Goal: Task Accomplishment & Management: Use online tool/utility

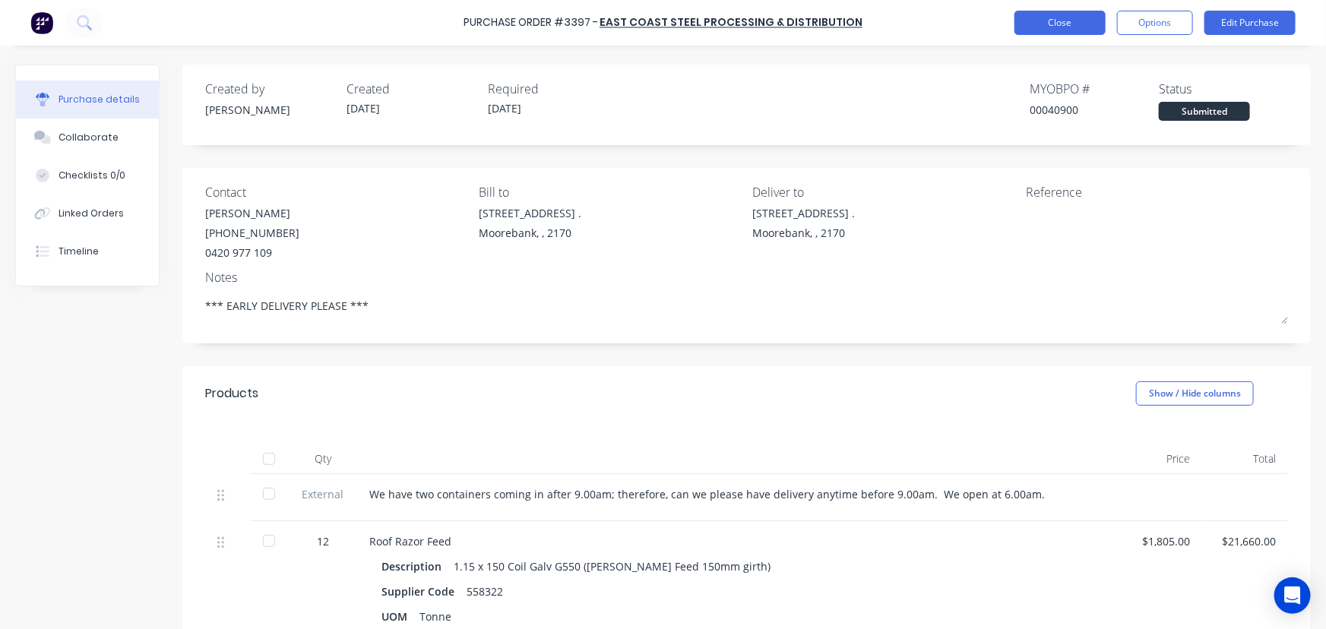
click at [1041, 19] on button "Close" at bounding box center [1060, 23] width 91 height 24
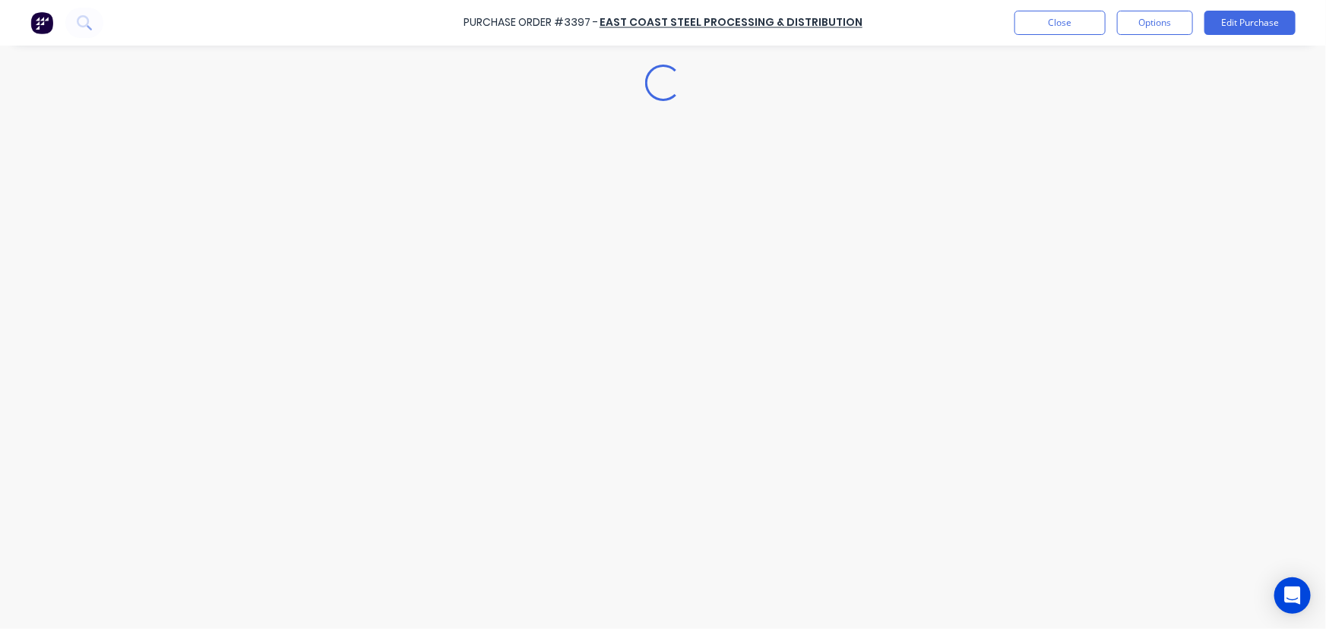
type textarea "x"
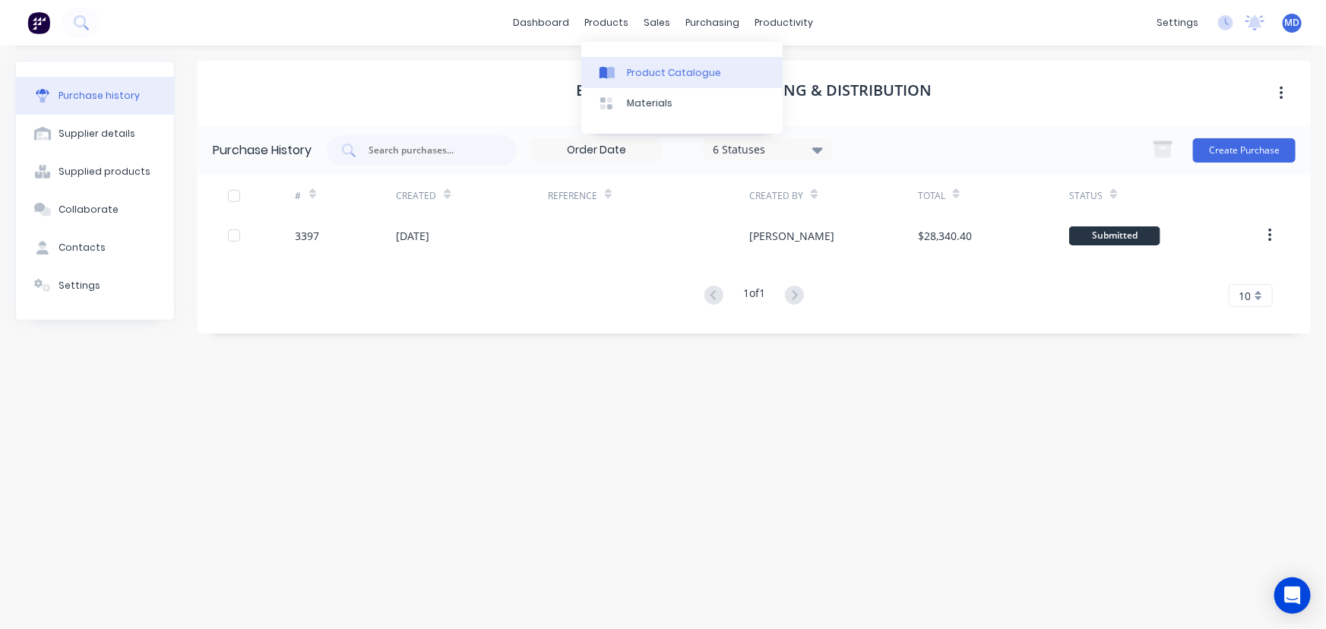
click at [666, 68] on div "Product Catalogue" at bounding box center [674, 73] width 94 height 14
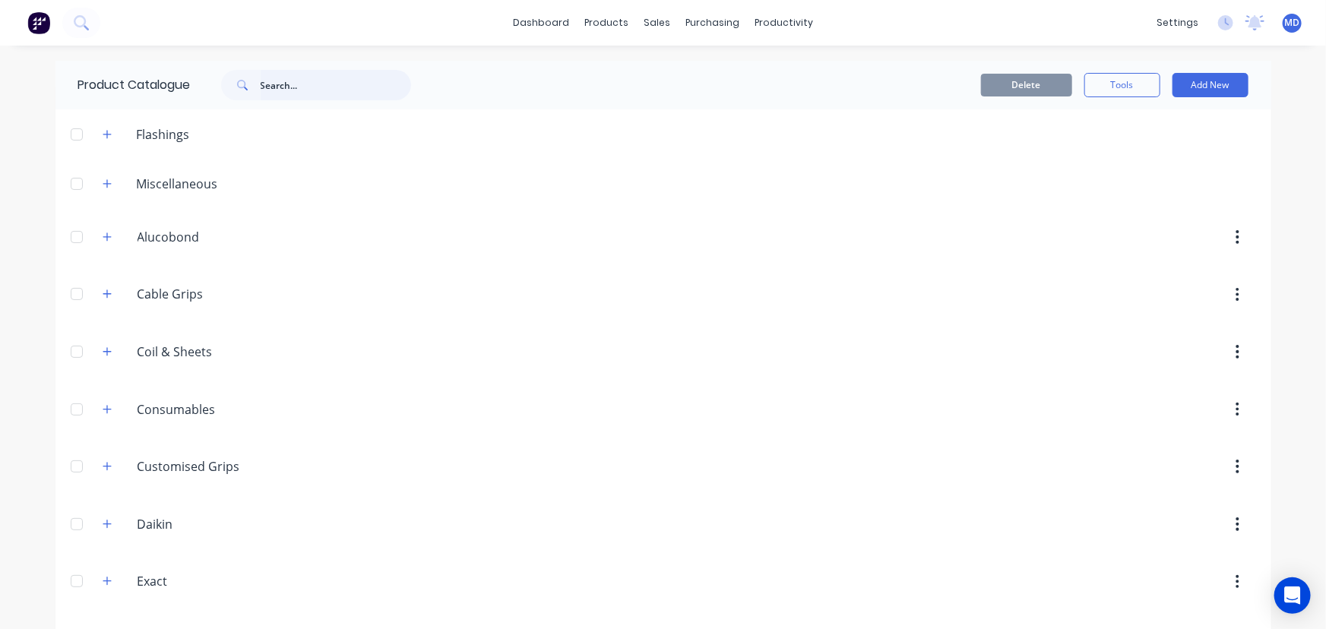
click at [317, 90] on input "text" at bounding box center [336, 85] width 151 height 30
type input "d"
type input "cable"
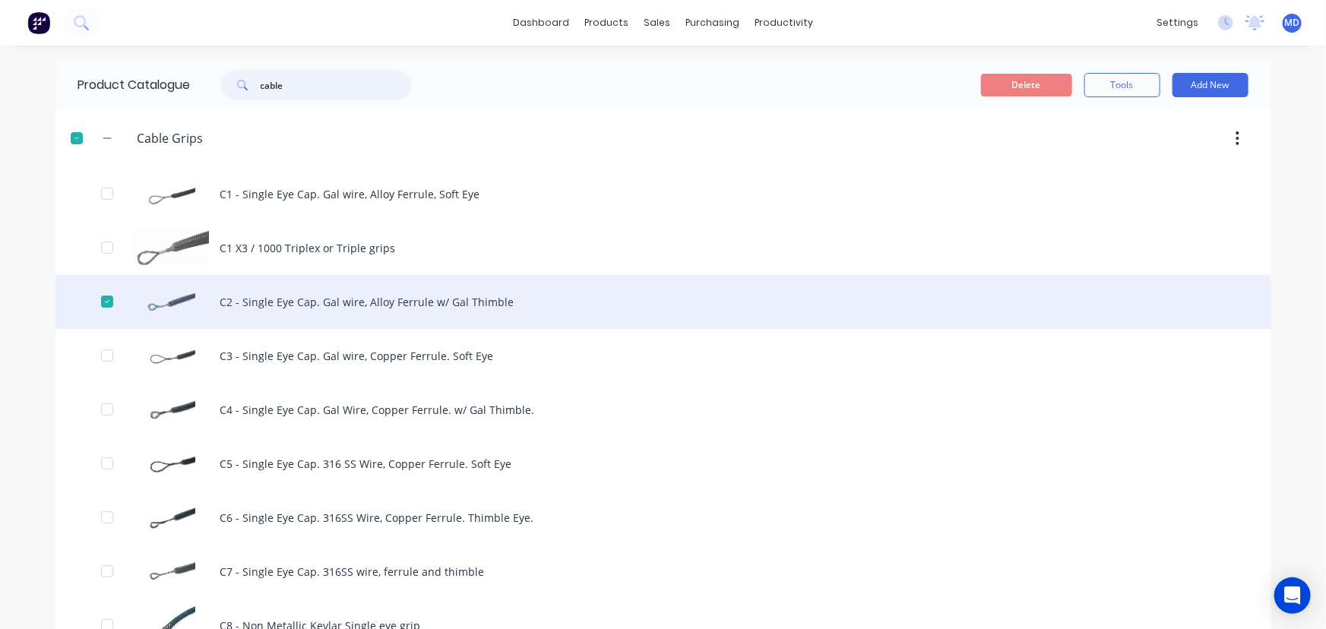
click at [99, 300] on div at bounding box center [107, 302] width 30 height 30
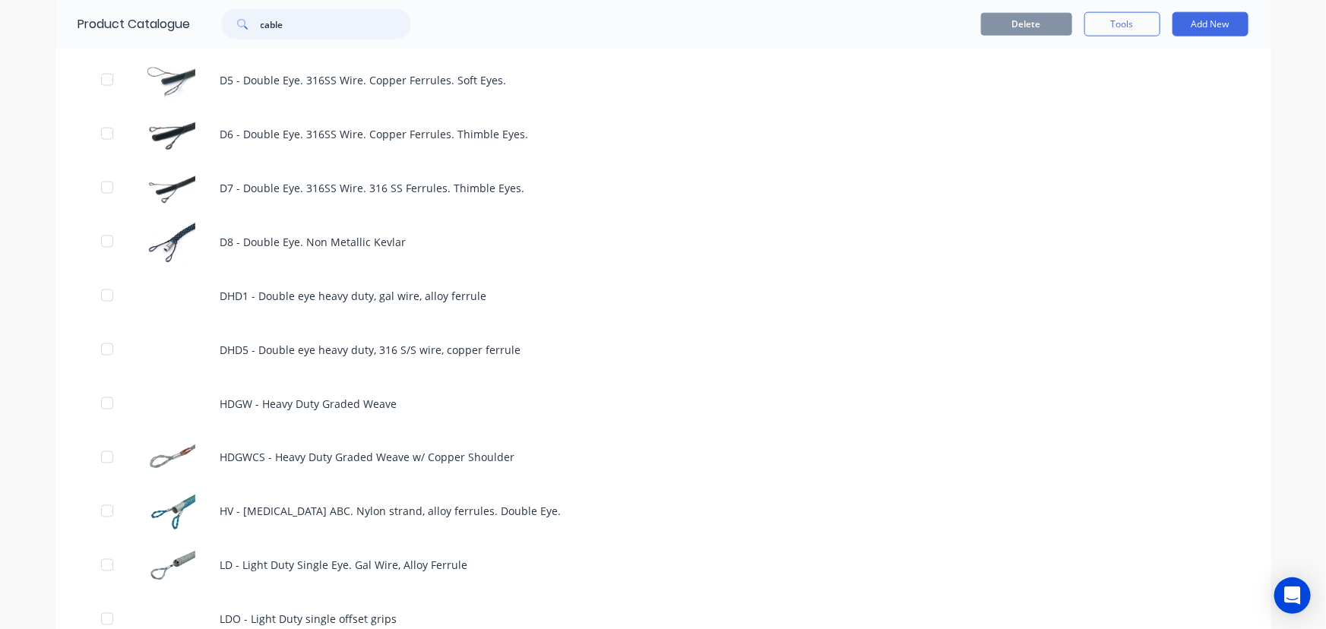
scroll to position [1105, 0]
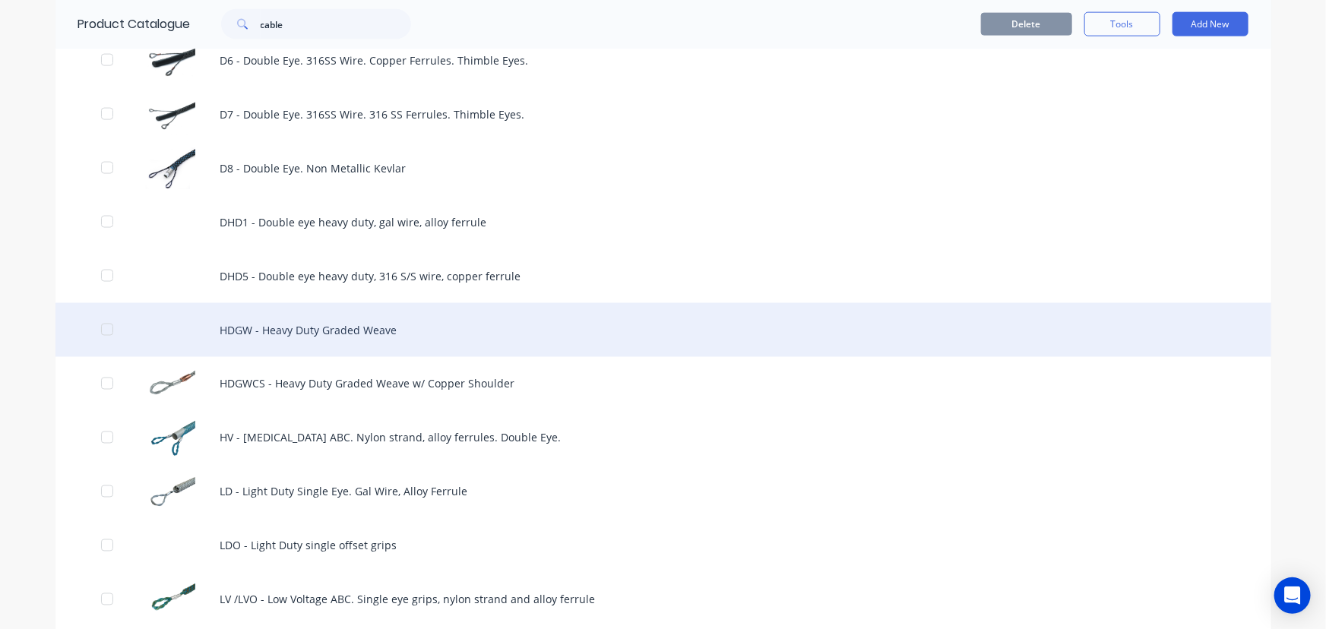
click at [341, 322] on div "HDGW - Heavy Duty Graded Weave" at bounding box center [663, 330] width 1216 height 54
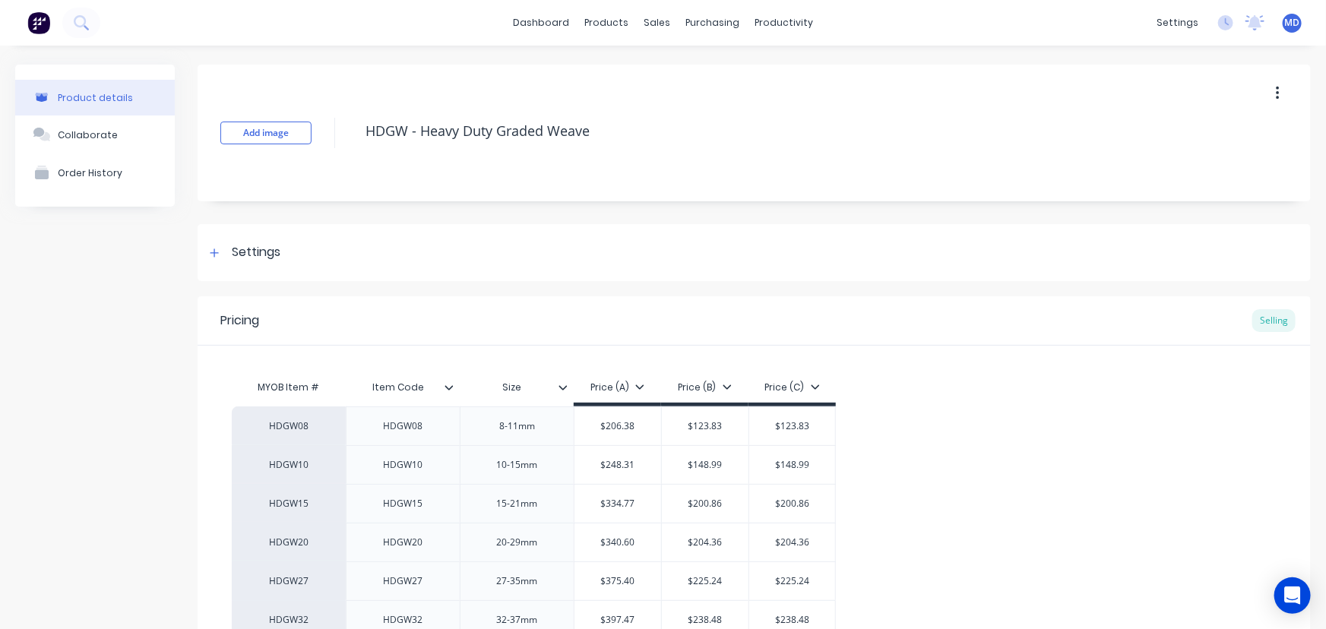
type textarea "x"
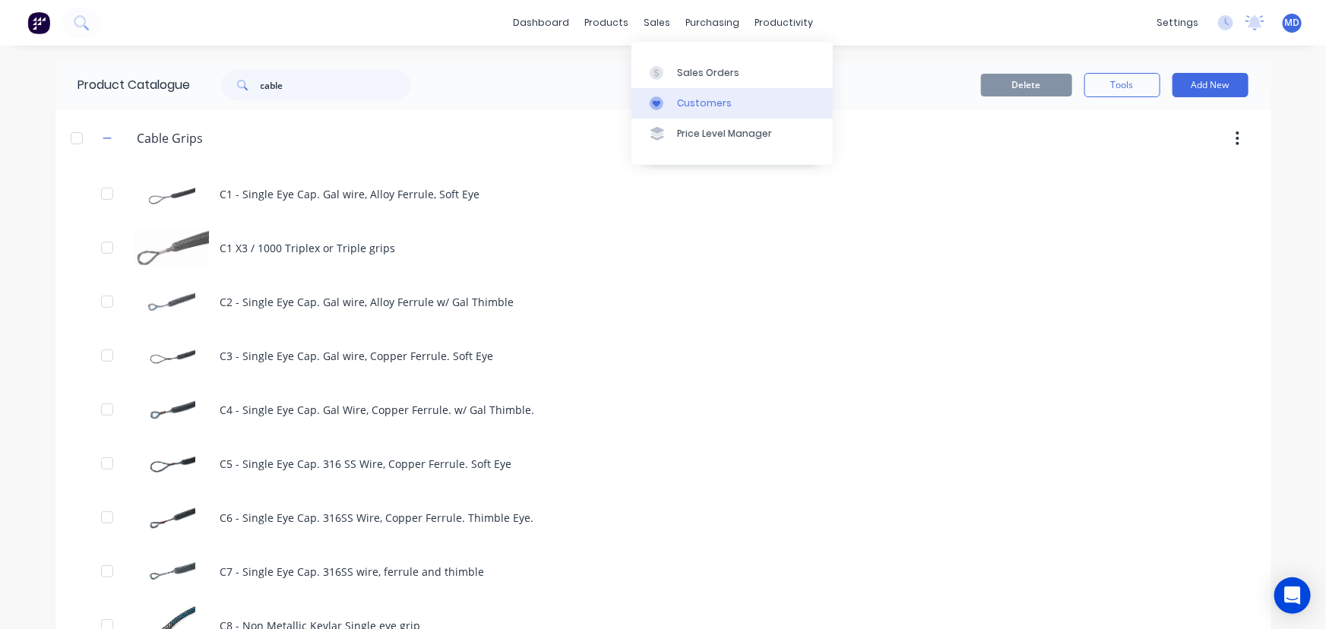
drag, startPoint x: 704, startPoint y: 96, endPoint x: 696, endPoint y: 103, distance: 10.8
click at [704, 97] on div "Customers" at bounding box center [704, 104] width 55 height 14
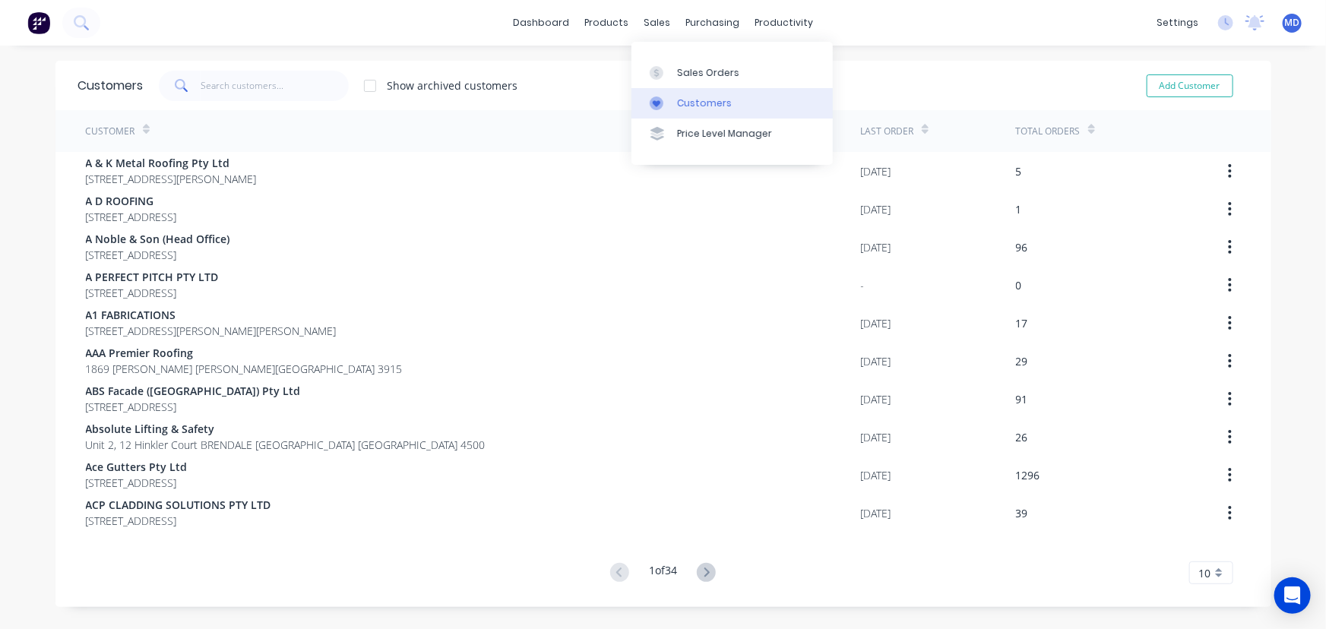
click at [708, 97] on div "Customers" at bounding box center [704, 104] width 55 height 14
click at [711, 71] on div "Sales Orders" at bounding box center [708, 73] width 62 height 14
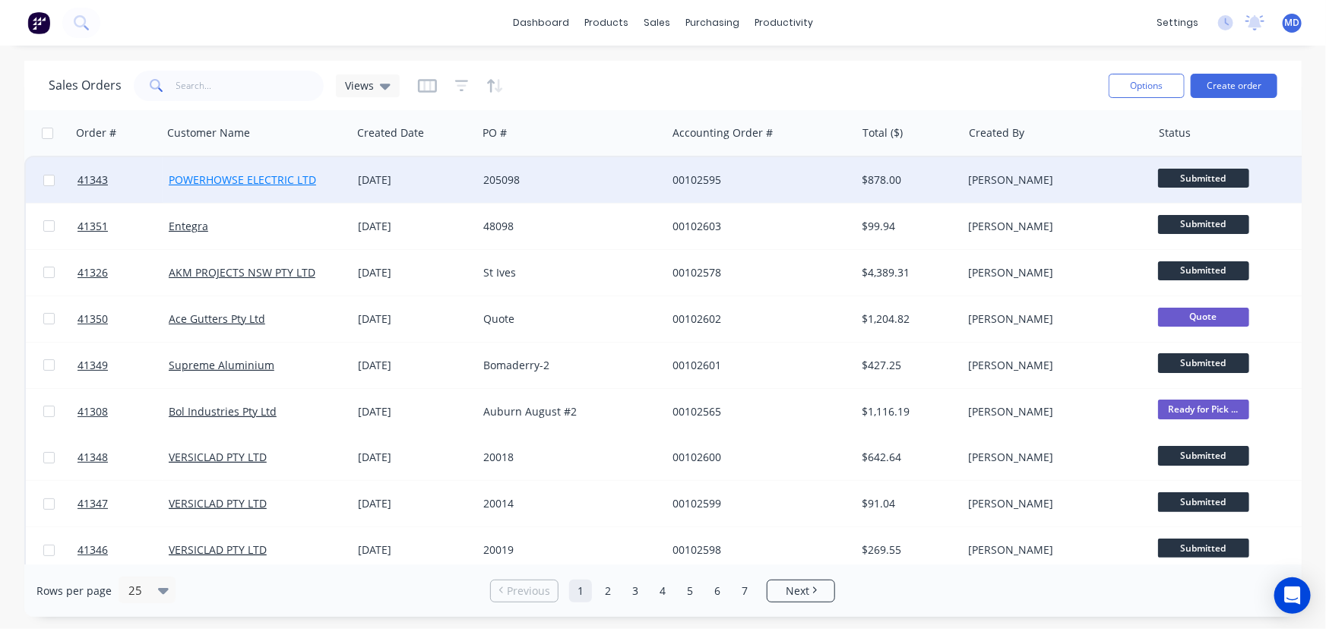
click at [258, 179] on link "POWERHOWSE ELECTRIC LTD" at bounding box center [242, 180] width 147 height 14
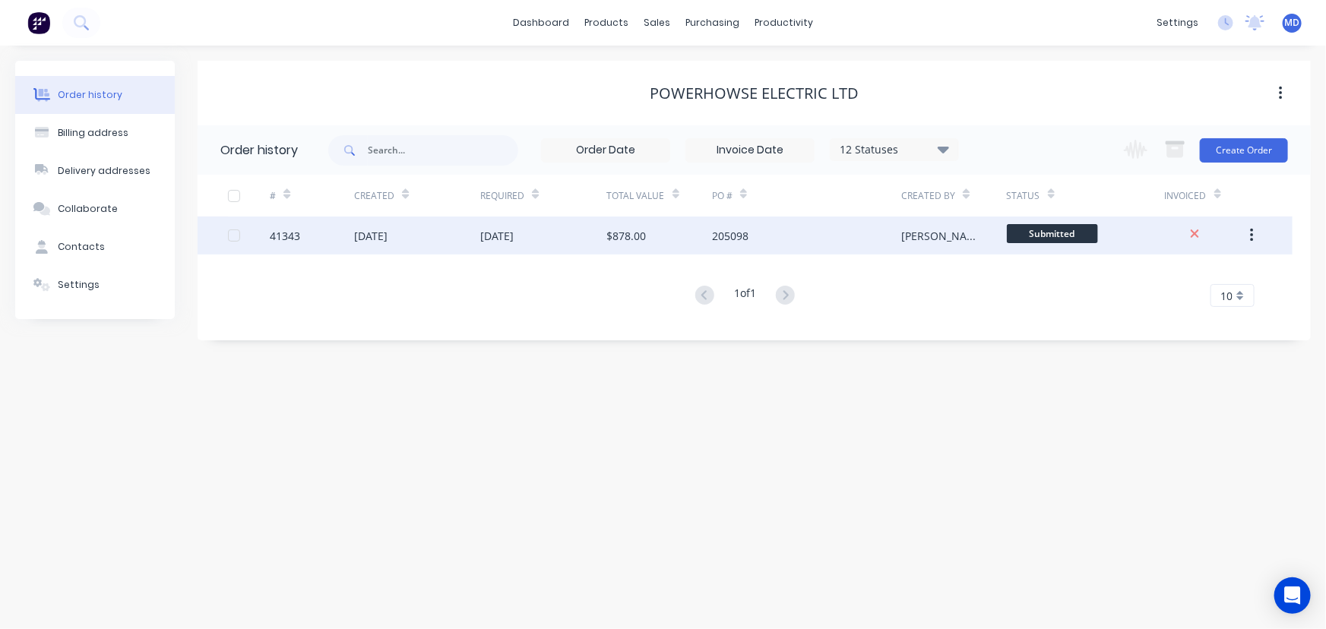
click at [842, 235] on div "205098" at bounding box center [806, 236] width 189 height 38
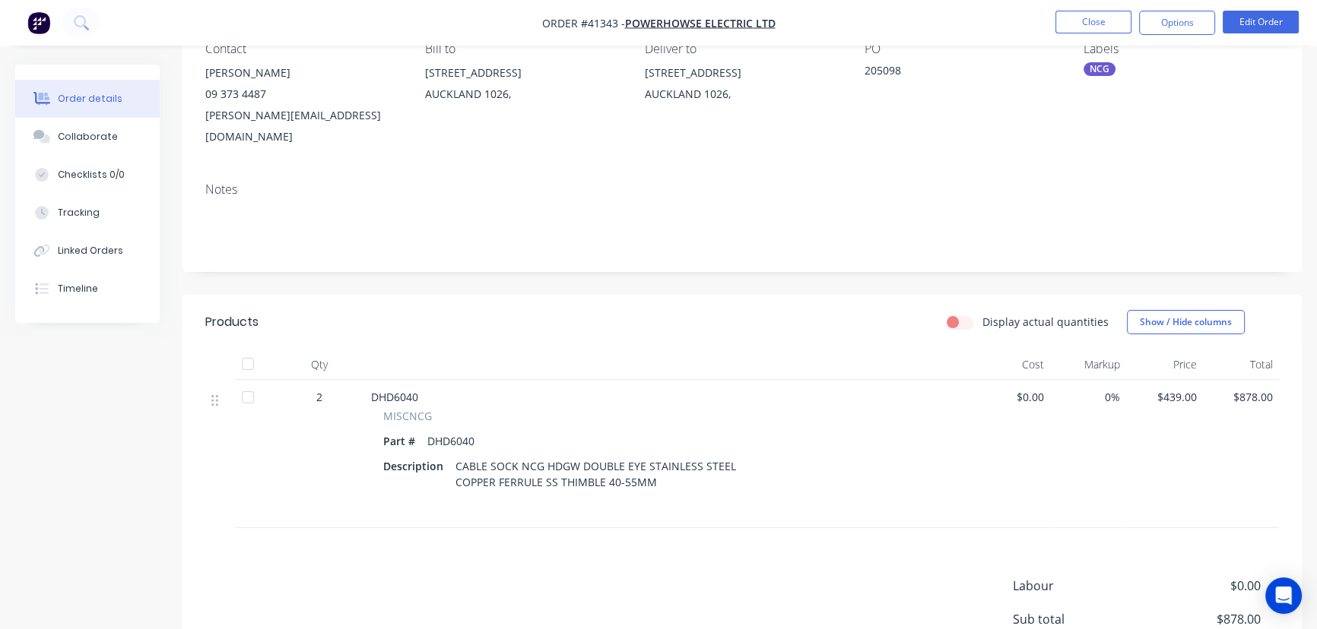
scroll to position [207, 0]
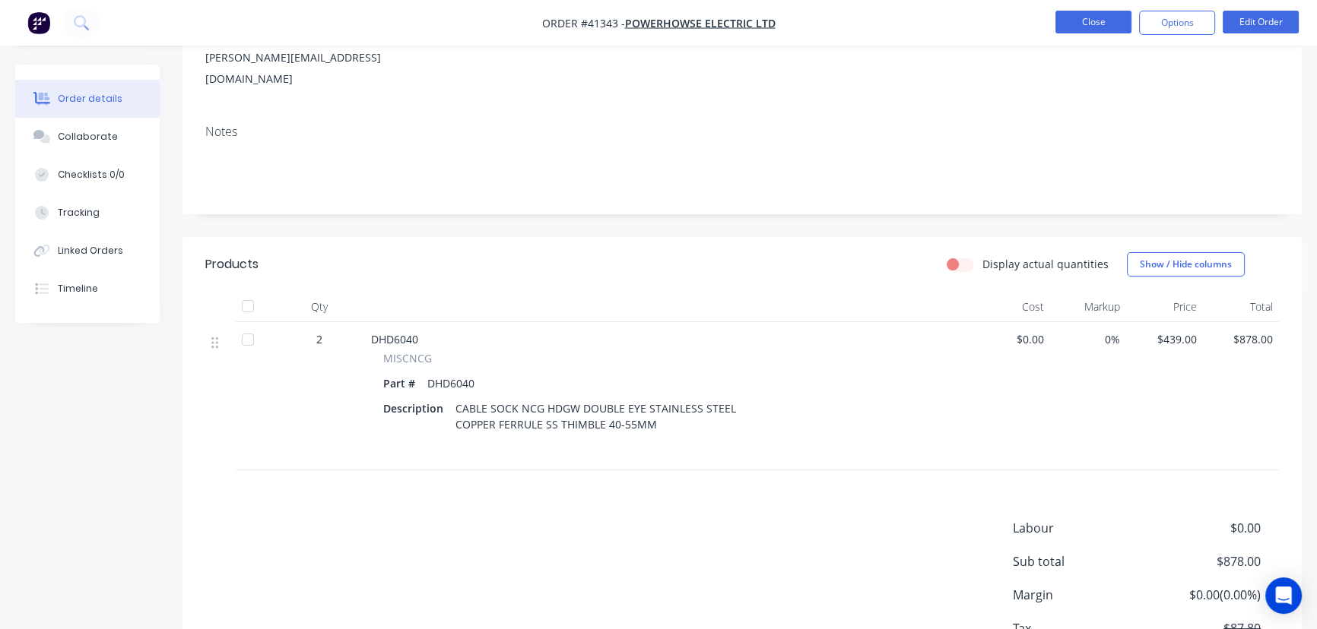
click at [1101, 22] on button "Close" at bounding box center [1093, 22] width 76 height 23
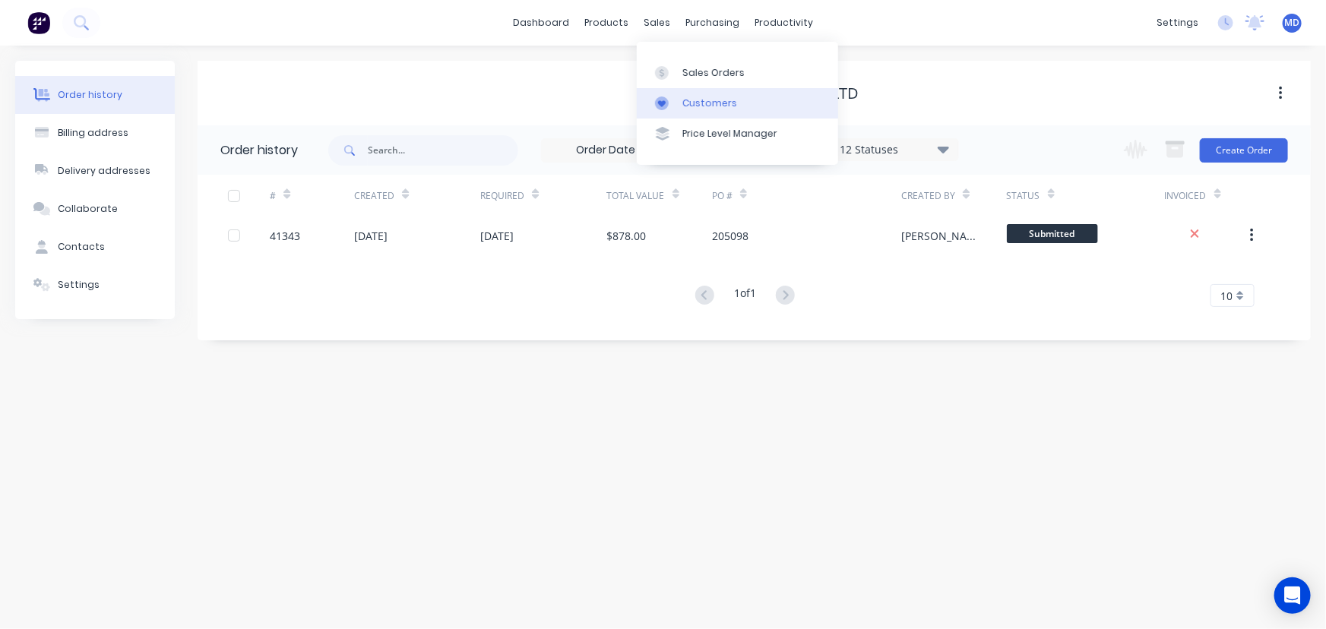
click at [714, 99] on div "Customers" at bounding box center [710, 104] width 55 height 14
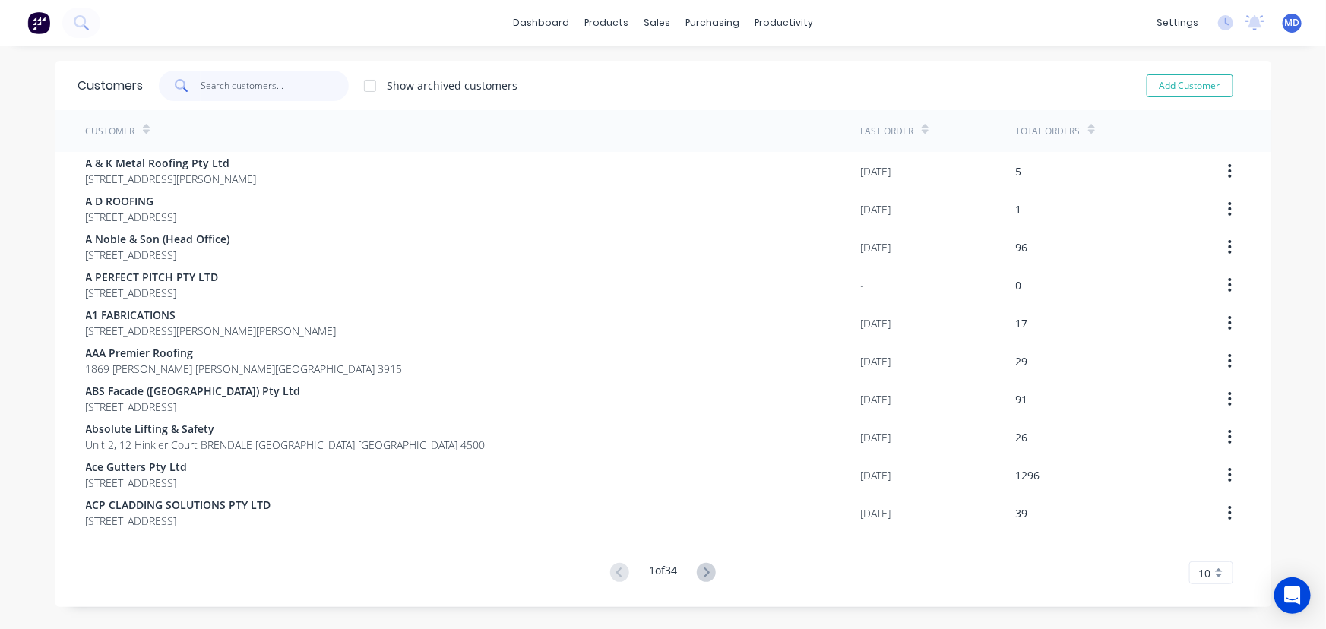
click at [290, 86] on input "text" at bounding box center [275, 86] width 148 height 30
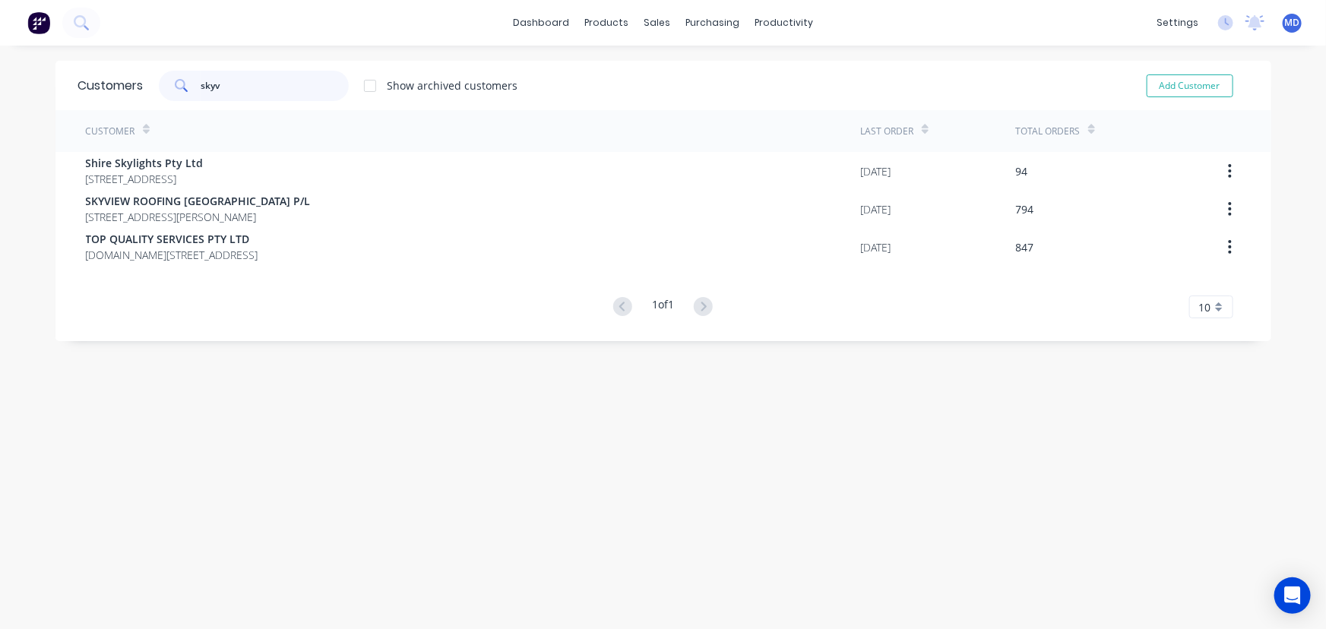
type input "skyv"
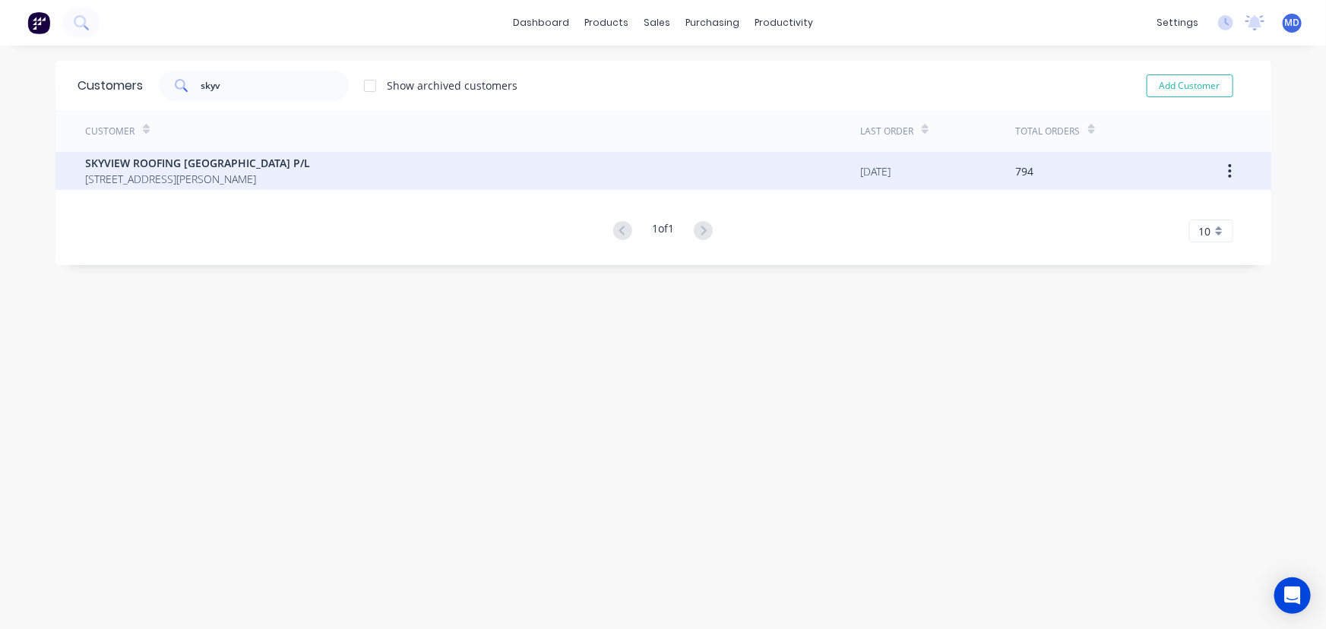
click at [165, 168] on span "SKYVIEW ROOFING [GEOGRAPHIC_DATA] P/L" at bounding box center [198, 163] width 225 height 16
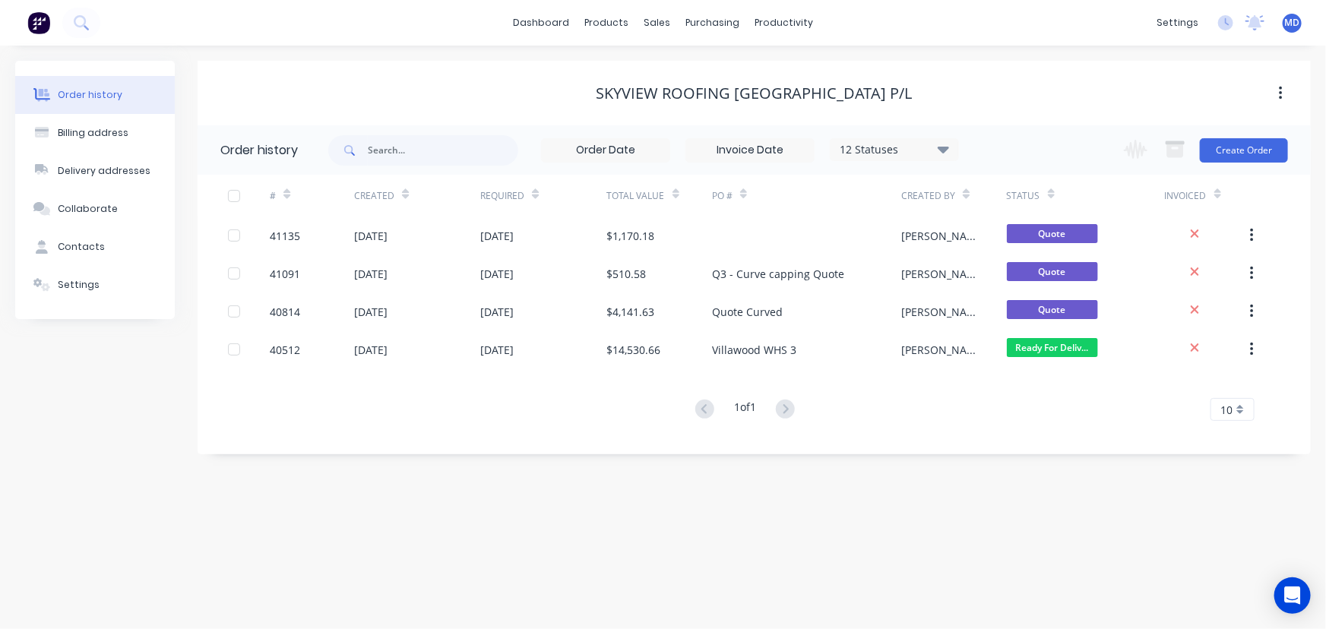
click at [941, 149] on icon at bounding box center [943, 149] width 11 height 7
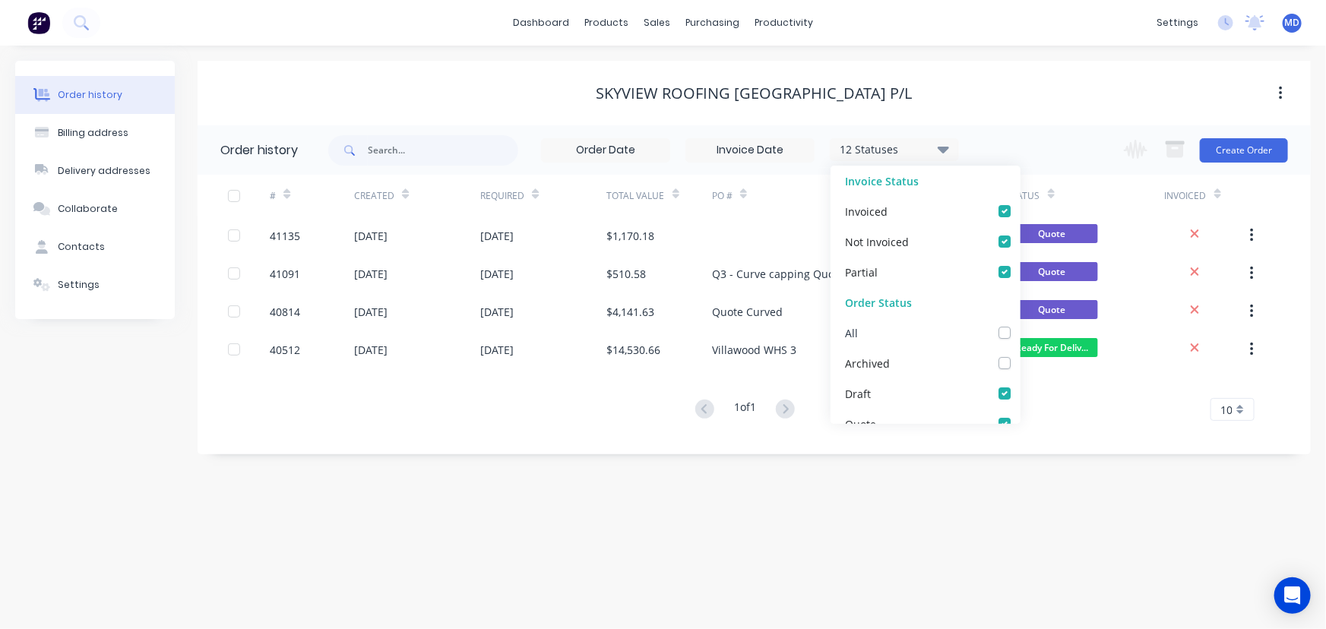
click at [1020, 325] on label at bounding box center [1020, 325] width 0 height 0
click at [1020, 334] on input "checkbox" at bounding box center [1026, 332] width 12 height 14
checkbox input "true"
click at [1064, 468] on div "Order history Billing address Delivery addresses Collaborate Contacts Settings …" at bounding box center [663, 338] width 1326 height 584
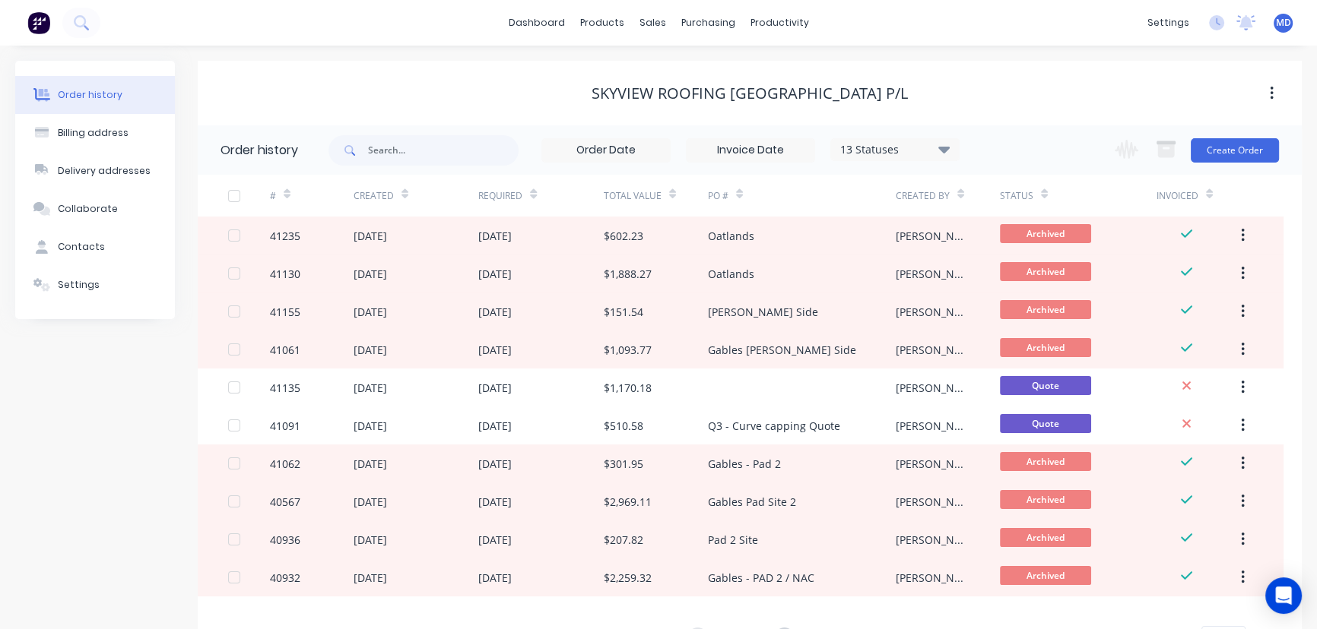
click at [951, 145] on div "13 Statuses" at bounding box center [895, 149] width 128 height 17
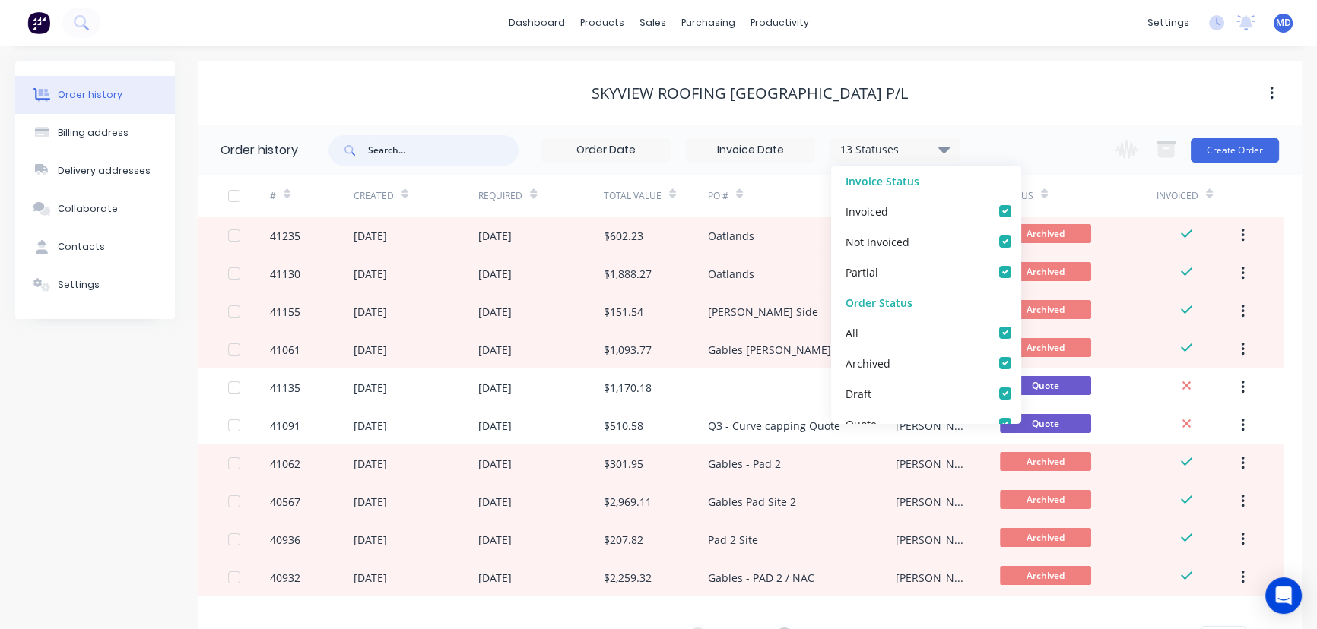
click at [436, 151] on input "text" at bounding box center [443, 150] width 151 height 30
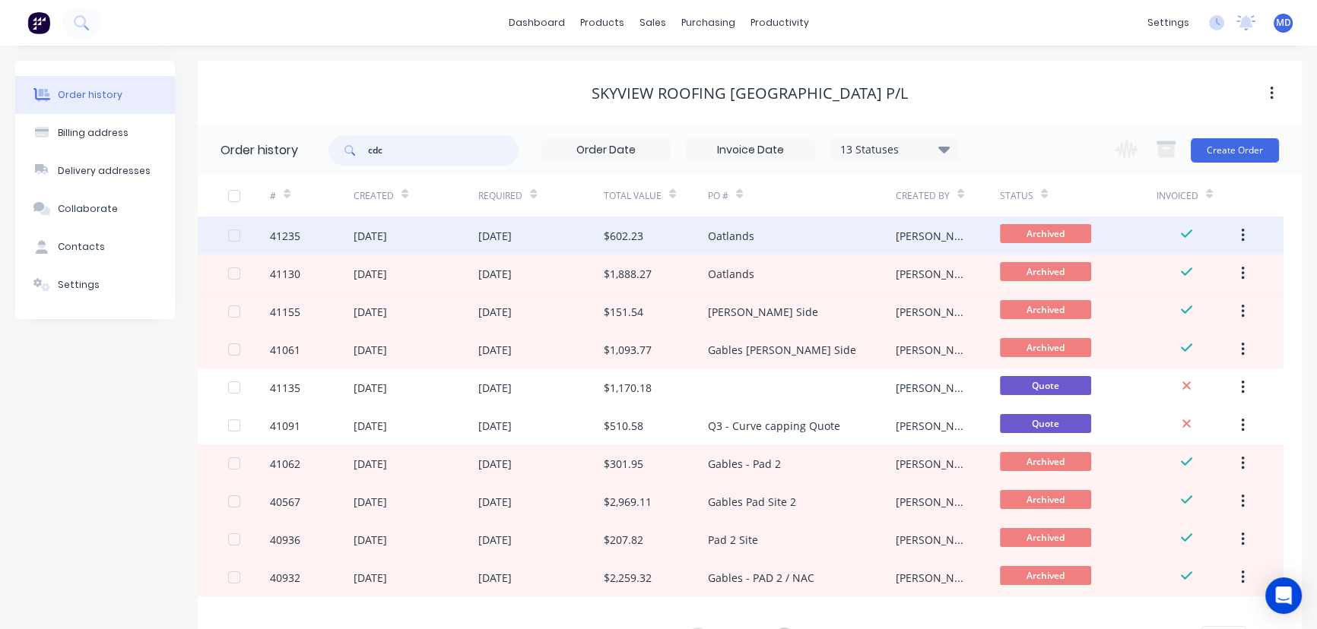
type input "cdc"
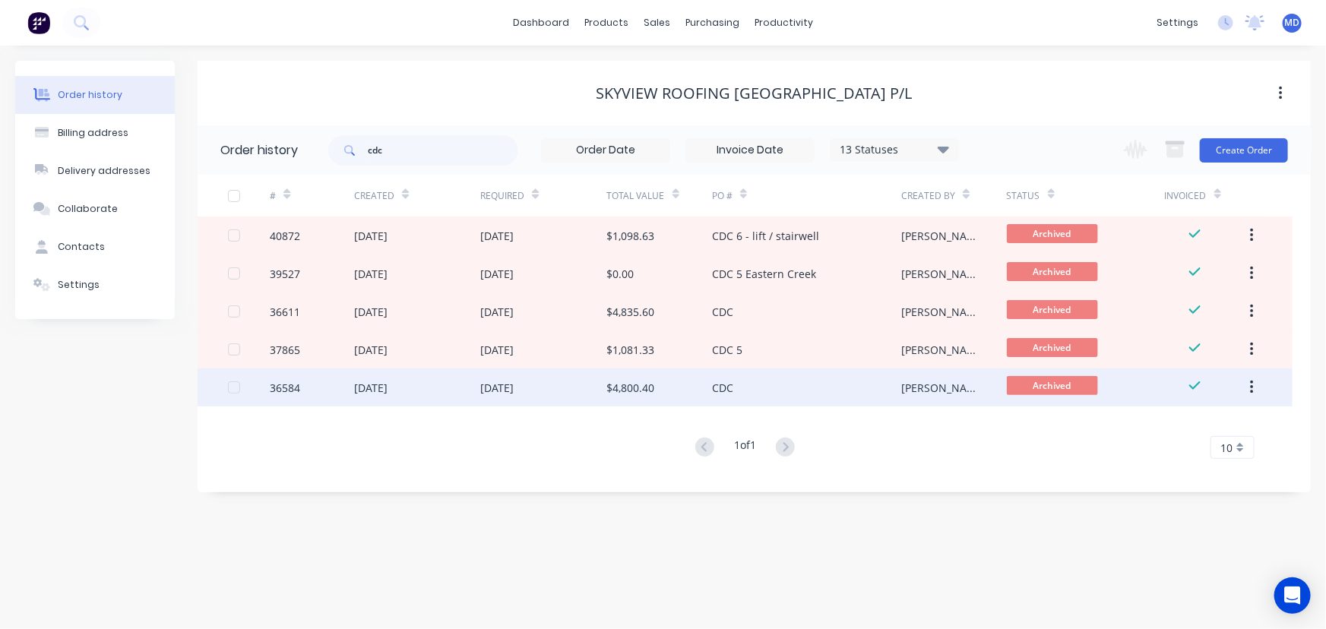
click at [388, 387] on div "[DATE]" at bounding box center [370, 388] width 33 height 16
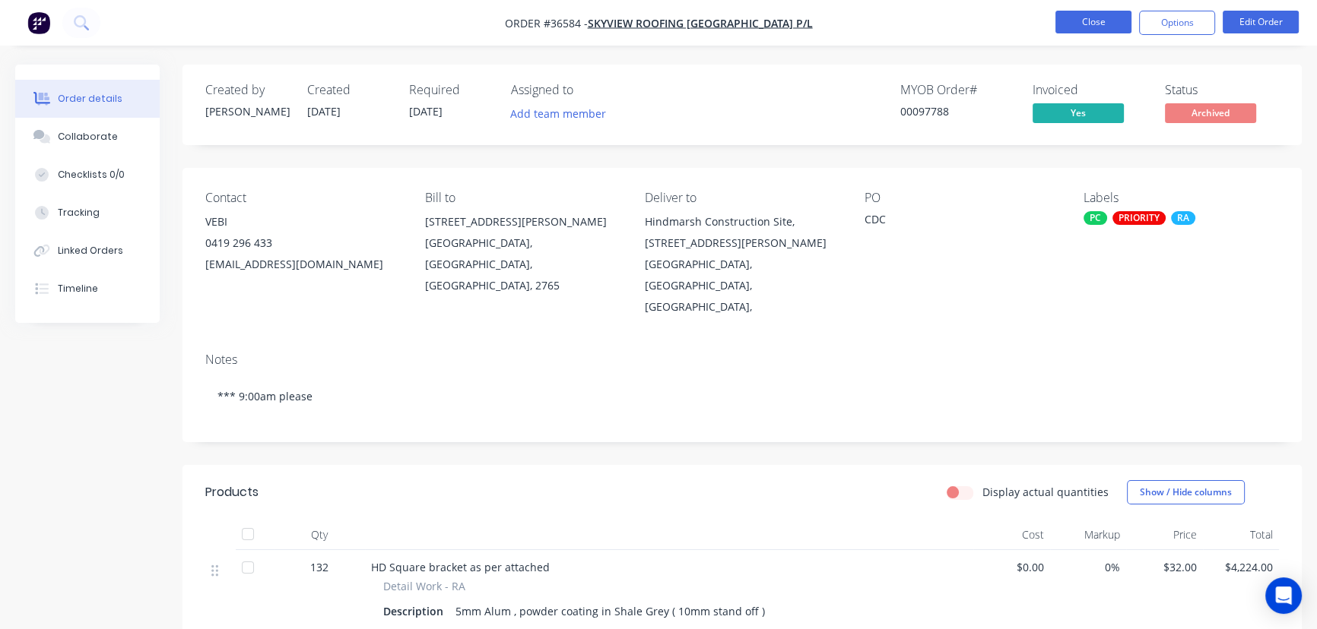
click at [1079, 21] on button "Close" at bounding box center [1093, 22] width 76 height 23
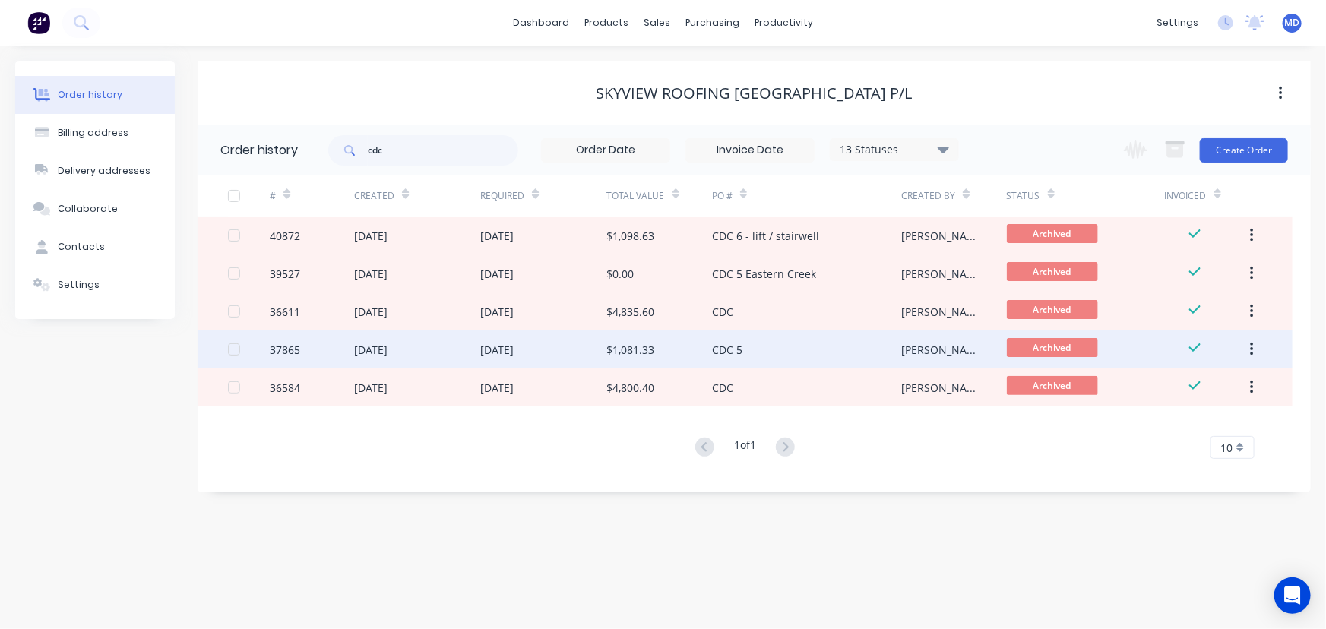
click at [601, 350] on div "[DATE]" at bounding box center [543, 350] width 126 height 38
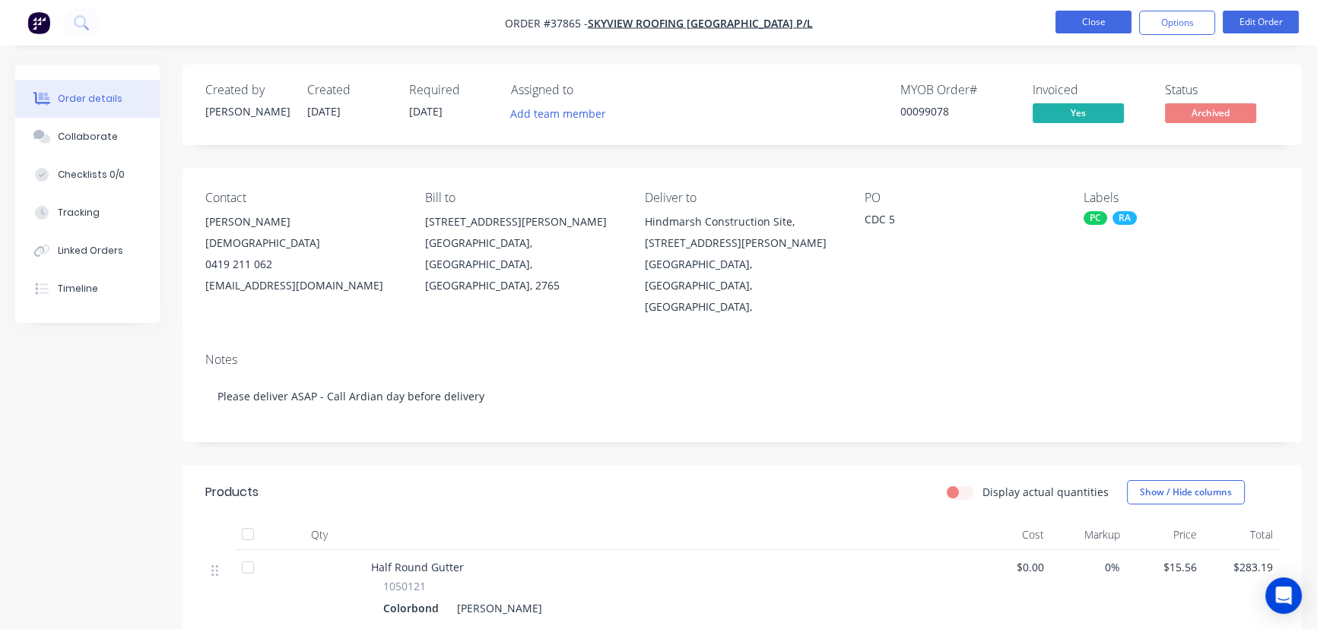
click at [1090, 24] on button "Close" at bounding box center [1093, 22] width 76 height 23
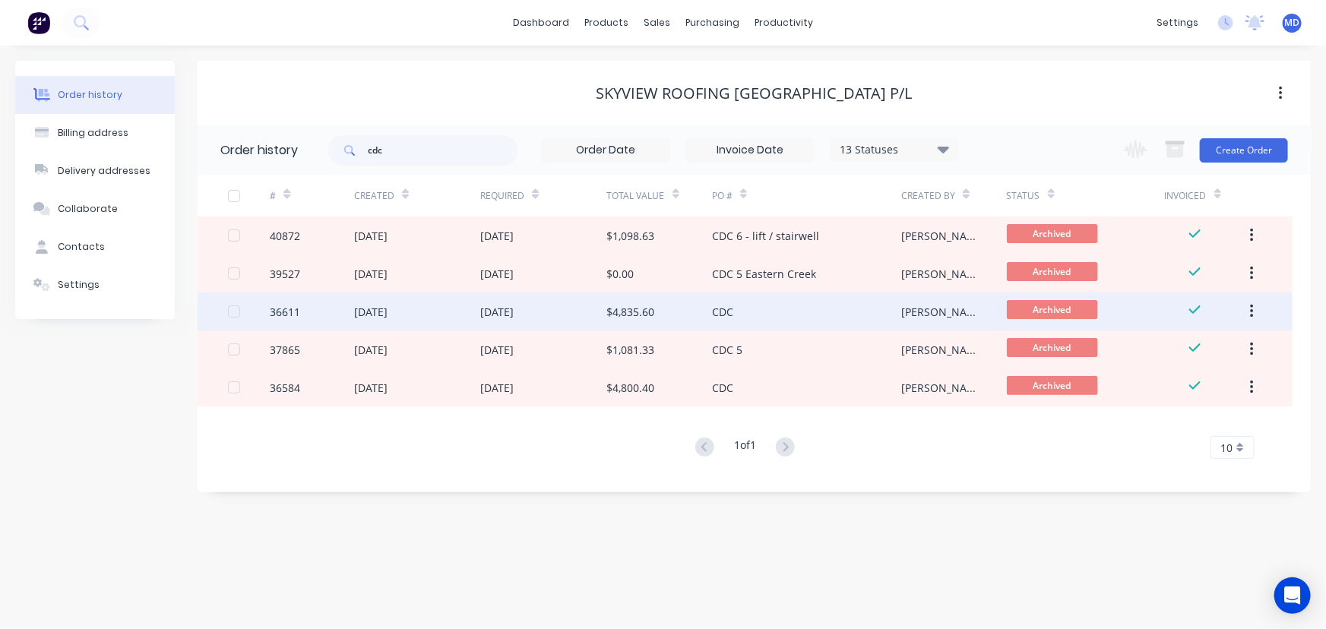
click at [514, 312] on div "[DATE]" at bounding box center [496, 312] width 33 height 16
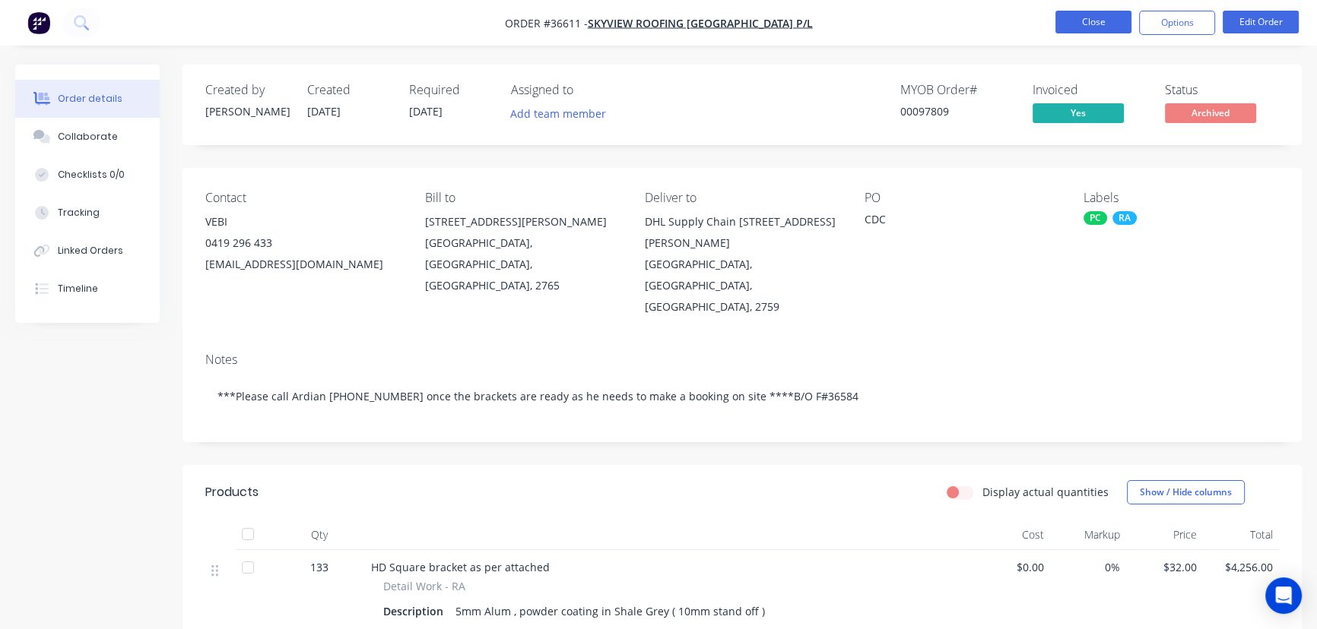
click at [1083, 22] on button "Close" at bounding box center [1093, 22] width 76 height 23
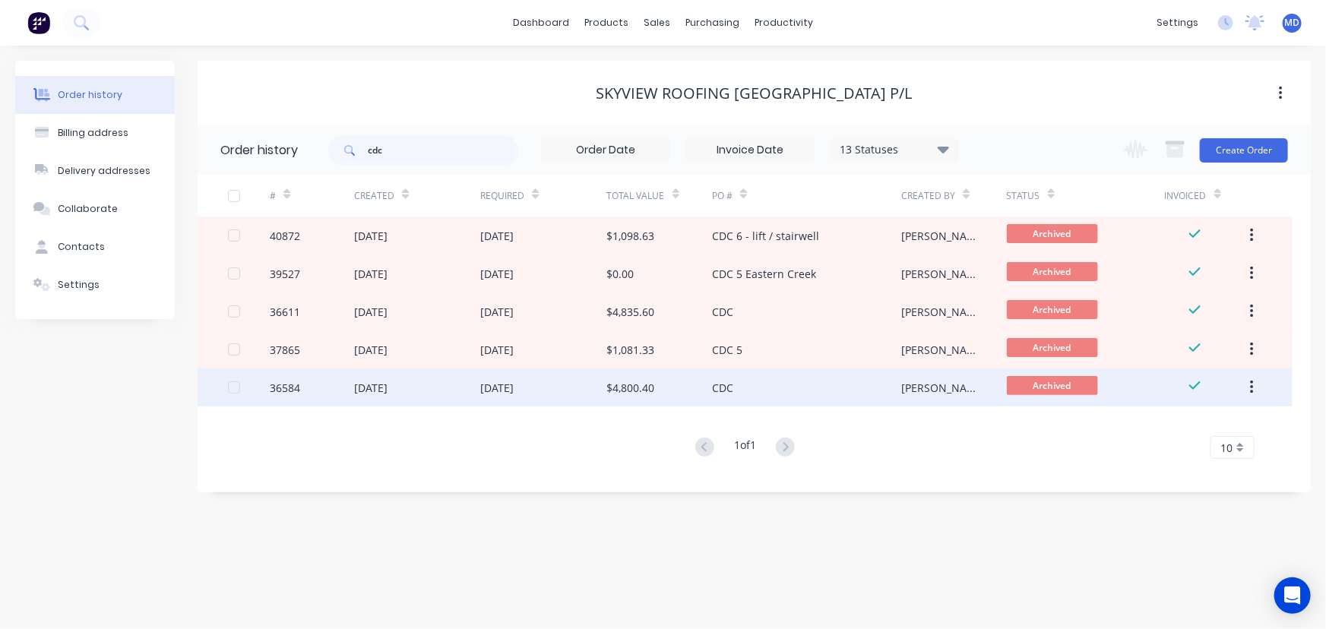
click at [506, 388] on div "[DATE]" at bounding box center [496, 388] width 33 height 16
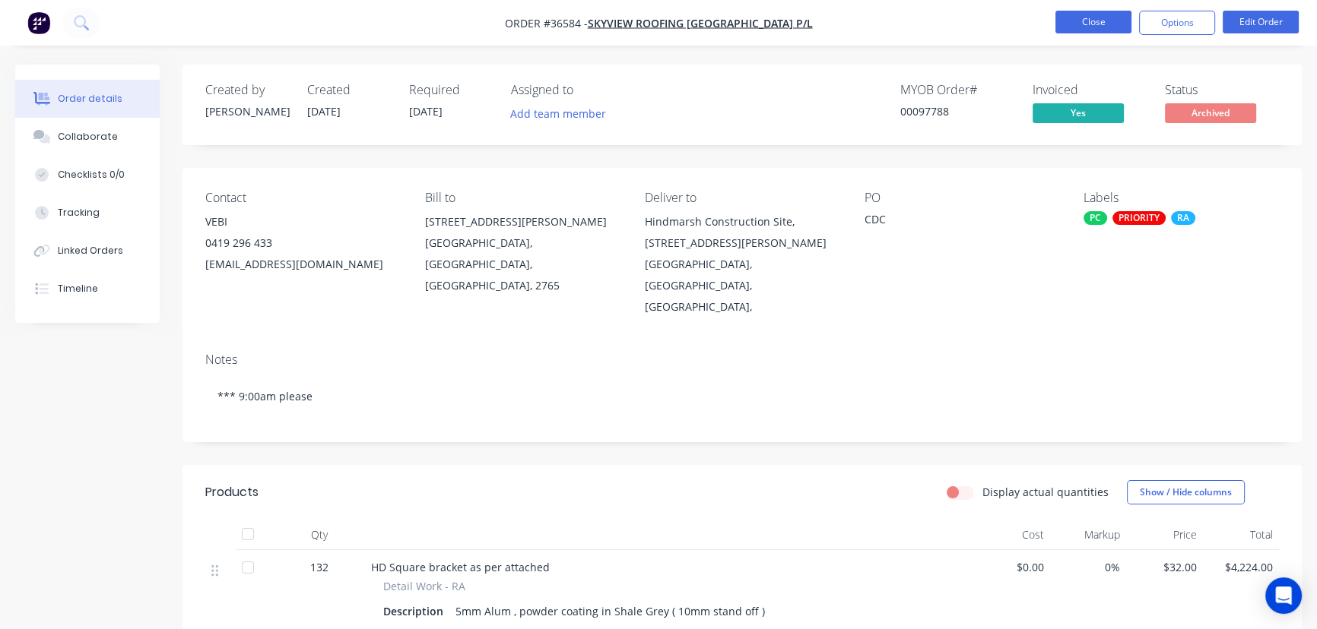
click at [1099, 24] on button "Close" at bounding box center [1093, 22] width 76 height 23
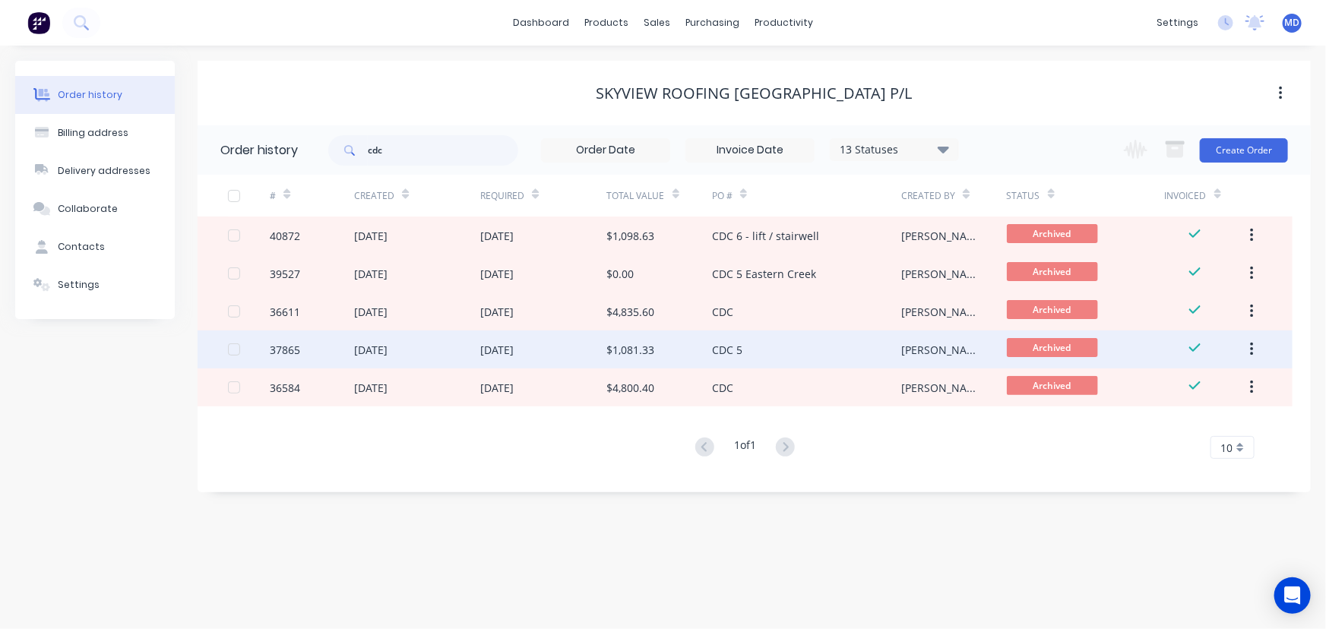
click at [502, 345] on div "[DATE]" at bounding box center [496, 350] width 33 height 16
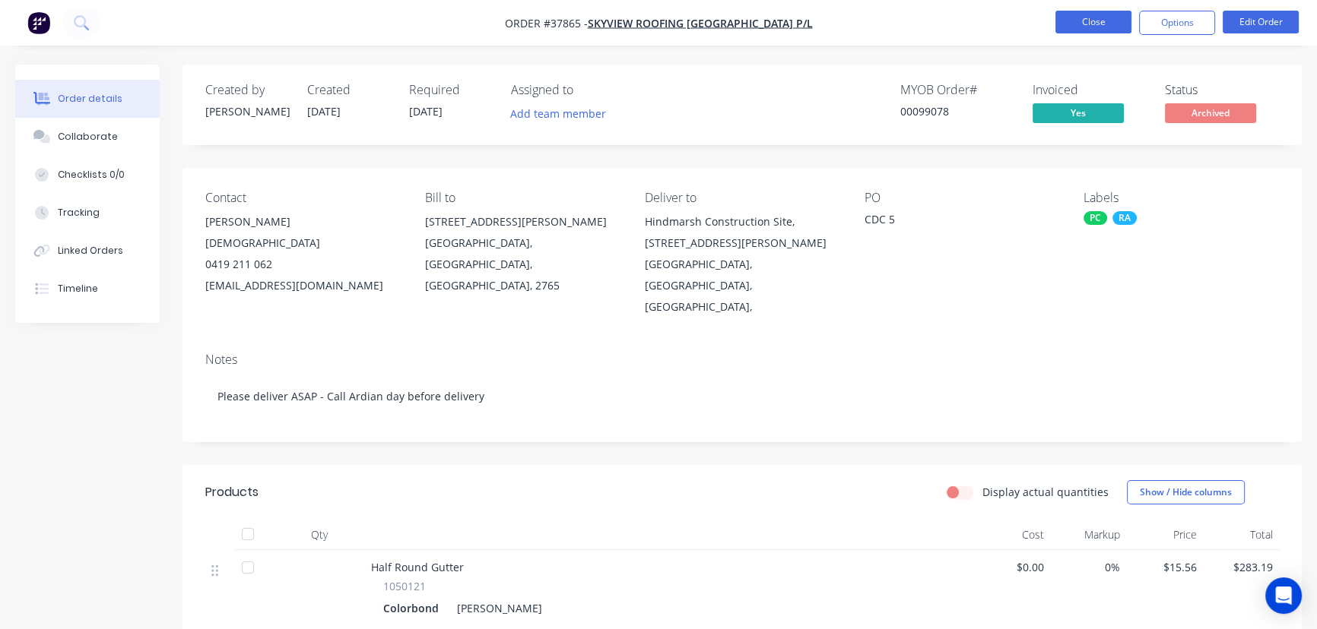
click at [1073, 24] on button "Close" at bounding box center [1093, 22] width 76 height 23
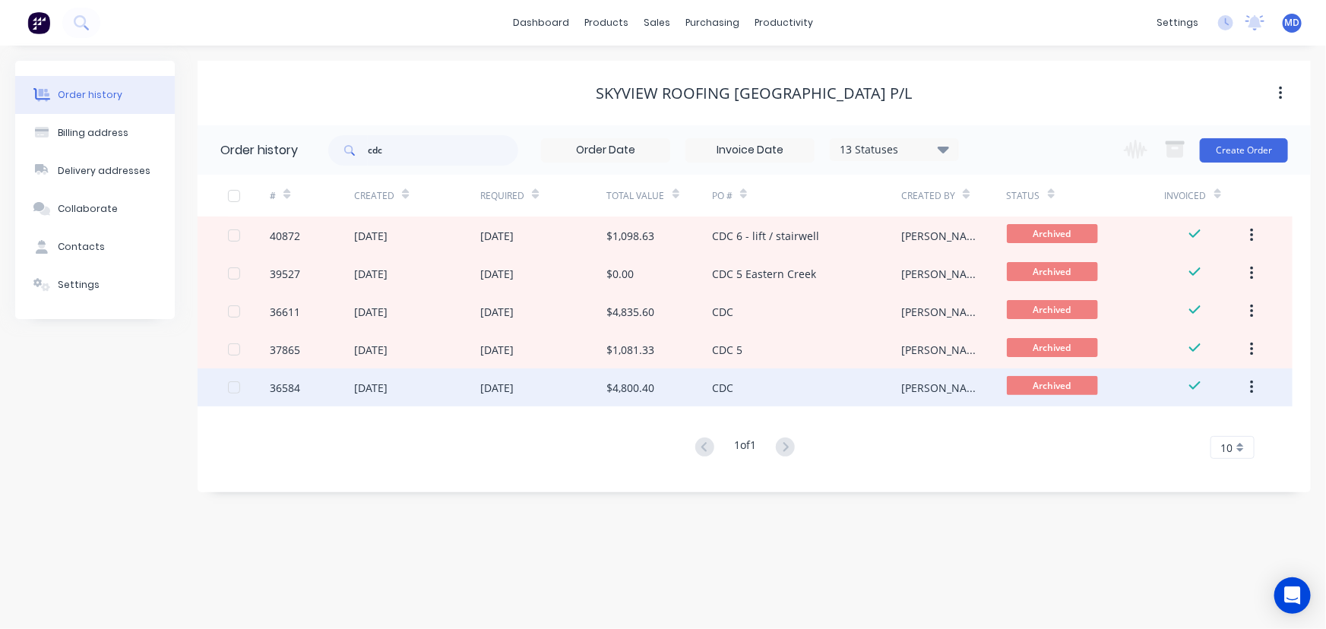
click at [514, 390] on div "[DATE]" at bounding box center [496, 388] width 33 height 16
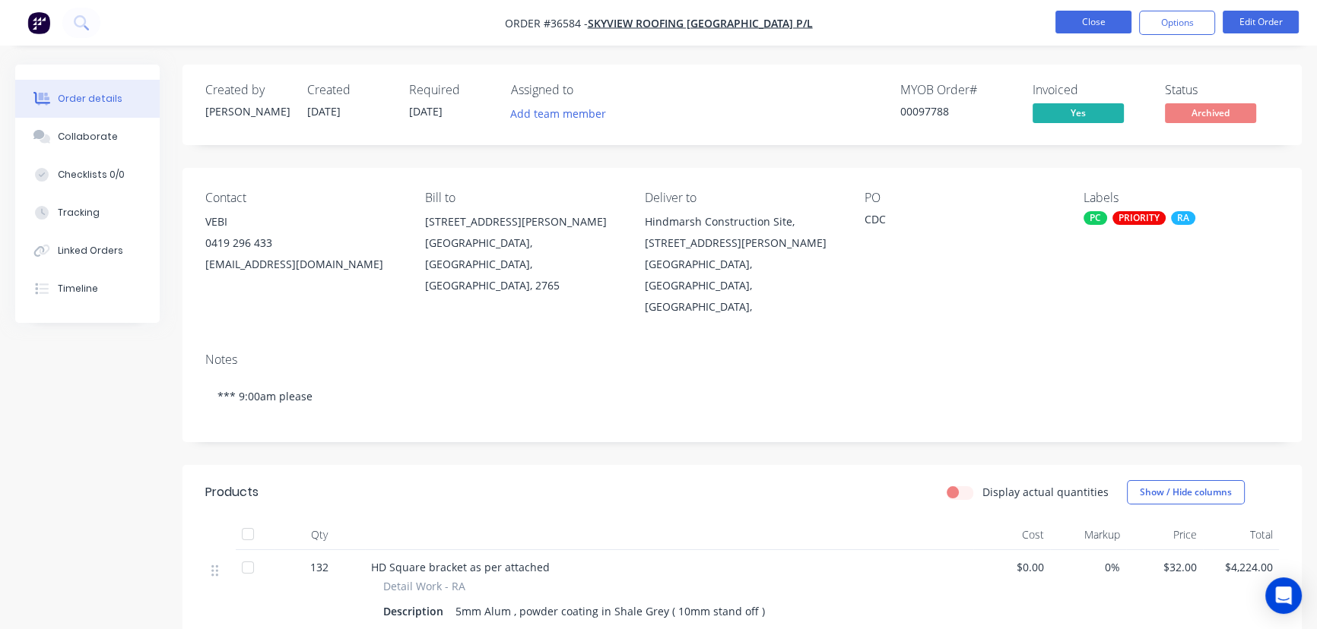
click at [1083, 26] on button "Close" at bounding box center [1093, 22] width 76 height 23
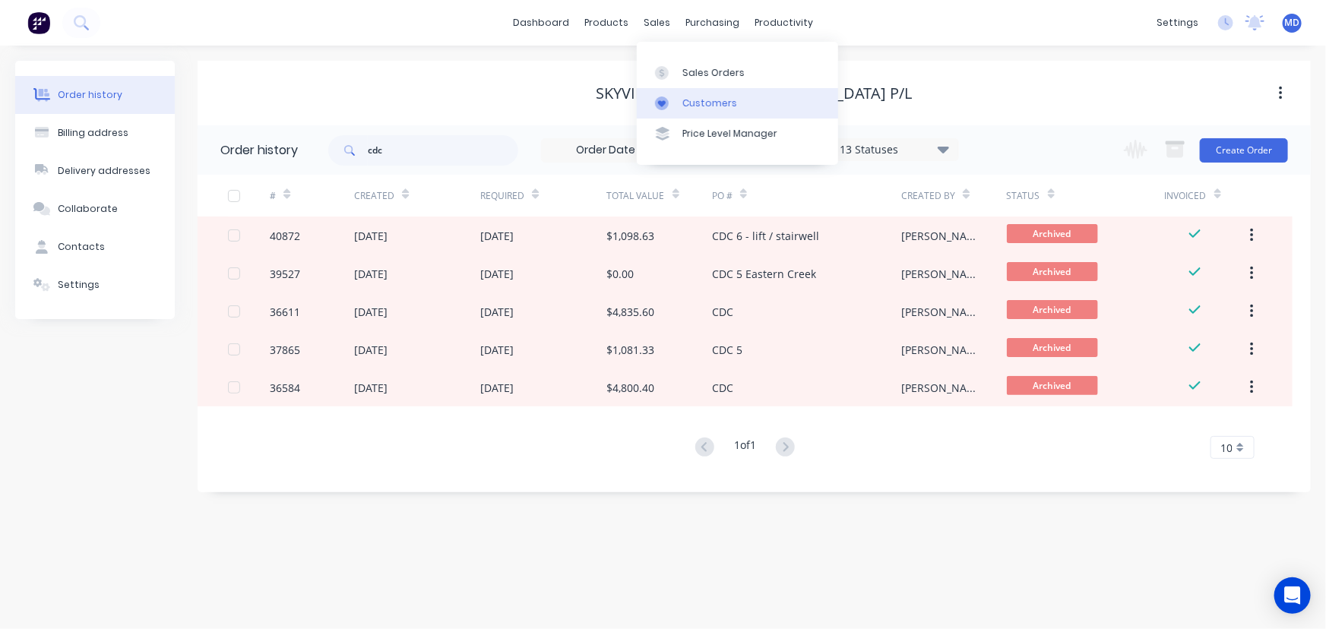
click at [718, 106] on div "Customers" at bounding box center [710, 104] width 55 height 14
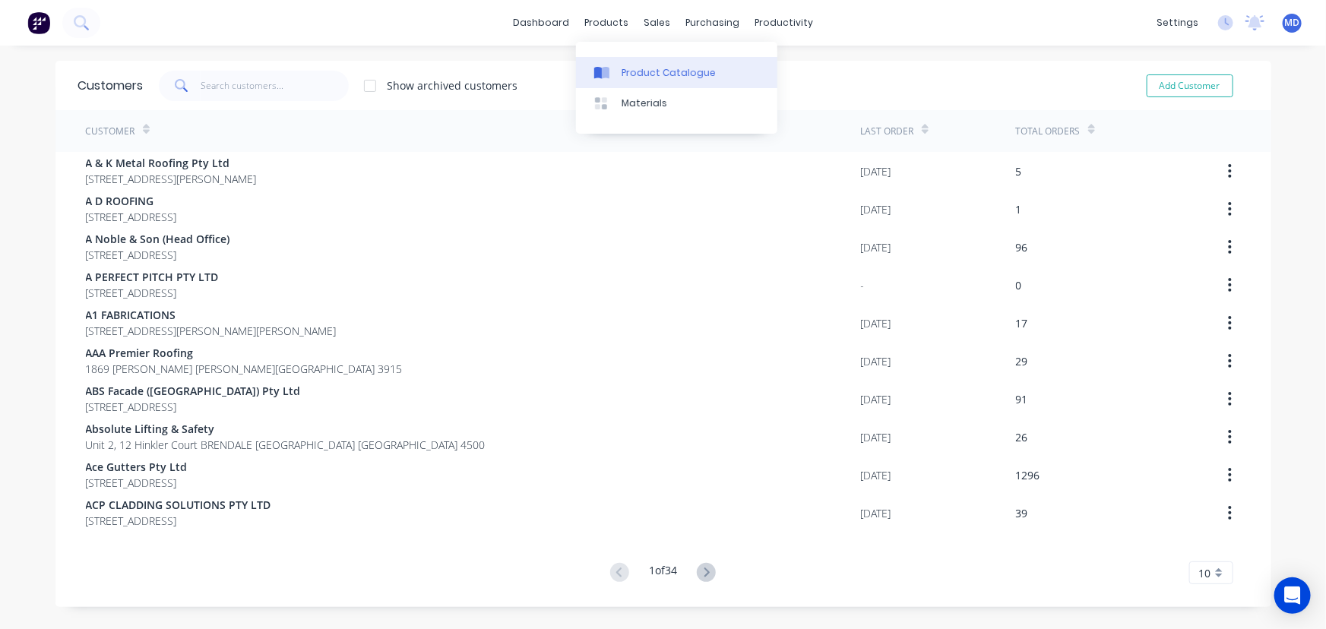
click at [653, 71] on div "Product Catalogue" at bounding box center [669, 73] width 94 height 14
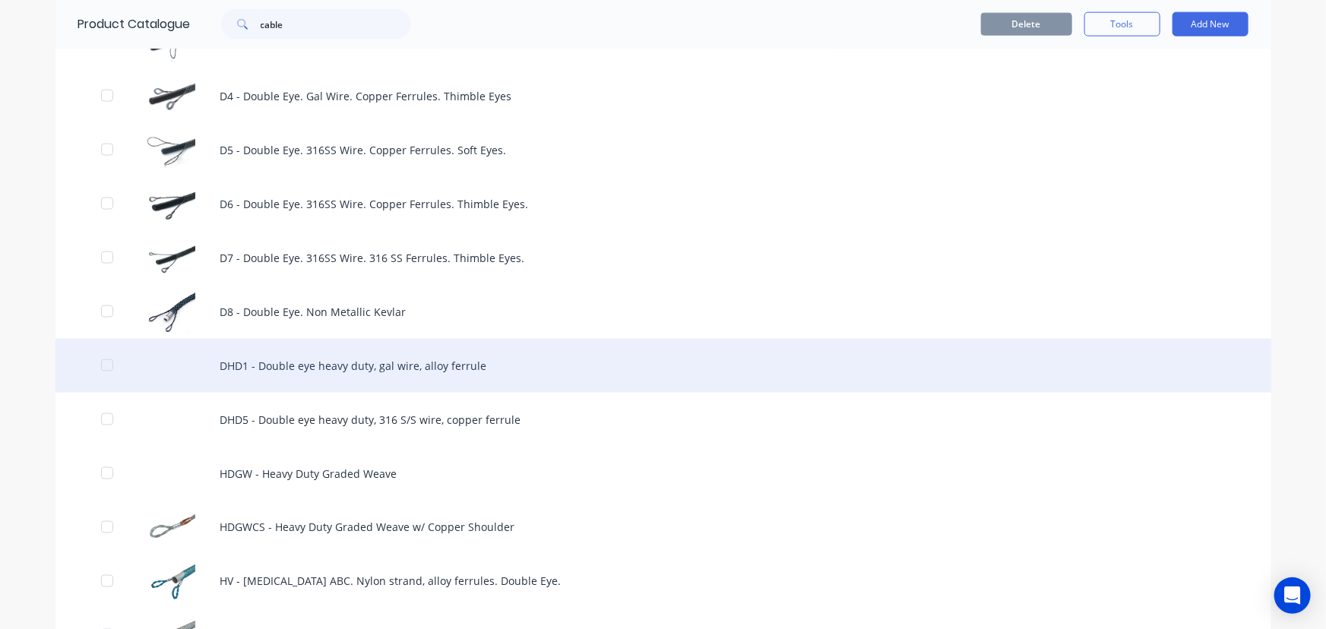
scroll to position [1036, 0]
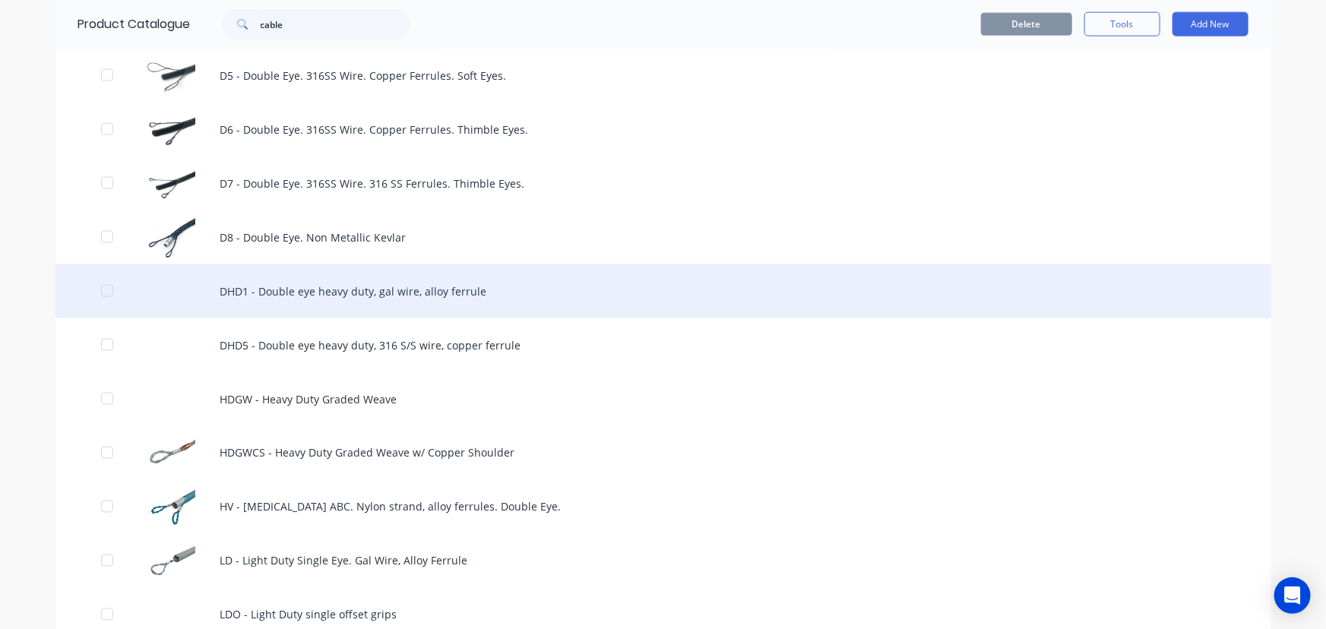
click at [341, 295] on div "DHD1 - Double eye heavy duty, gal wire, alloy ferrule" at bounding box center [663, 292] width 1216 height 54
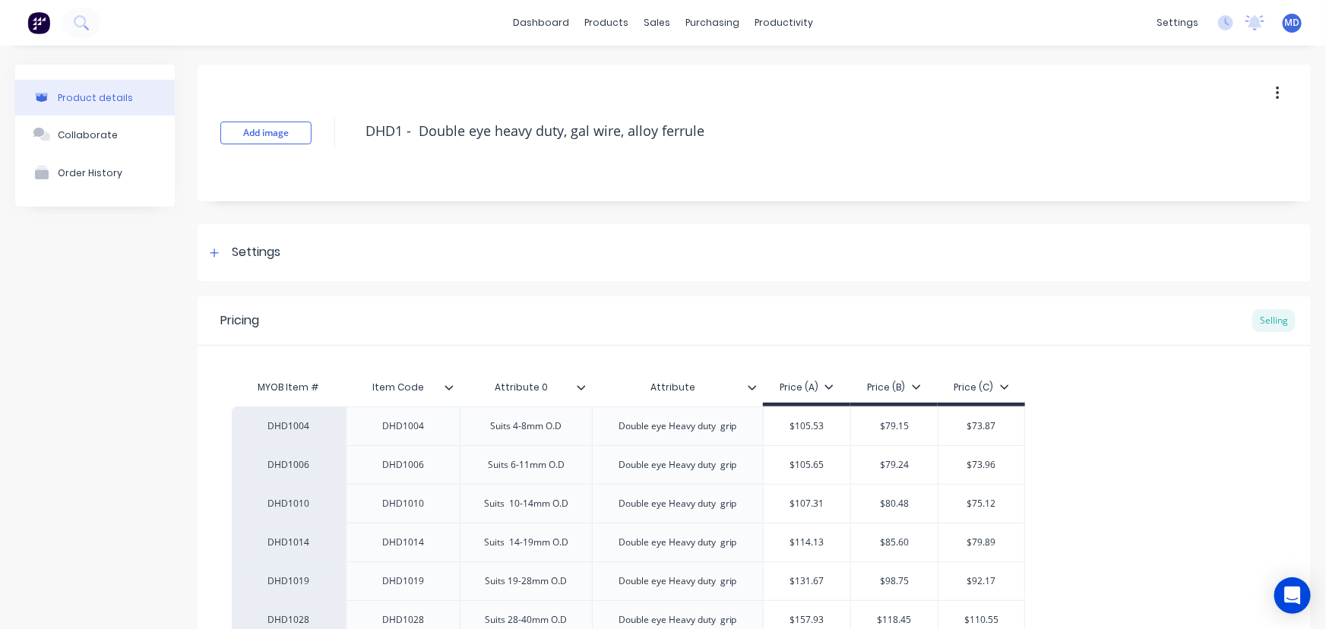
type textarea "x"
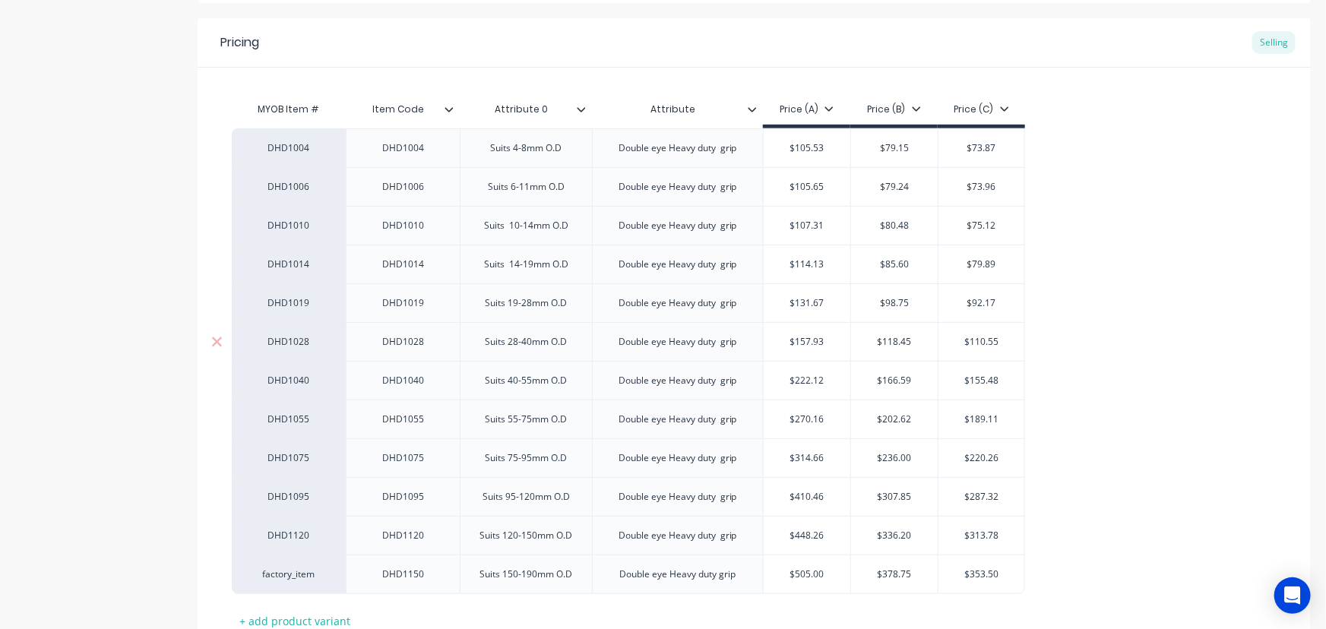
scroll to position [254, 0]
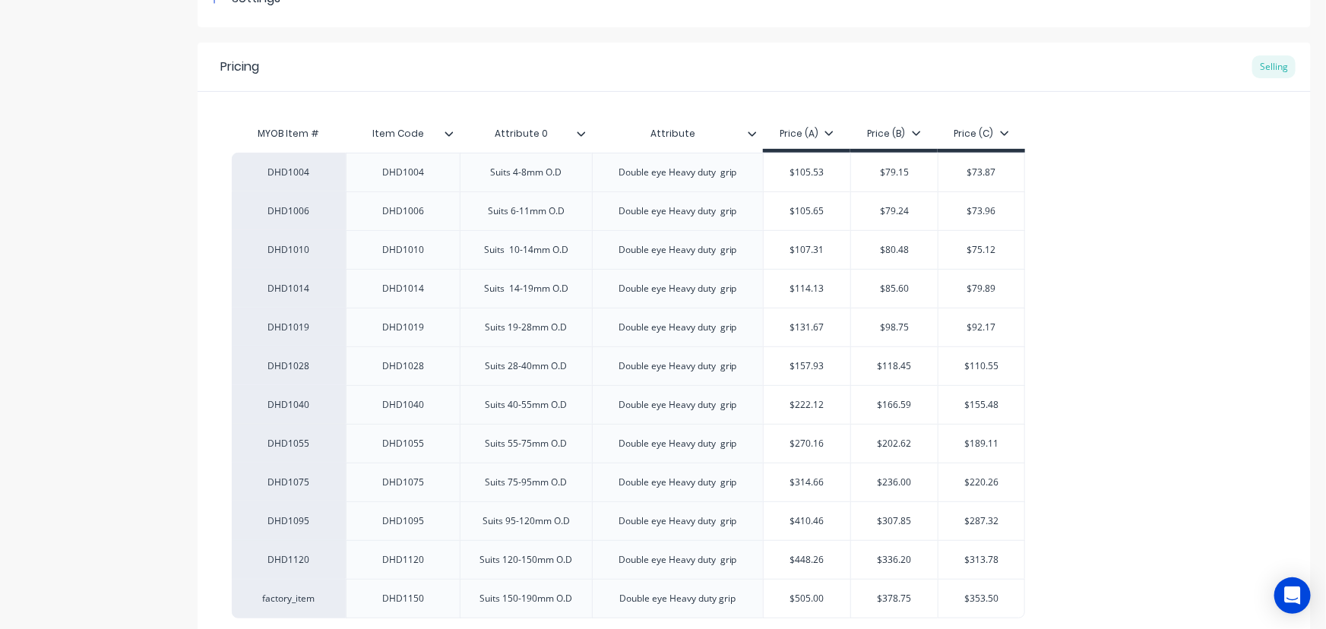
click at [532, 132] on input "Attribute 0" at bounding box center [521, 134] width 123 height 14
click at [548, 138] on input "Attribute 0" at bounding box center [521, 134] width 123 height 14
type input "A"
type input "Size"
type textarea "x"
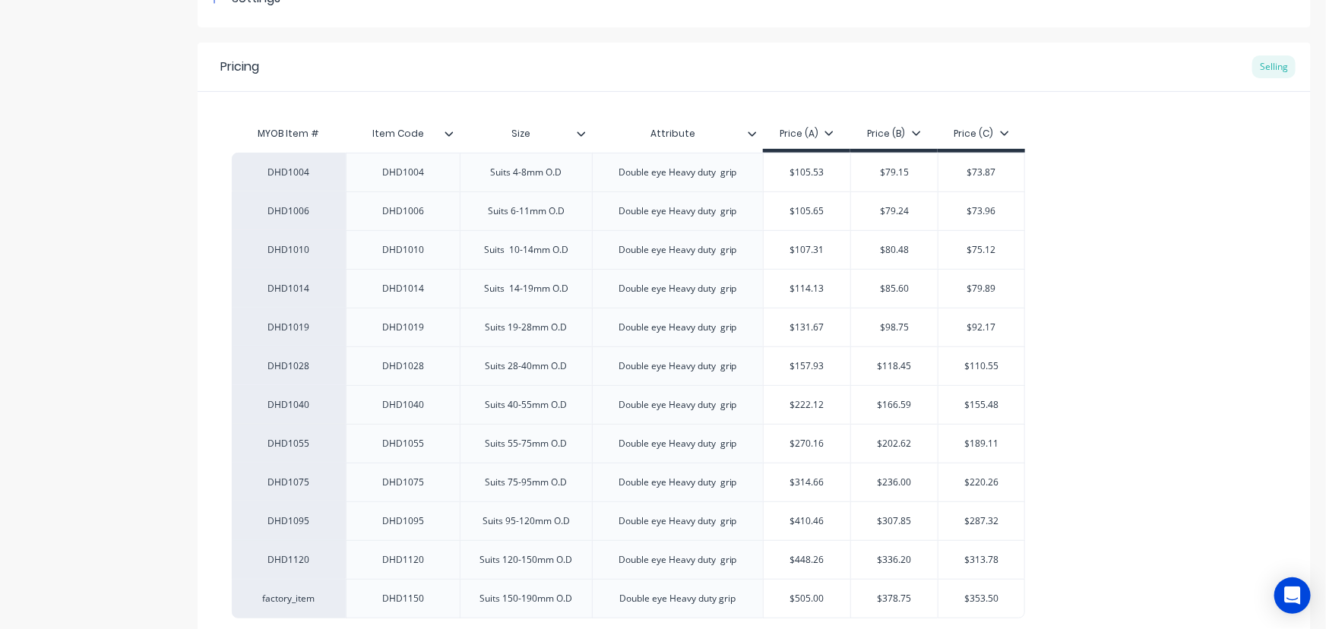
drag, startPoint x: 692, startPoint y: 132, endPoint x: 705, endPoint y: 135, distance: 14.0
click at [691, 135] on input "Attribute" at bounding box center [673, 134] width 163 height 14
type input "A"
type input "Description"
type textarea "x"
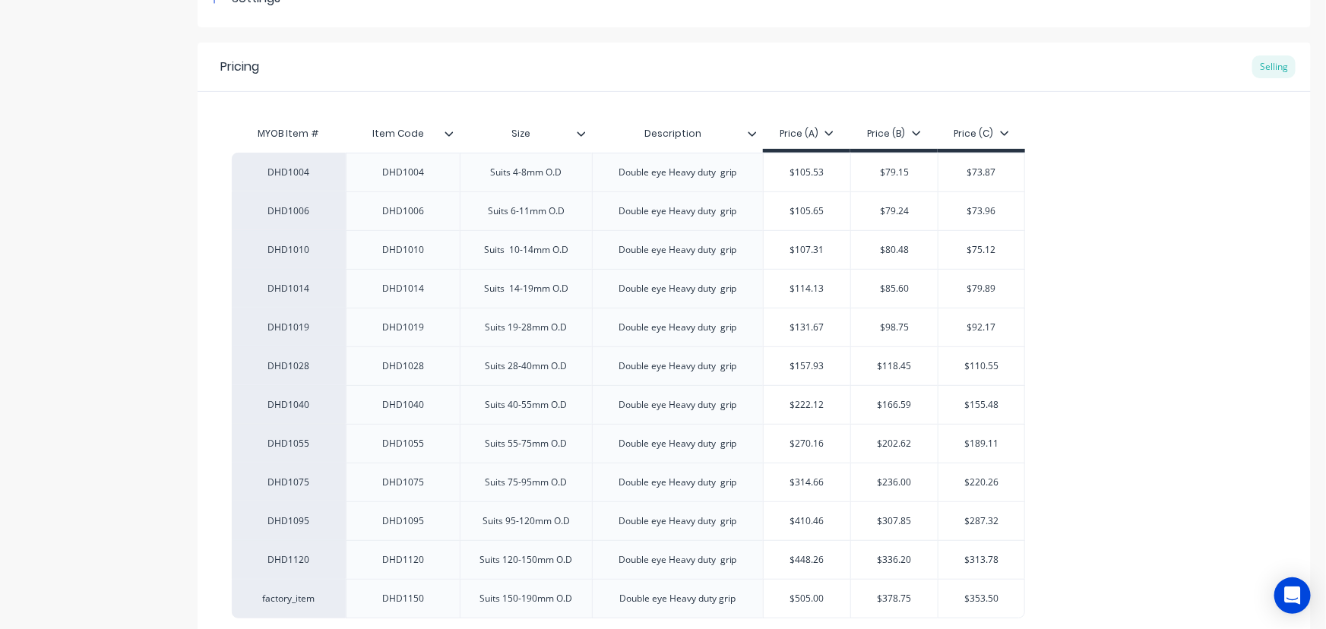
click at [113, 168] on div "Product details Collaborate Order History" at bounding box center [95, 281] width 160 height 940
click at [1185, 245] on div "DHD1004 DHD1004 Suits 4-8mm O.D Double eye Heavy duty grip $105.53 $79.15 $73.8…" at bounding box center [754, 386] width 1045 height 466
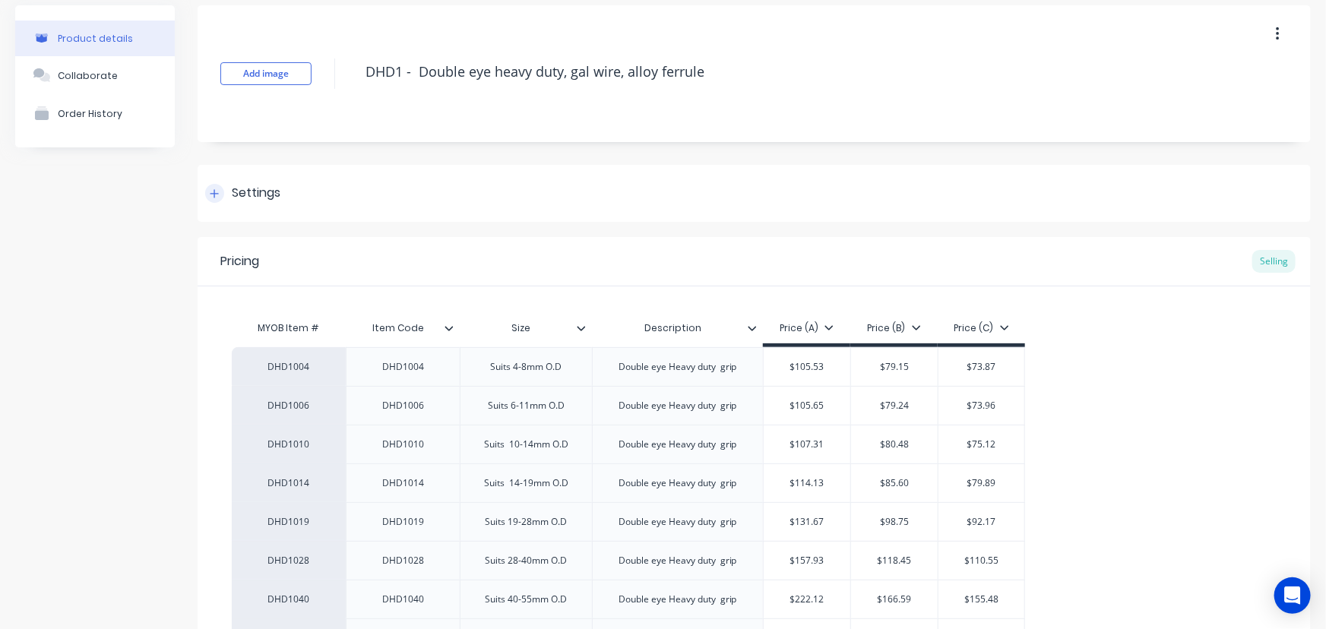
scroll to position [0, 0]
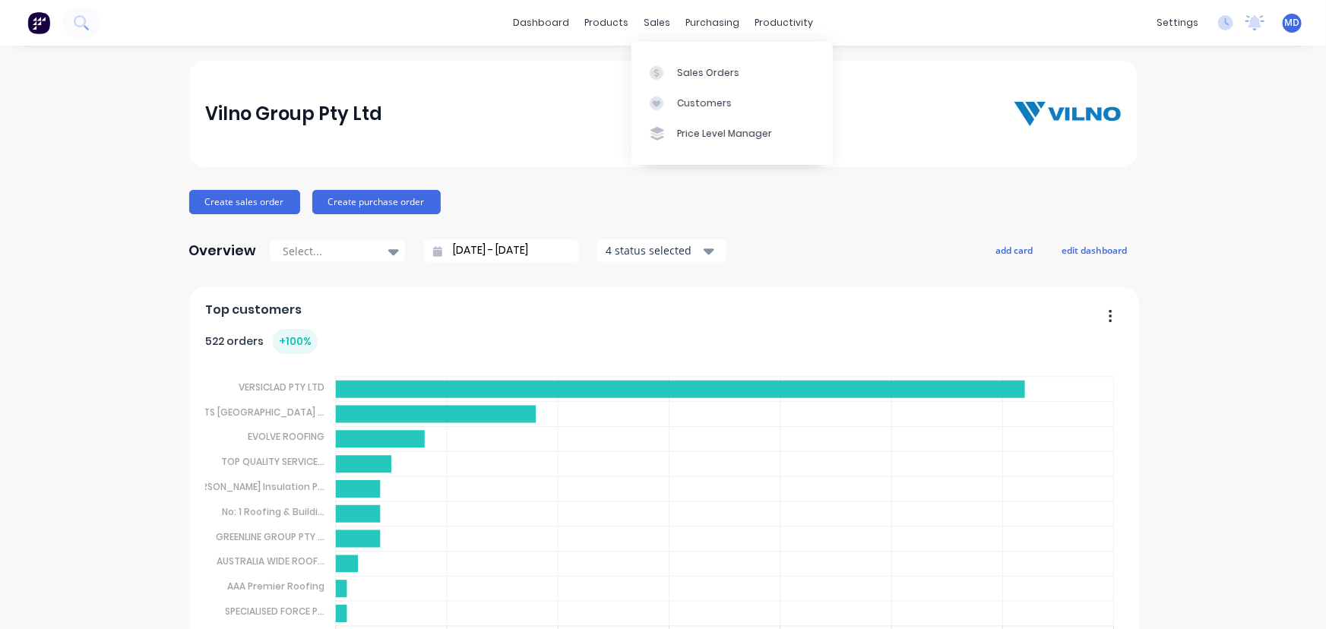
click at [704, 100] on div "Customers" at bounding box center [704, 104] width 55 height 14
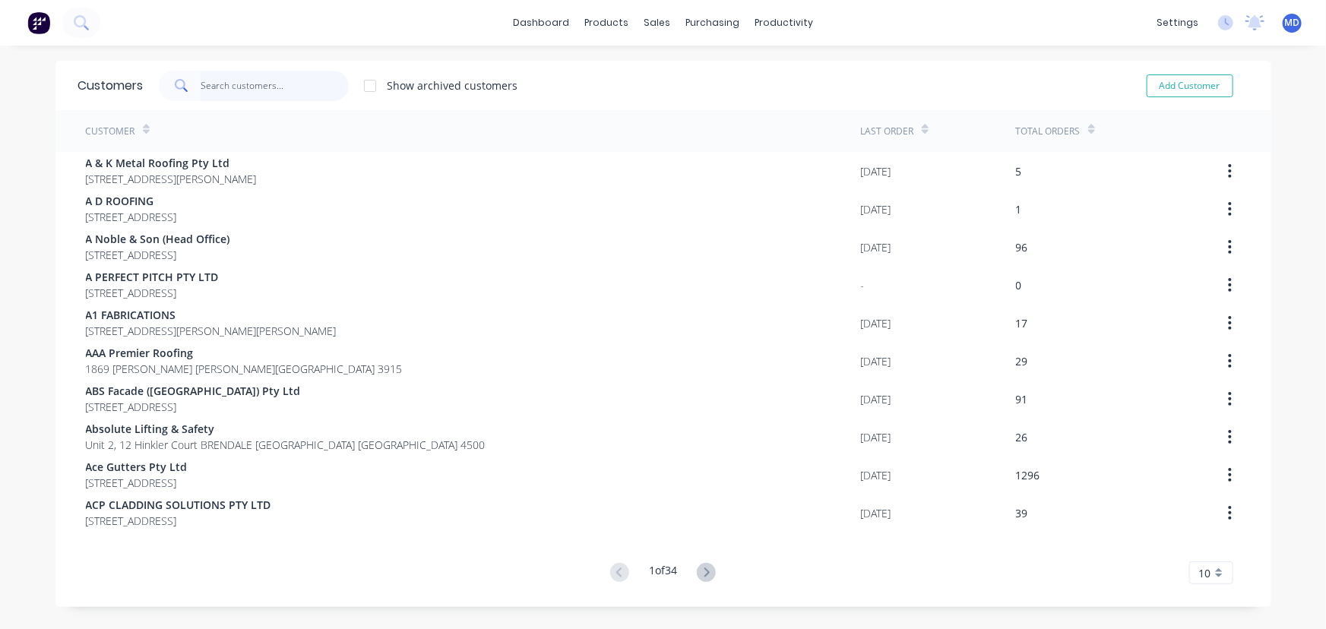
click at [321, 90] on input "text" at bounding box center [275, 86] width 148 height 30
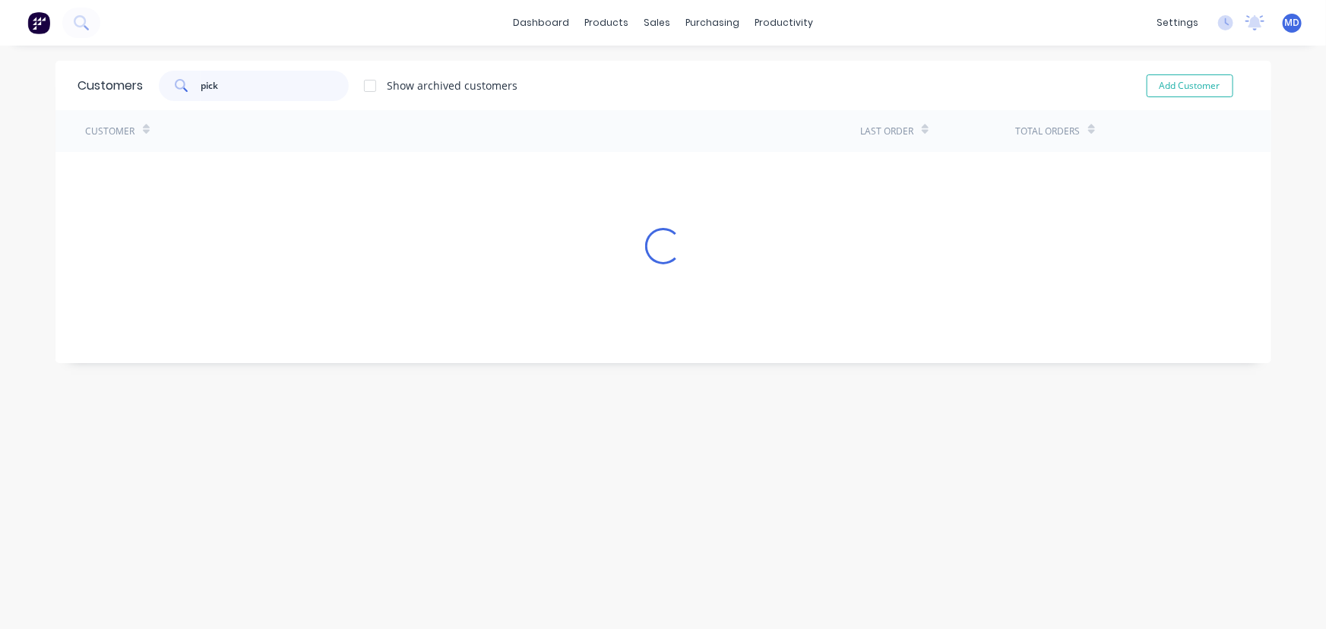
type input "pick"
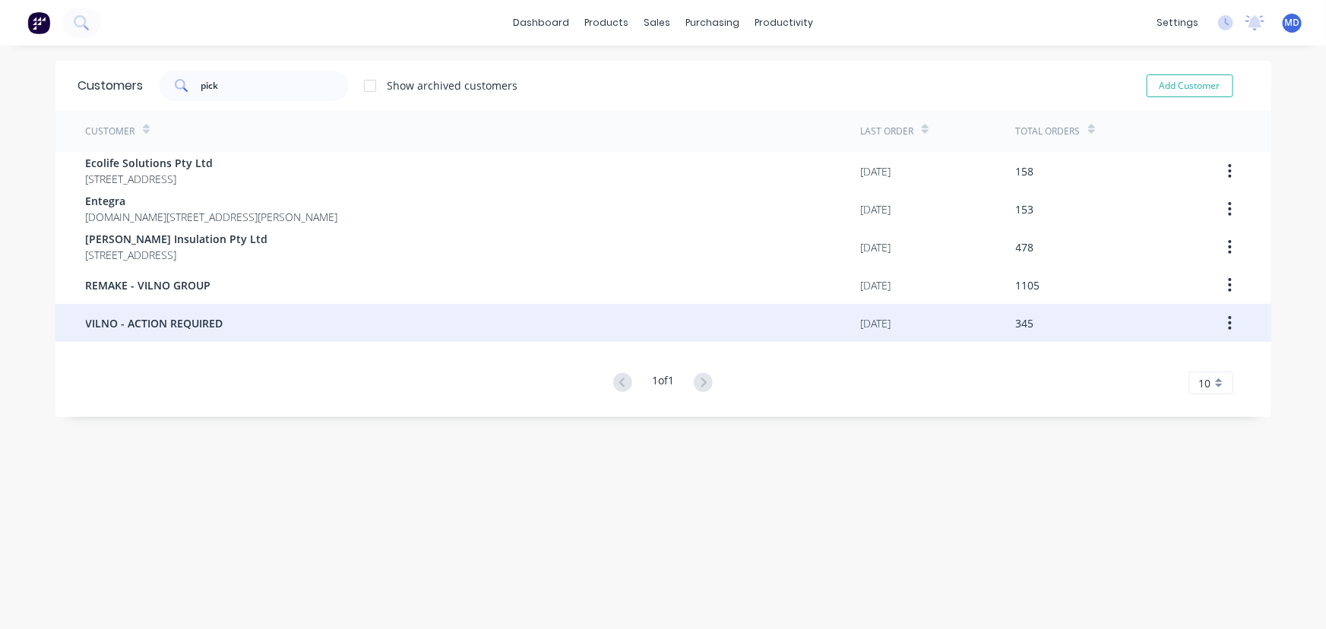
click at [181, 325] on span "VILNO - ACTION REQUIRED" at bounding box center [155, 323] width 138 height 16
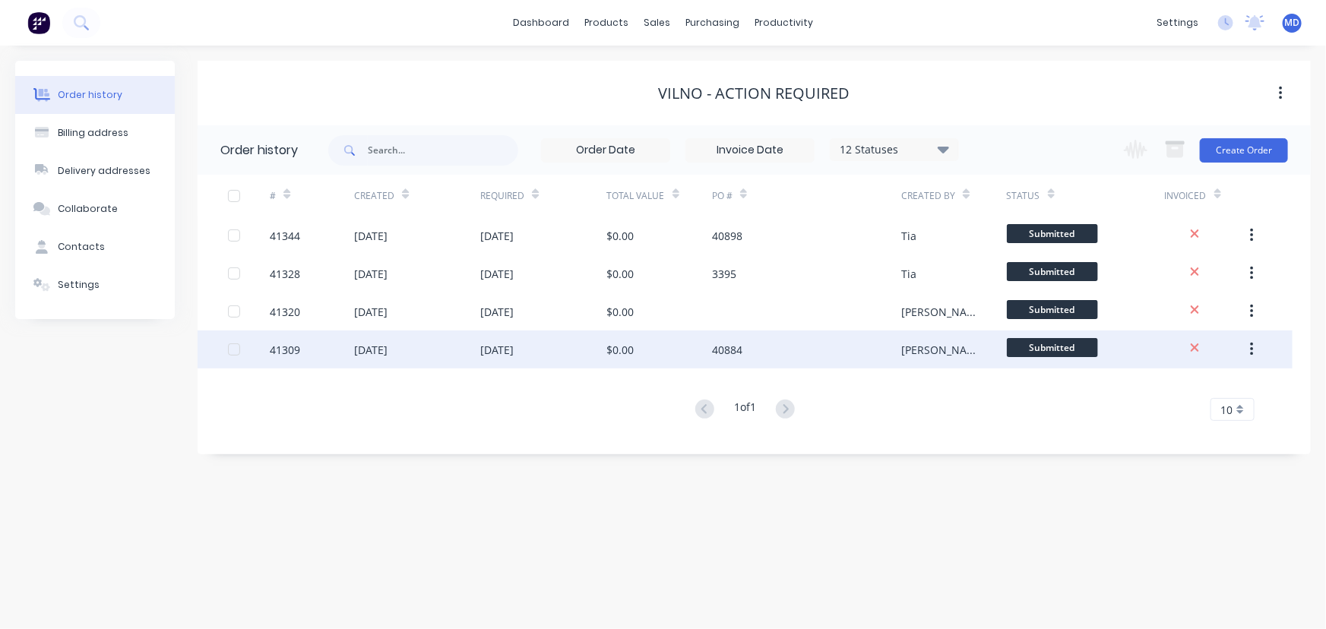
click at [489, 349] on div "[DATE]" at bounding box center [496, 350] width 33 height 16
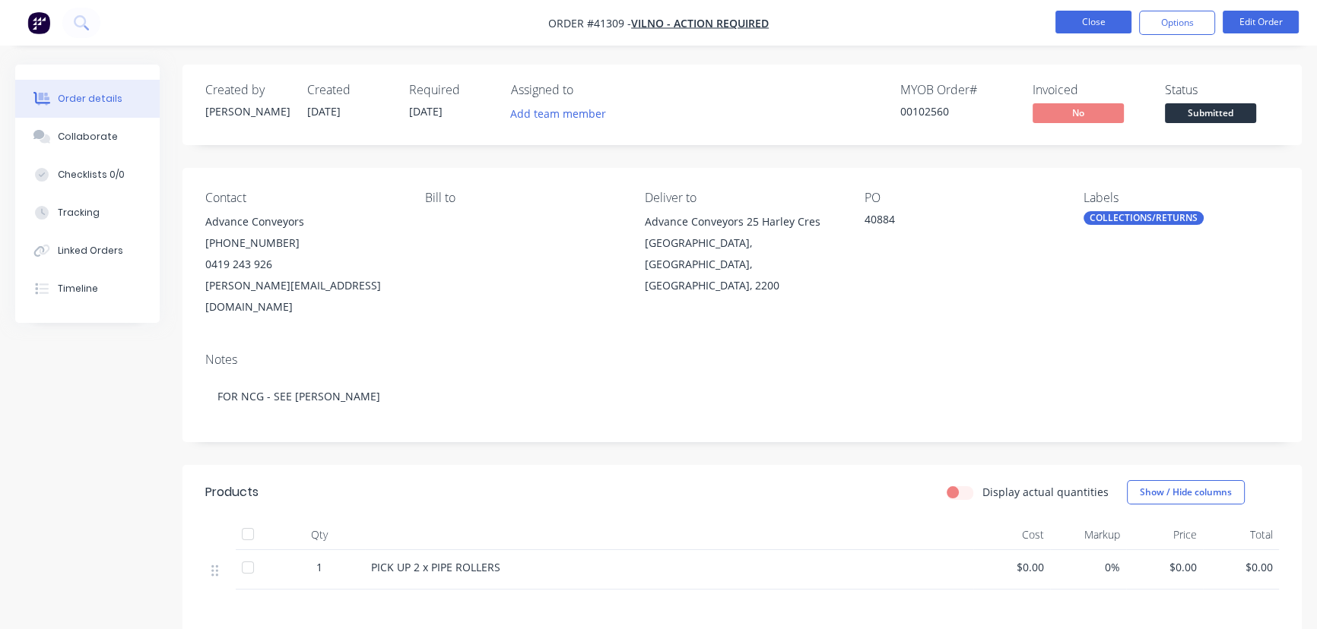
click at [1099, 21] on button "Close" at bounding box center [1093, 22] width 76 height 23
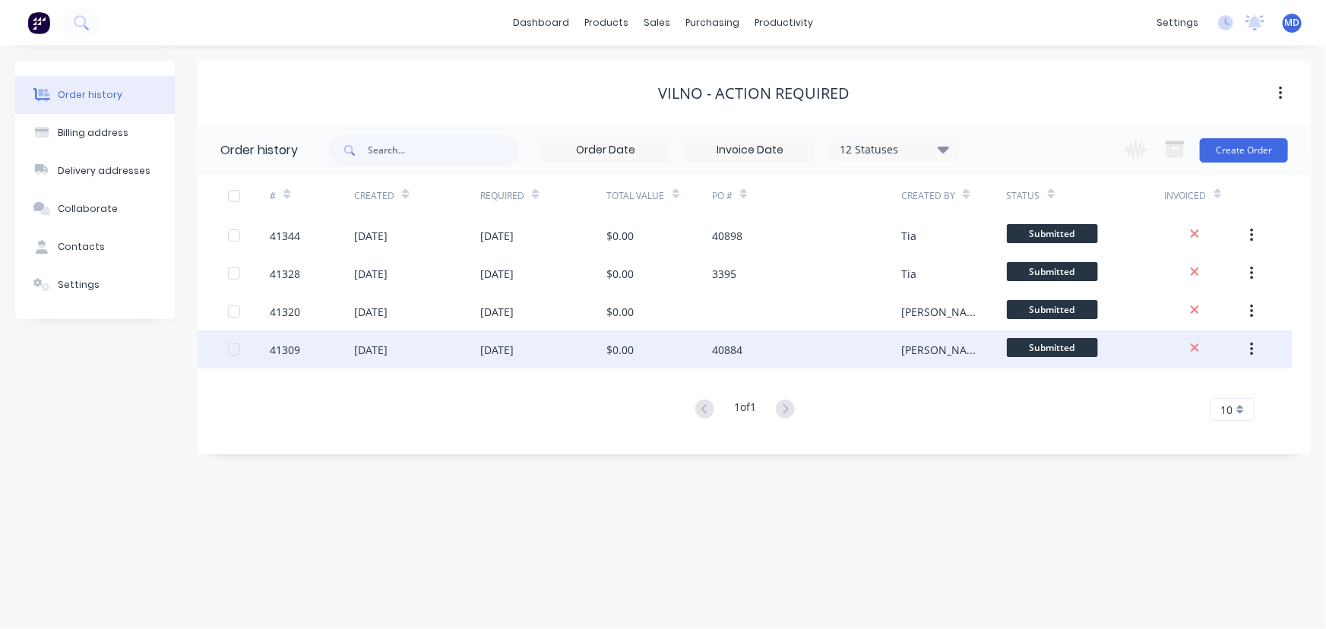
click at [1053, 347] on span "Submitted" at bounding box center [1052, 347] width 91 height 19
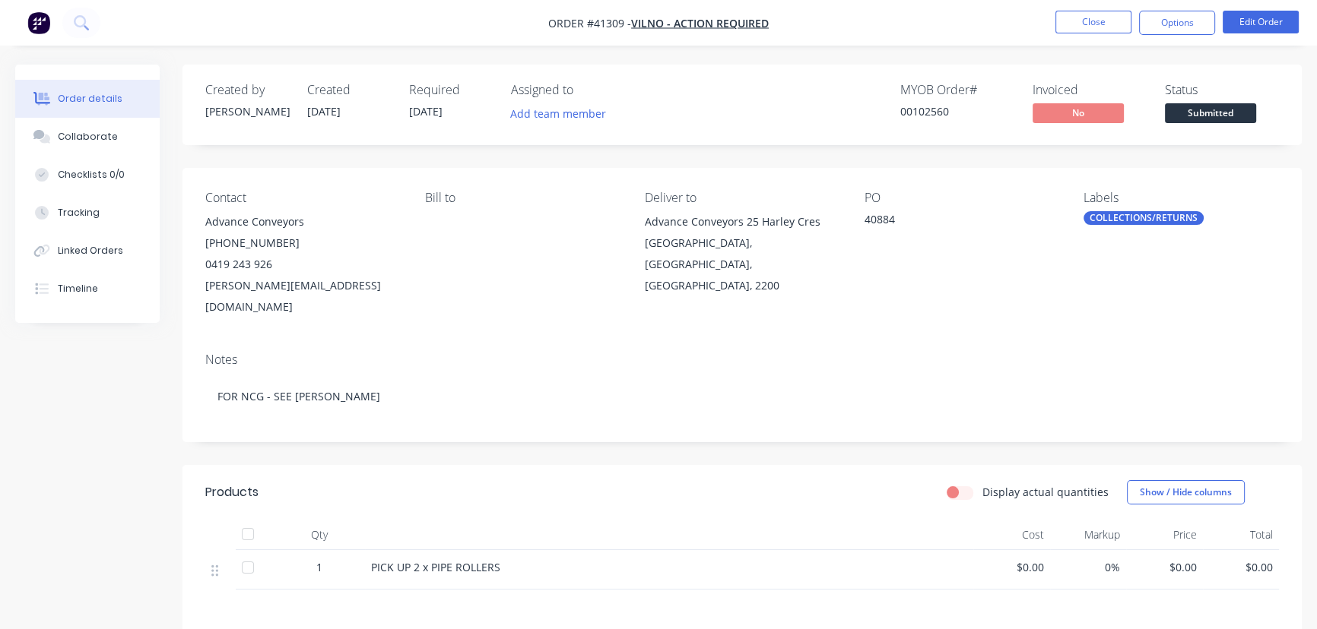
click at [76, 132] on div "Collaborate" at bounding box center [88, 137] width 60 height 14
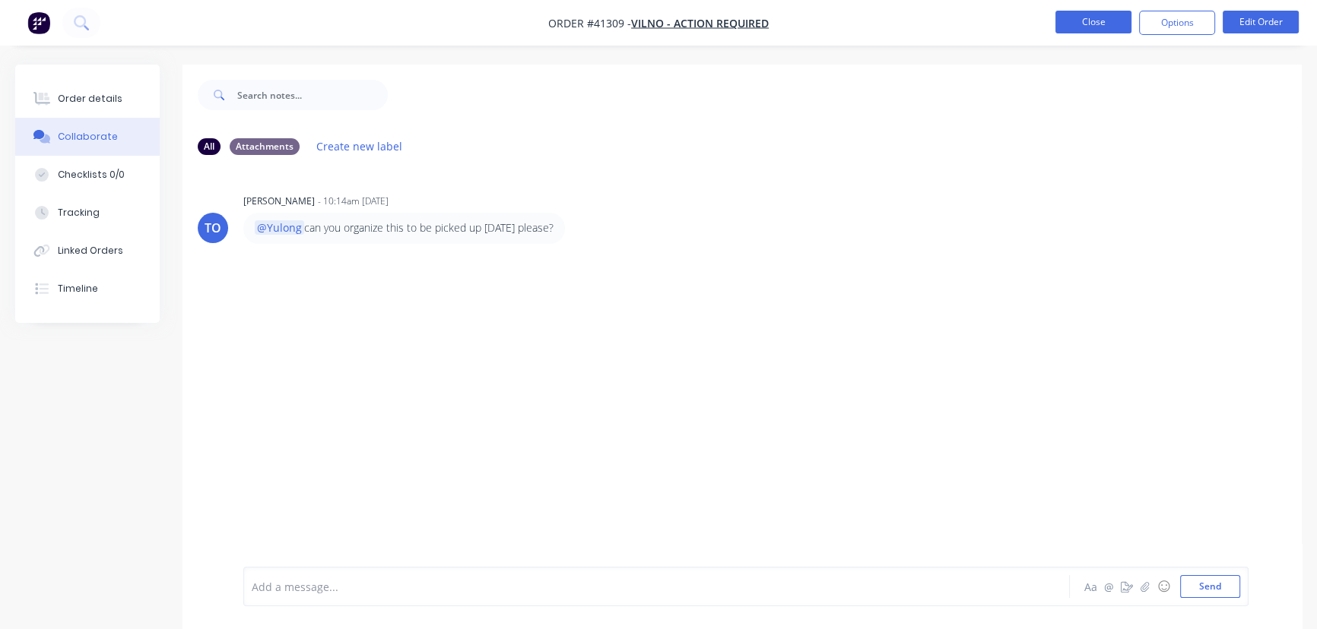
click at [1084, 20] on button "Close" at bounding box center [1093, 22] width 76 height 23
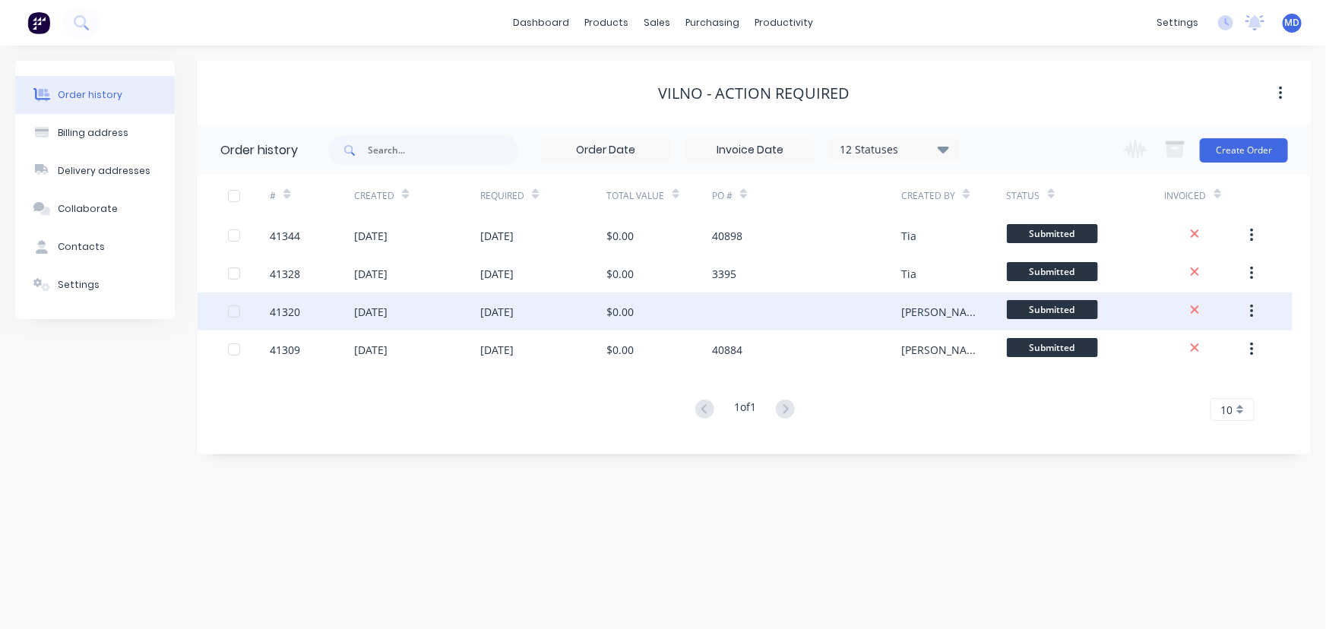
click at [514, 307] on div "[DATE]" at bounding box center [496, 312] width 33 height 16
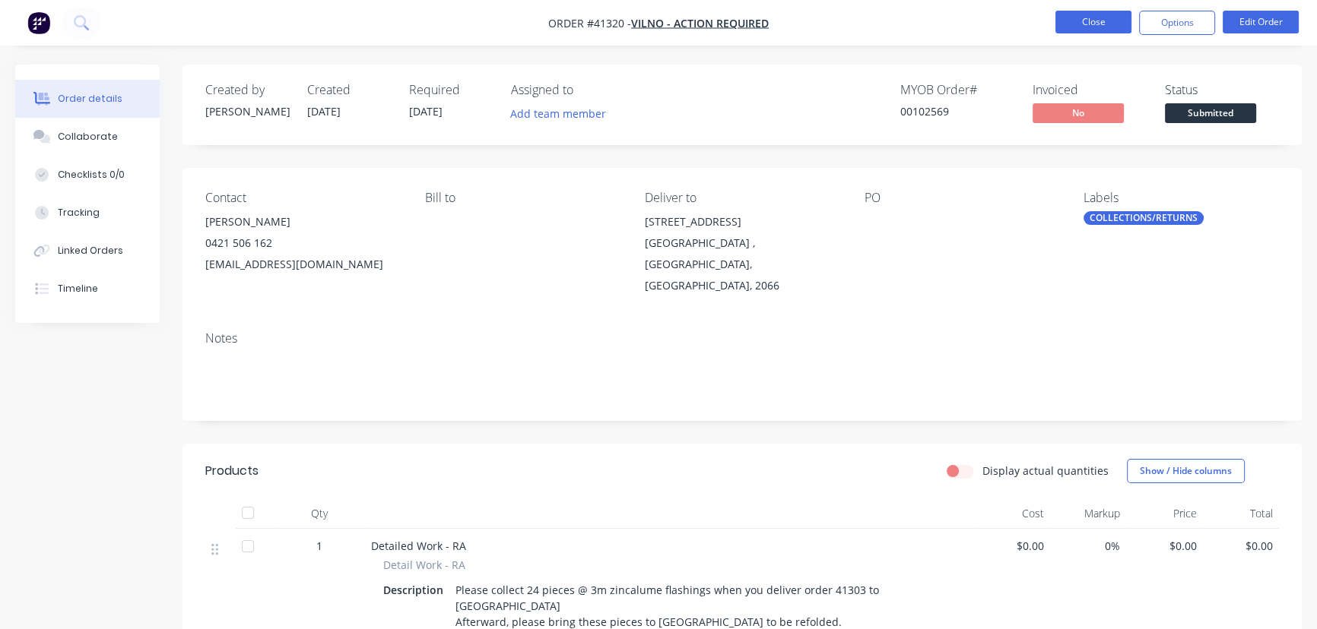
click at [1082, 24] on button "Close" at bounding box center [1093, 22] width 76 height 23
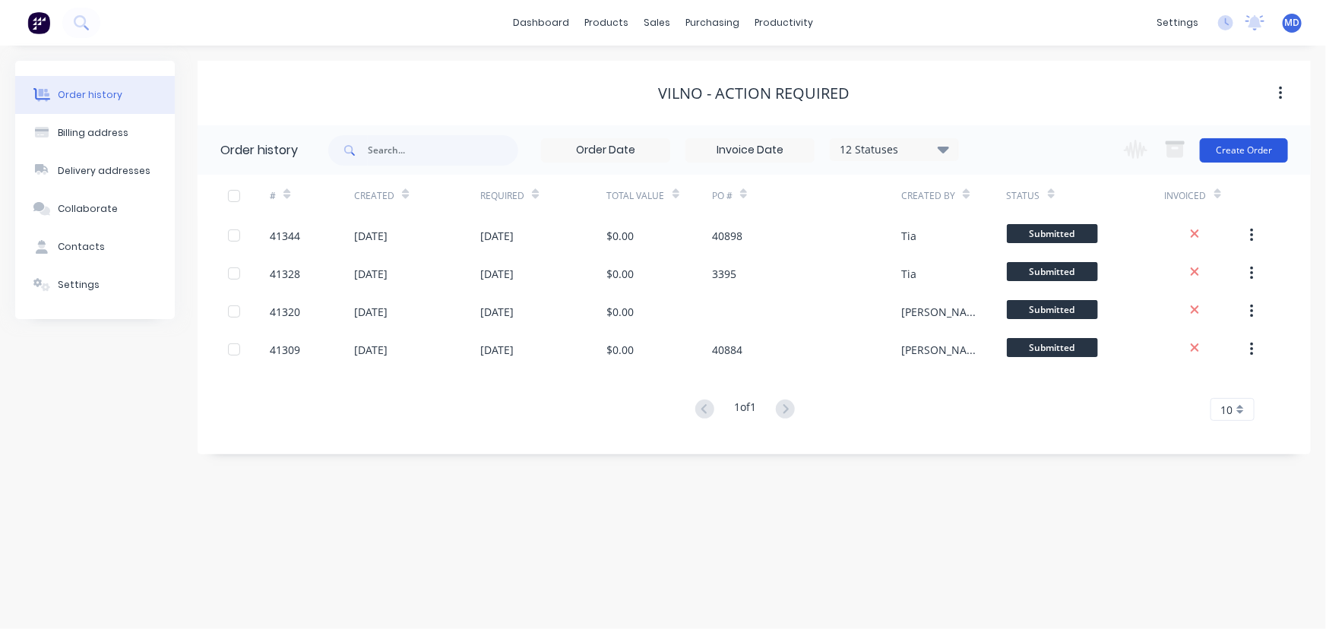
click at [1257, 154] on button "Create Order" at bounding box center [1244, 150] width 88 height 24
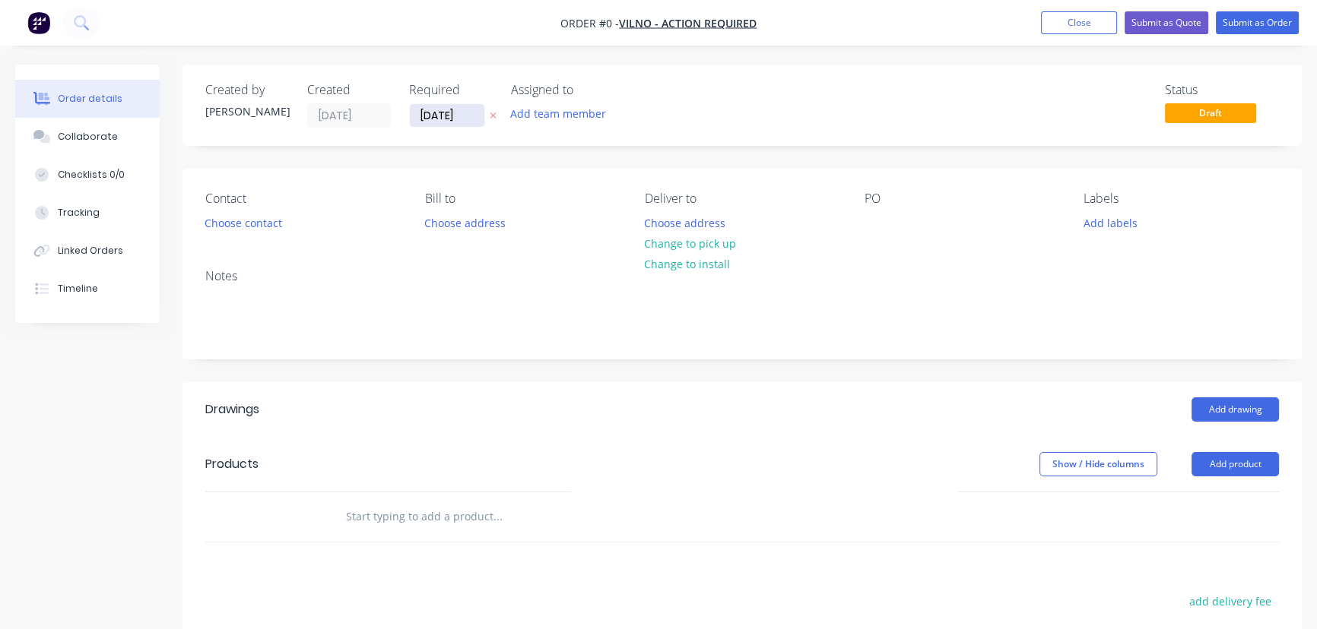
click at [452, 115] on input "[DATE]" at bounding box center [447, 115] width 74 height 23
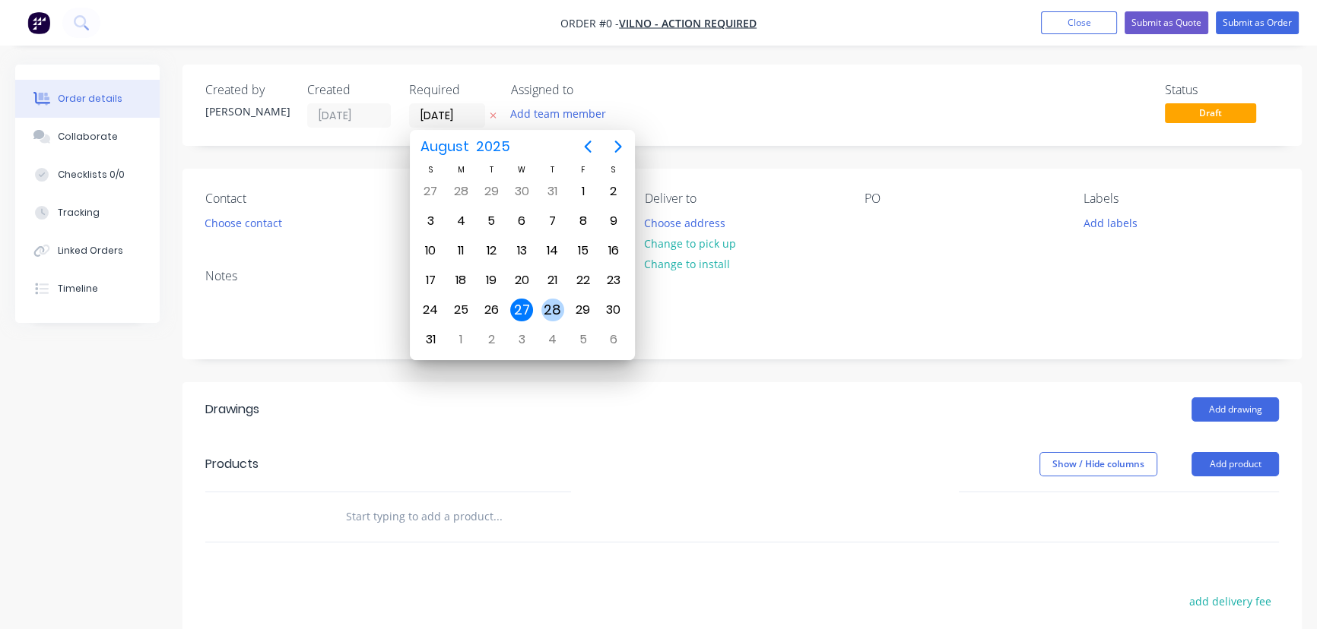
click at [549, 303] on div "28" at bounding box center [552, 310] width 23 height 23
type input "[DATE]"
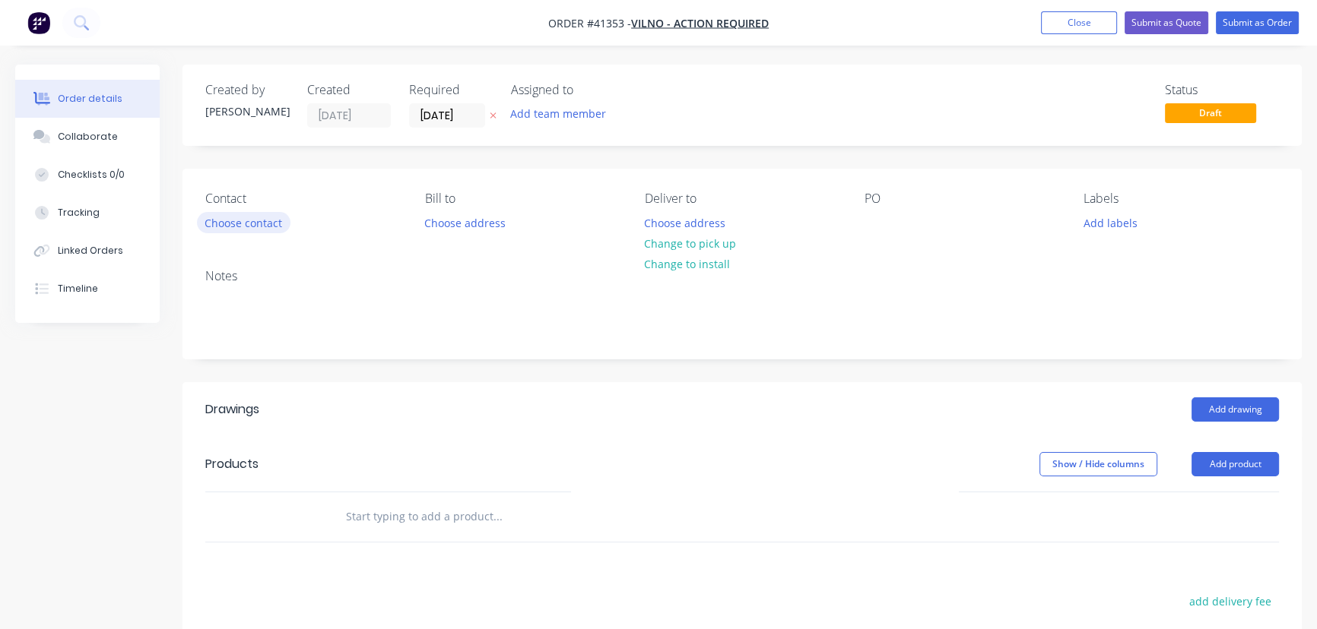
click at [235, 224] on button "Choose contact" at bounding box center [244, 222] width 94 height 21
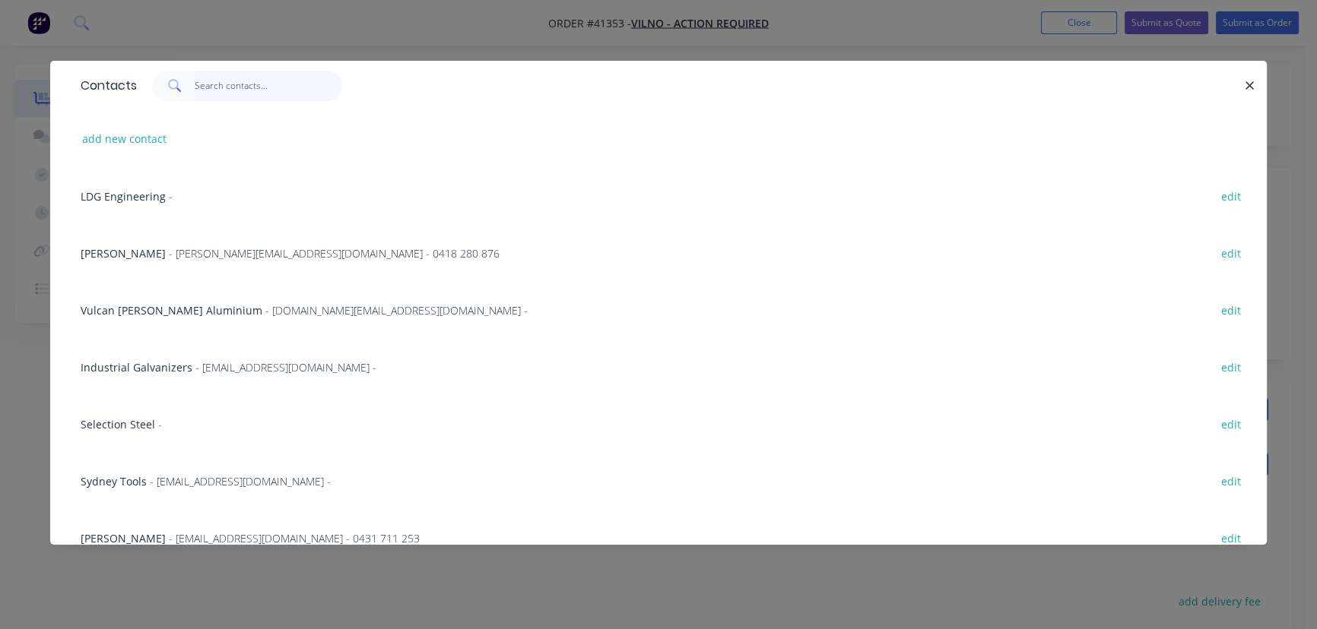
click at [300, 76] on input "text" at bounding box center [269, 86] width 148 height 30
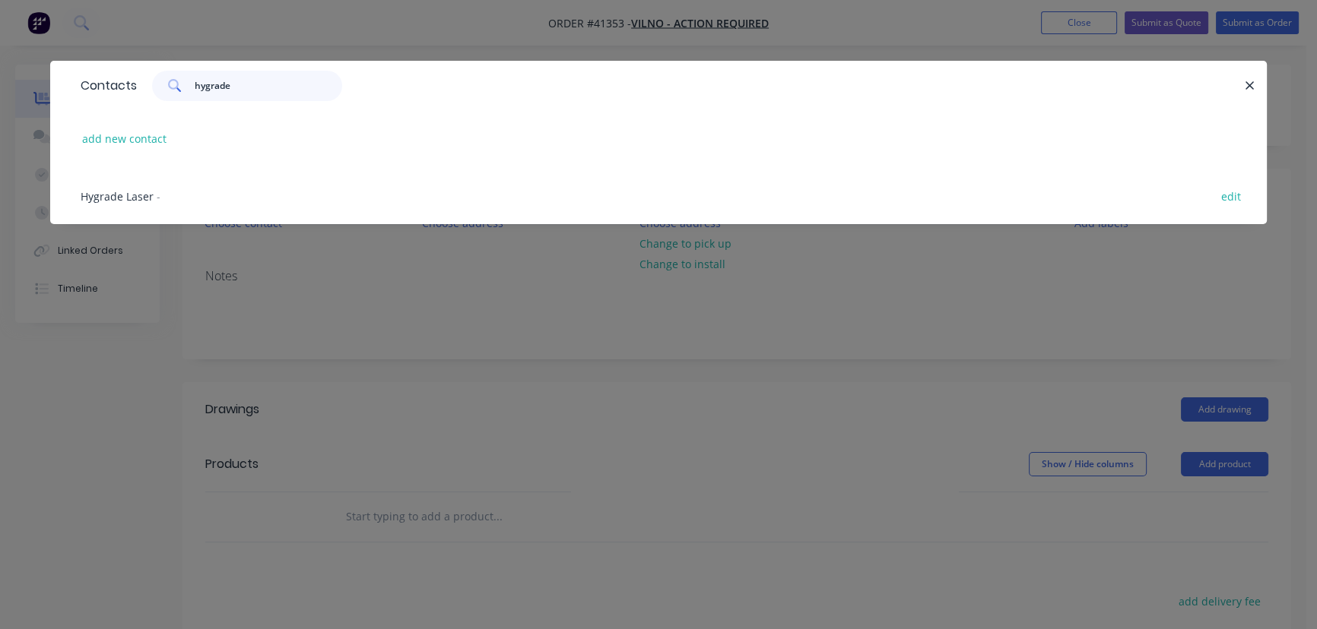
type input "hygrade"
click at [106, 196] on span "Hygrade Laser" at bounding box center [117, 196] width 73 height 14
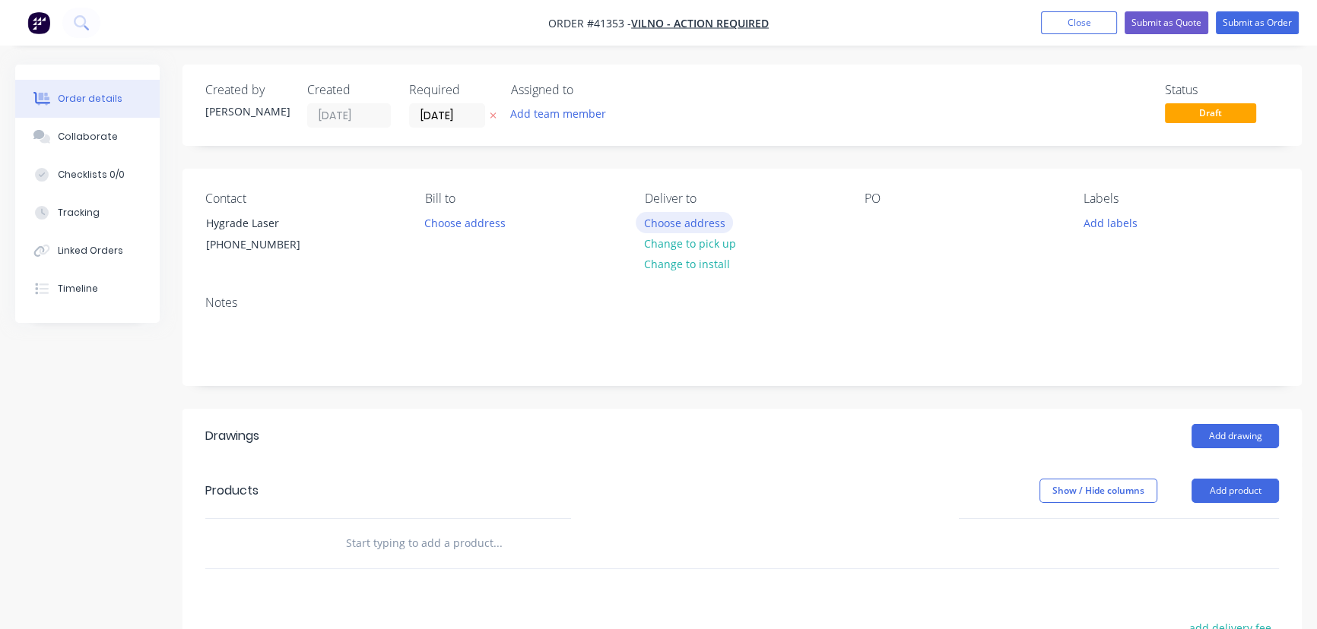
click at [710, 220] on button "Choose address" at bounding box center [684, 222] width 97 height 21
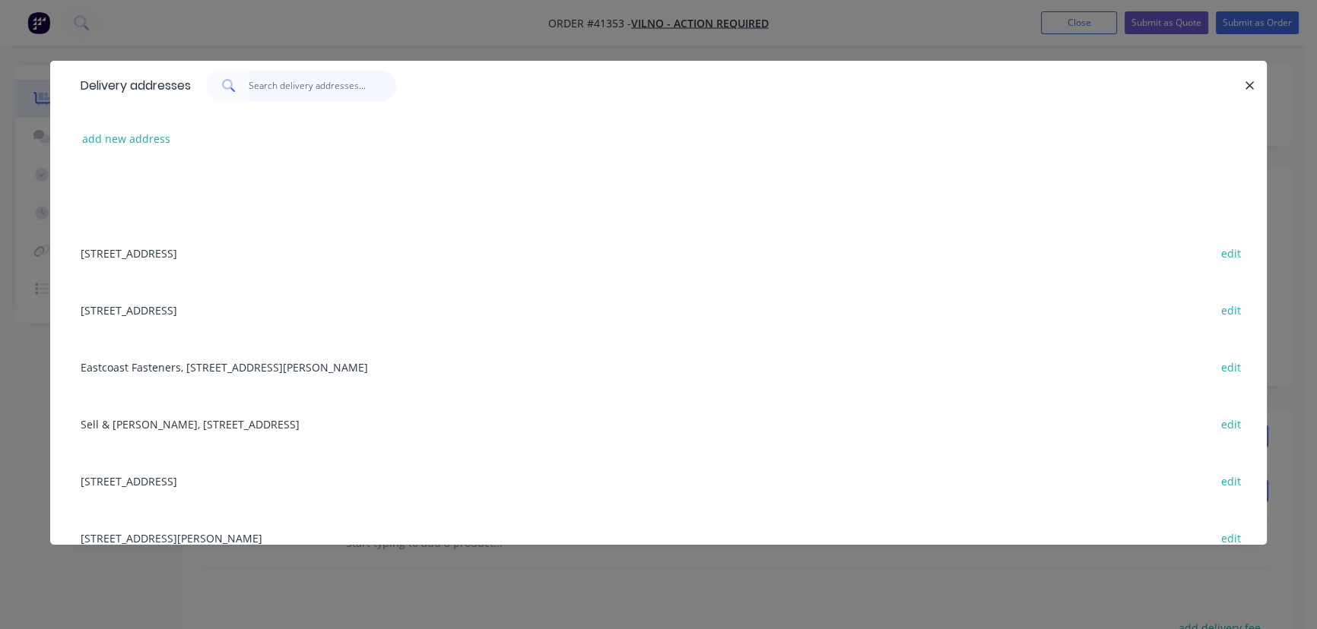
click at [309, 90] on input "text" at bounding box center [323, 86] width 148 height 30
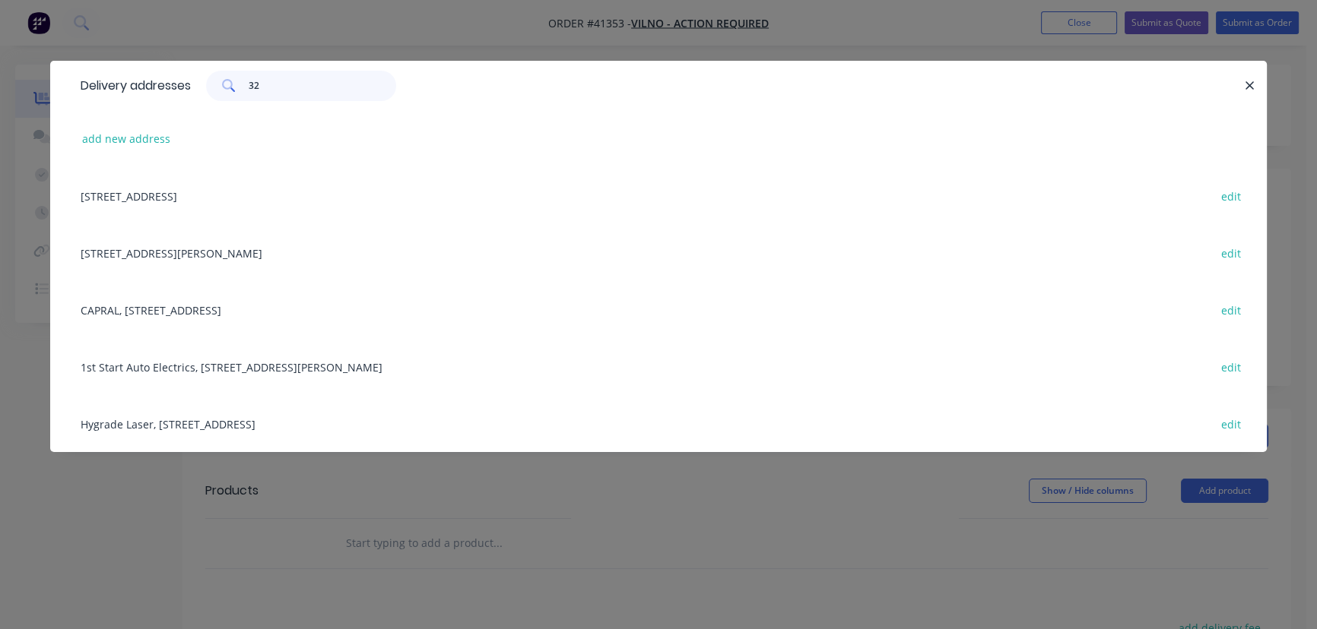
type input "32"
click at [201, 195] on div "32 Harley Crescent, Condell Park, 2200 edit" at bounding box center [658, 195] width 1171 height 57
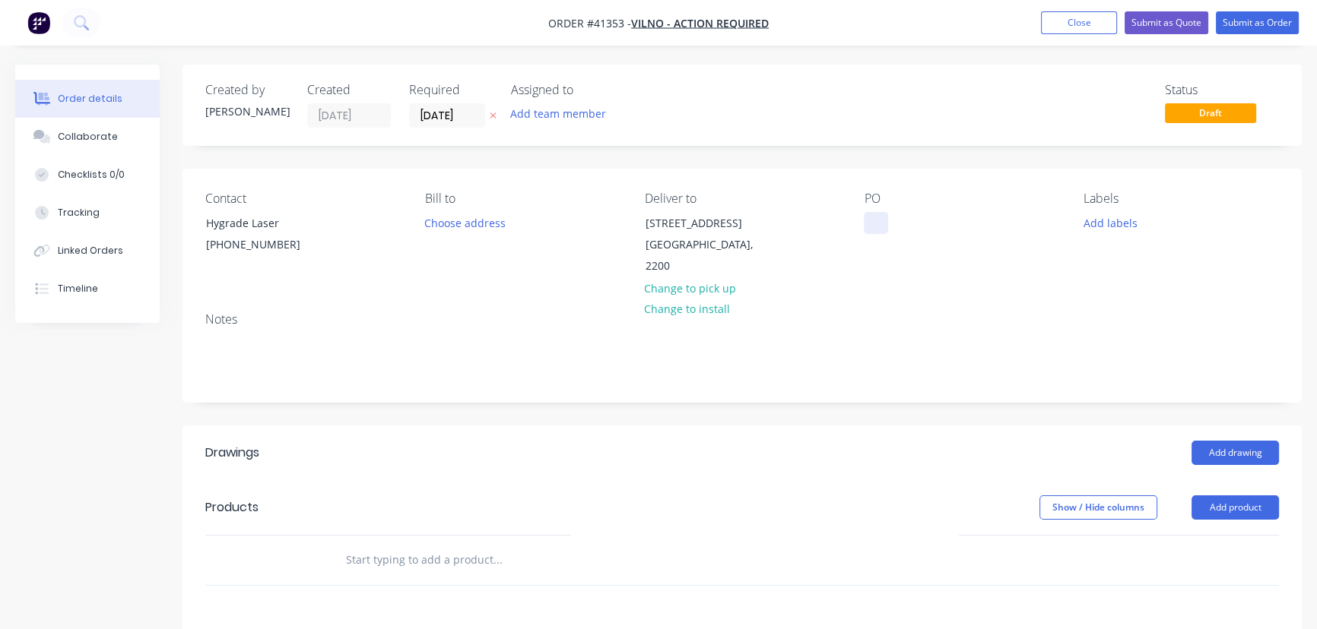
click at [876, 223] on div at bounding box center [876, 223] width 24 height 22
click at [1108, 228] on button "Add labels" at bounding box center [1110, 222] width 70 height 21
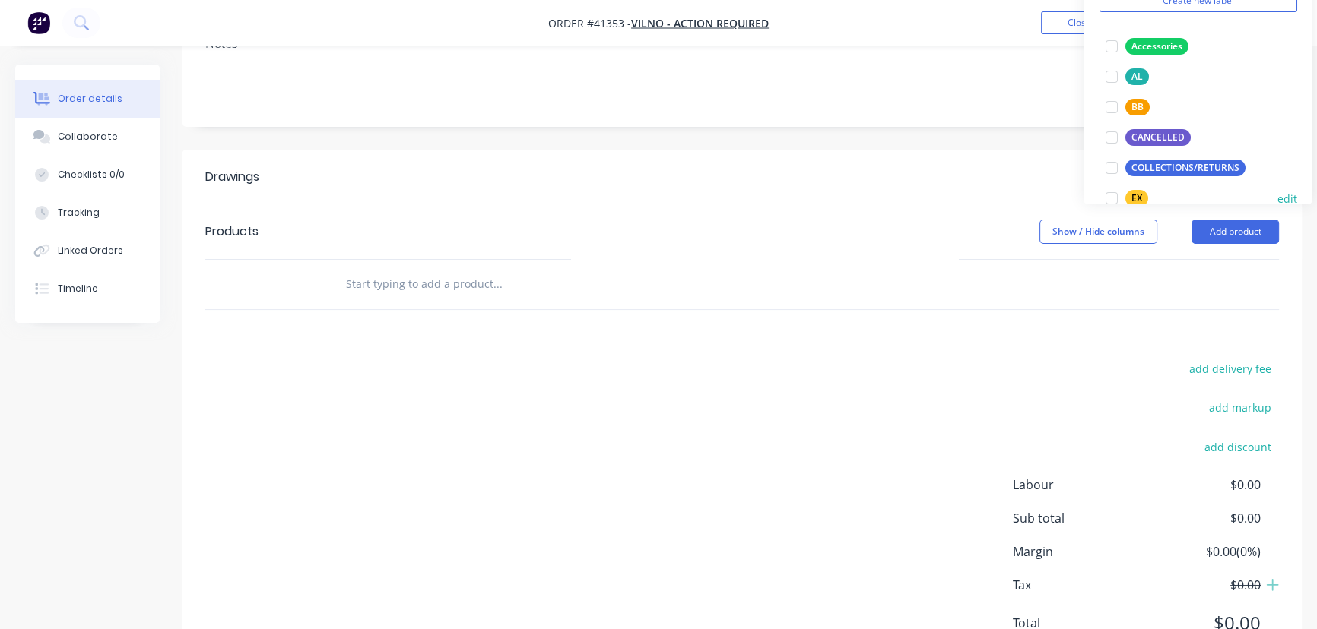
scroll to position [68, 0]
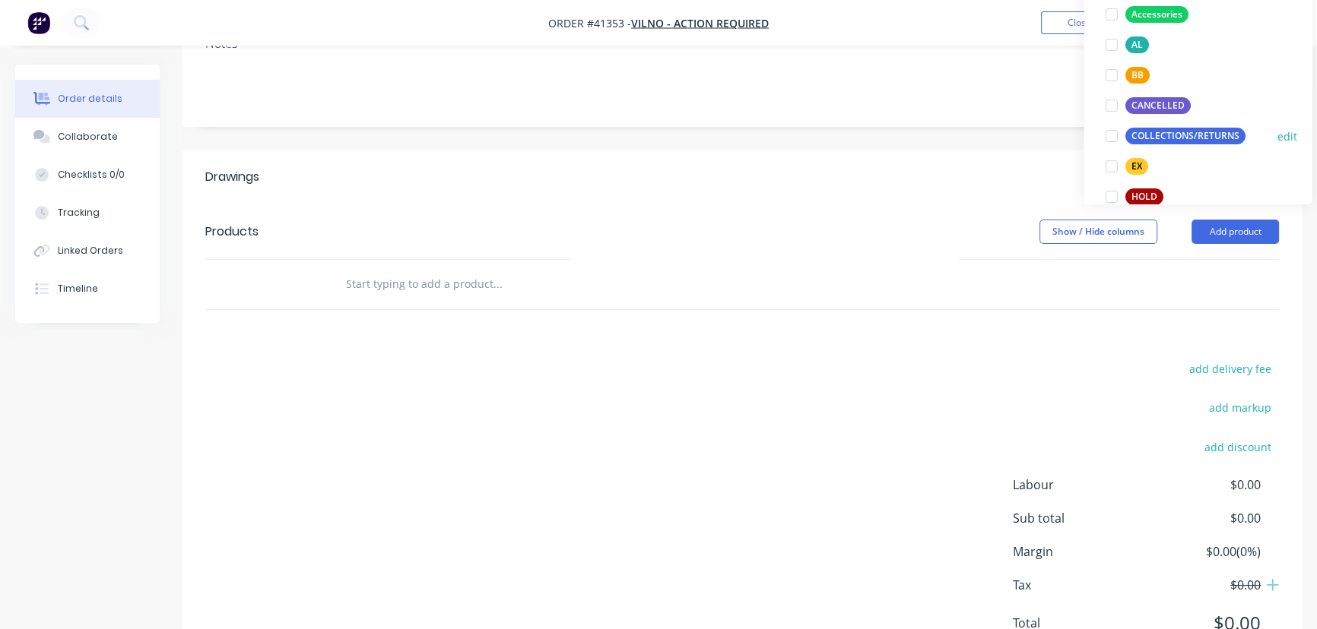
click at [1209, 131] on div "COLLECTIONS/RETURNS" at bounding box center [1184, 136] width 120 height 17
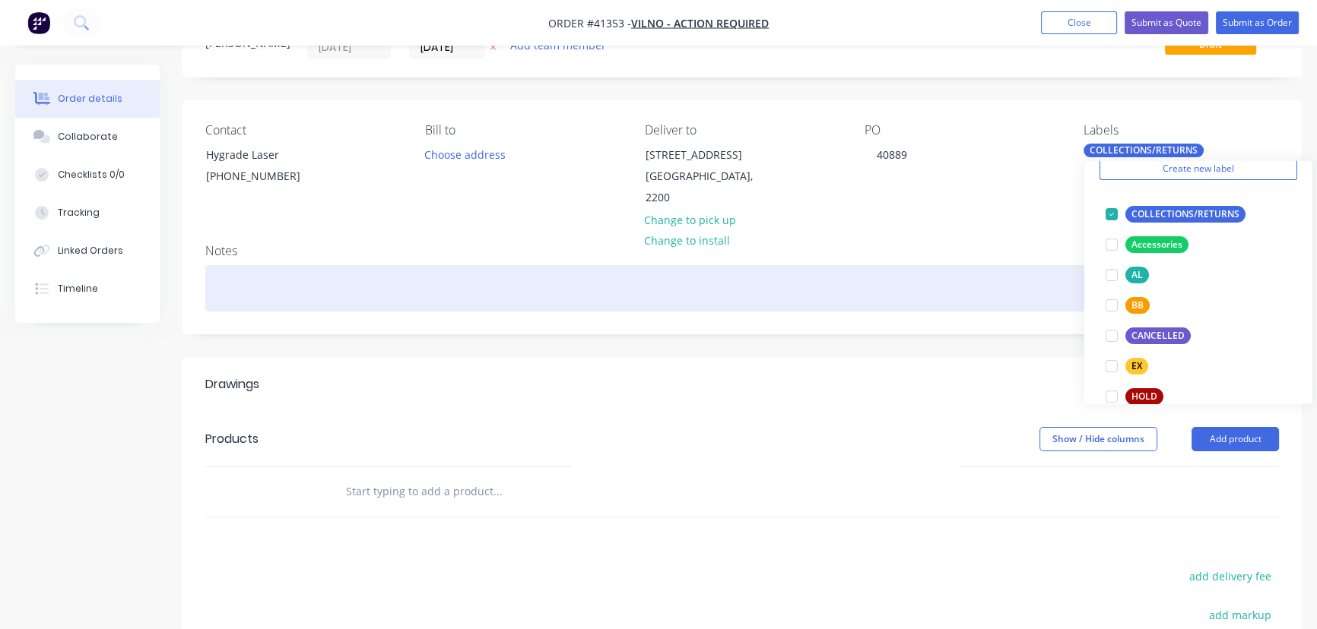
click at [785, 277] on div at bounding box center [741, 288] width 1073 height 46
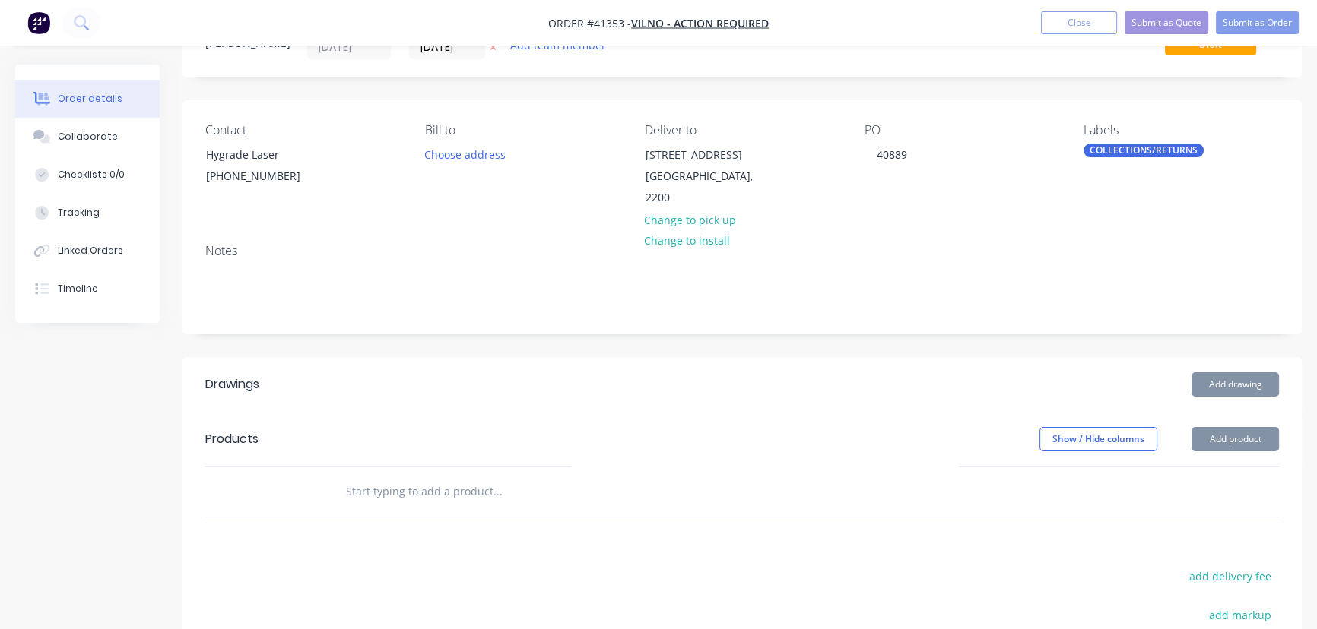
click at [1236, 427] on button "Add product" at bounding box center [1234, 439] width 87 height 24
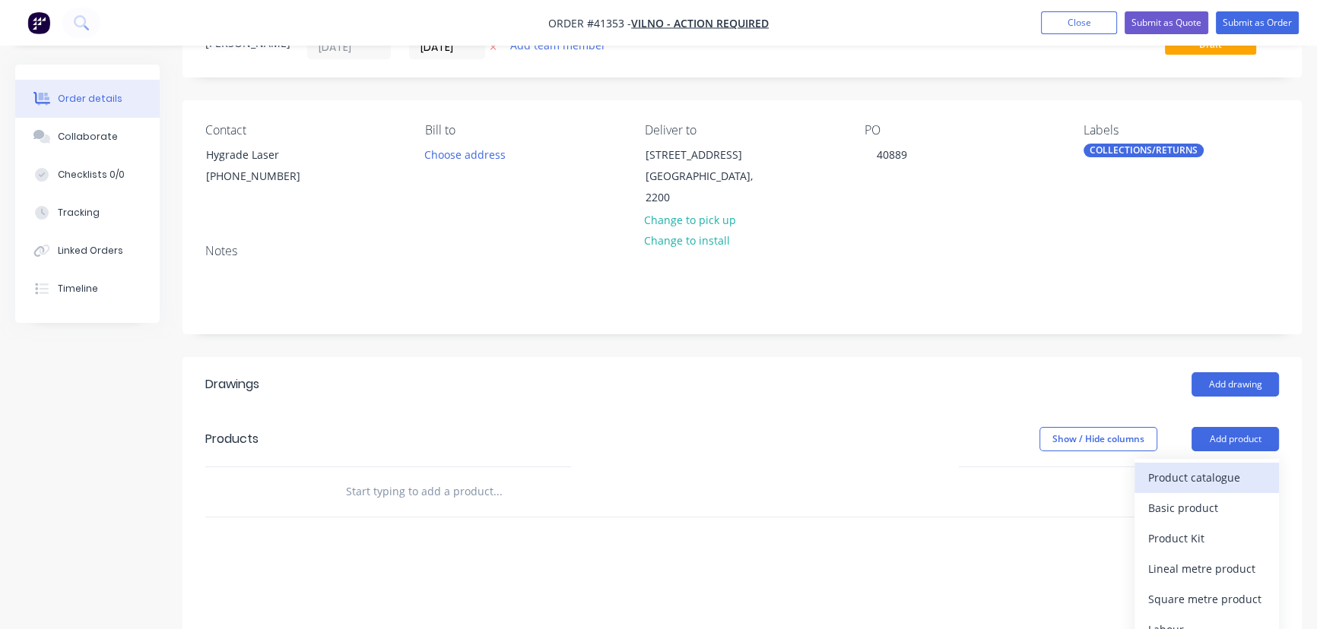
click at [1208, 467] on div "Product catalogue" at bounding box center [1206, 478] width 117 height 22
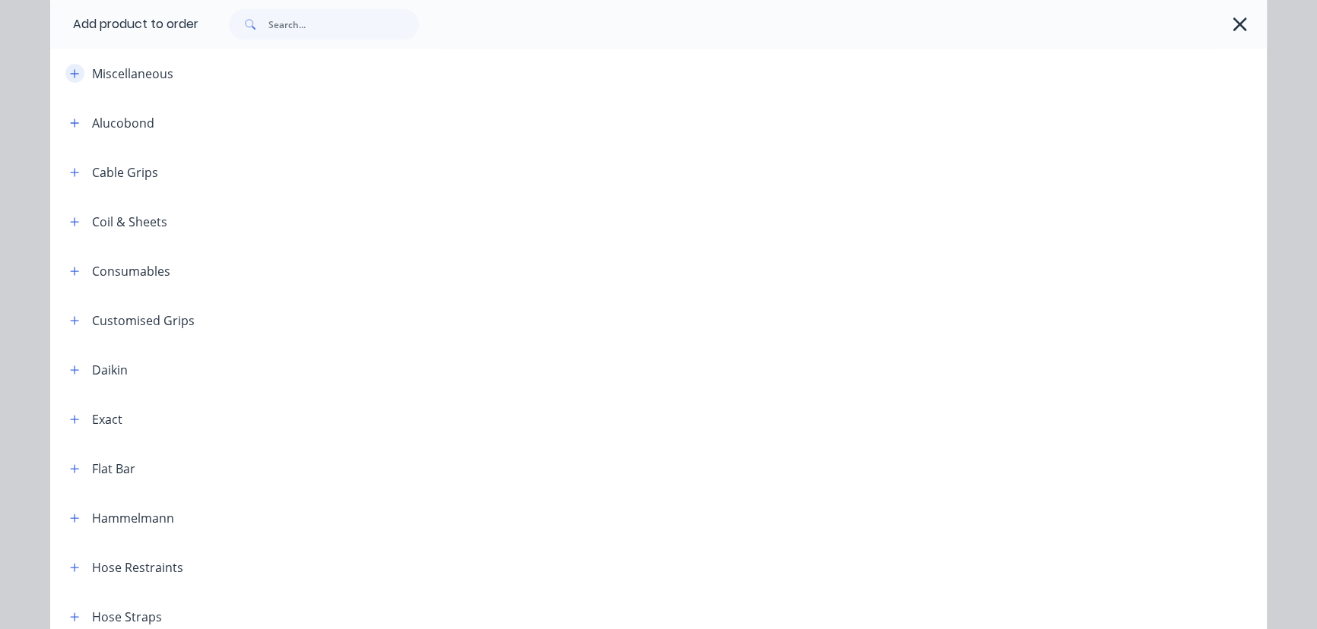
click at [70, 73] on icon "button" at bounding box center [74, 73] width 9 height 11
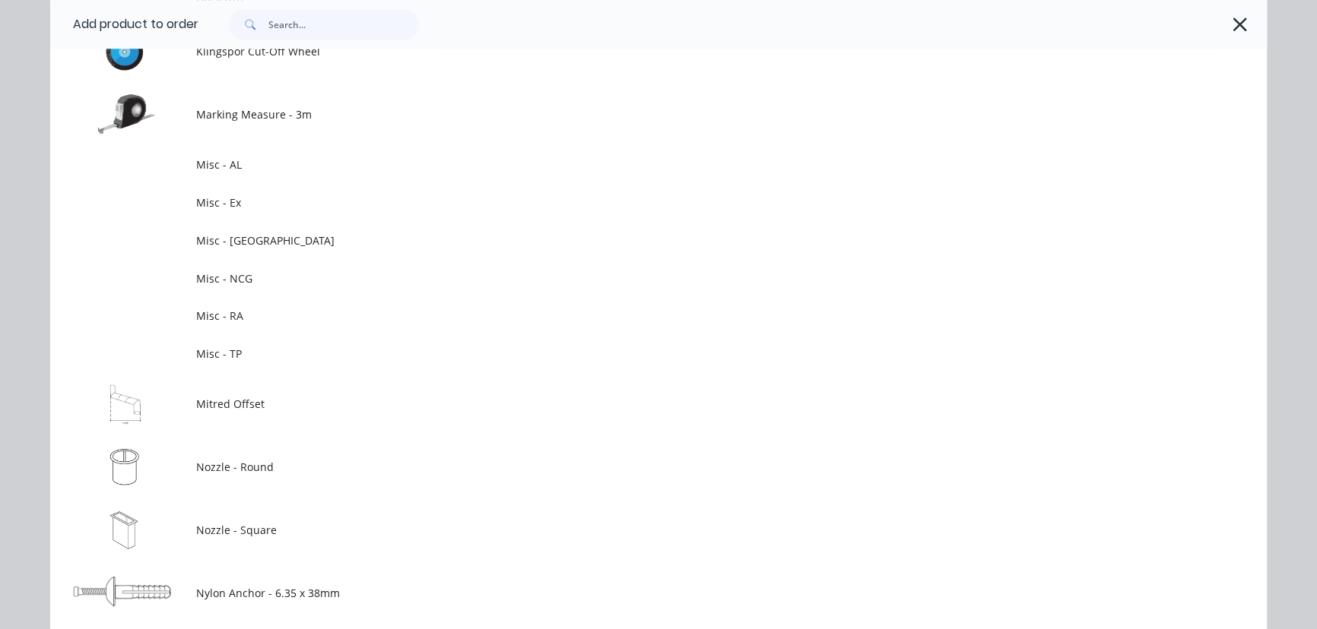
scroll to position [1796, 0]
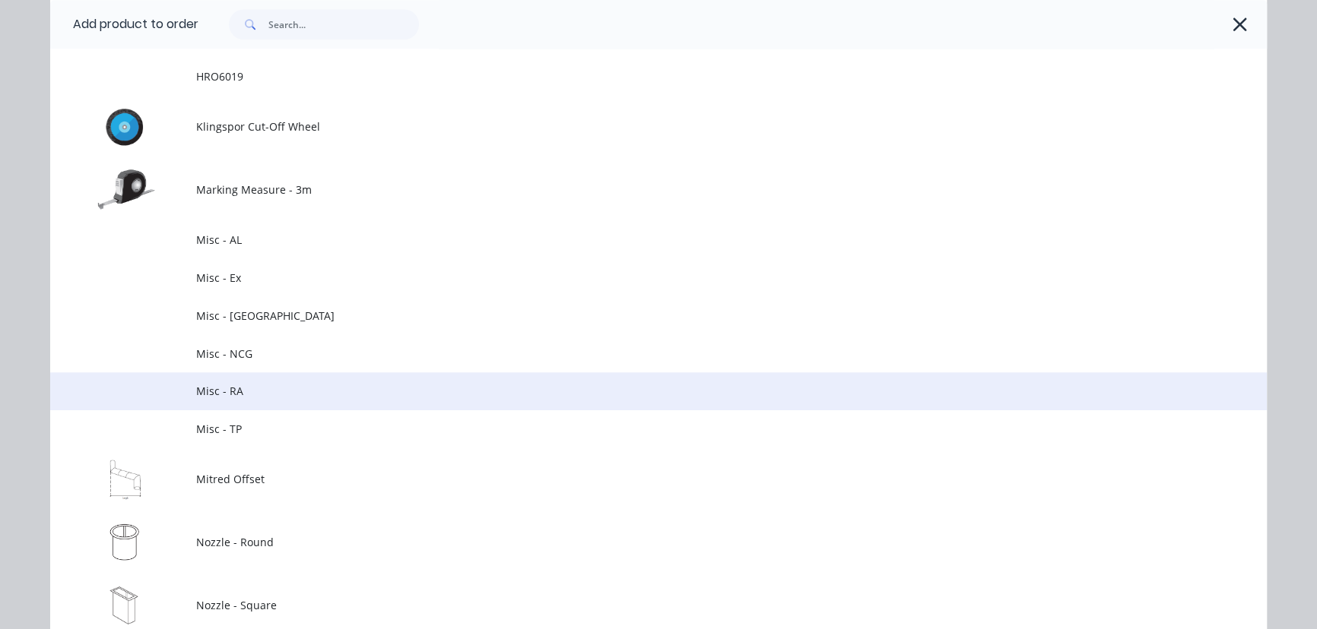
click at [230, 395] on span "Misc - RA" at bounding box center [624, 391] width 856 height 16
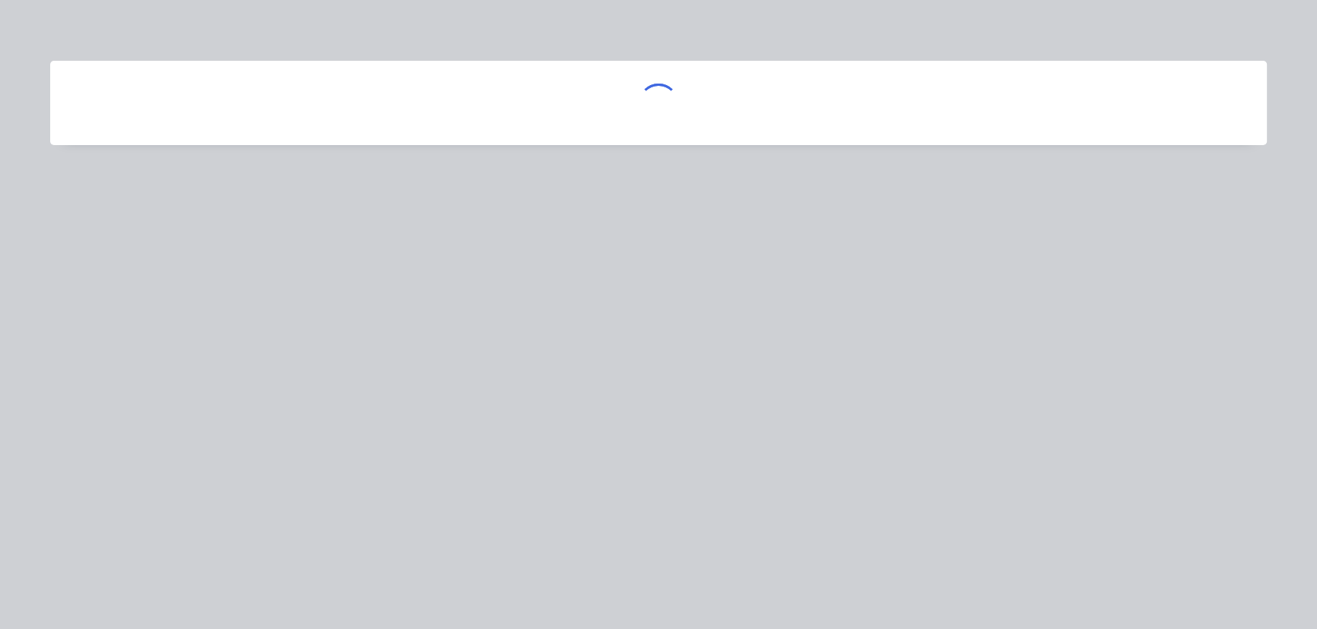
scroll to position [0, 0]
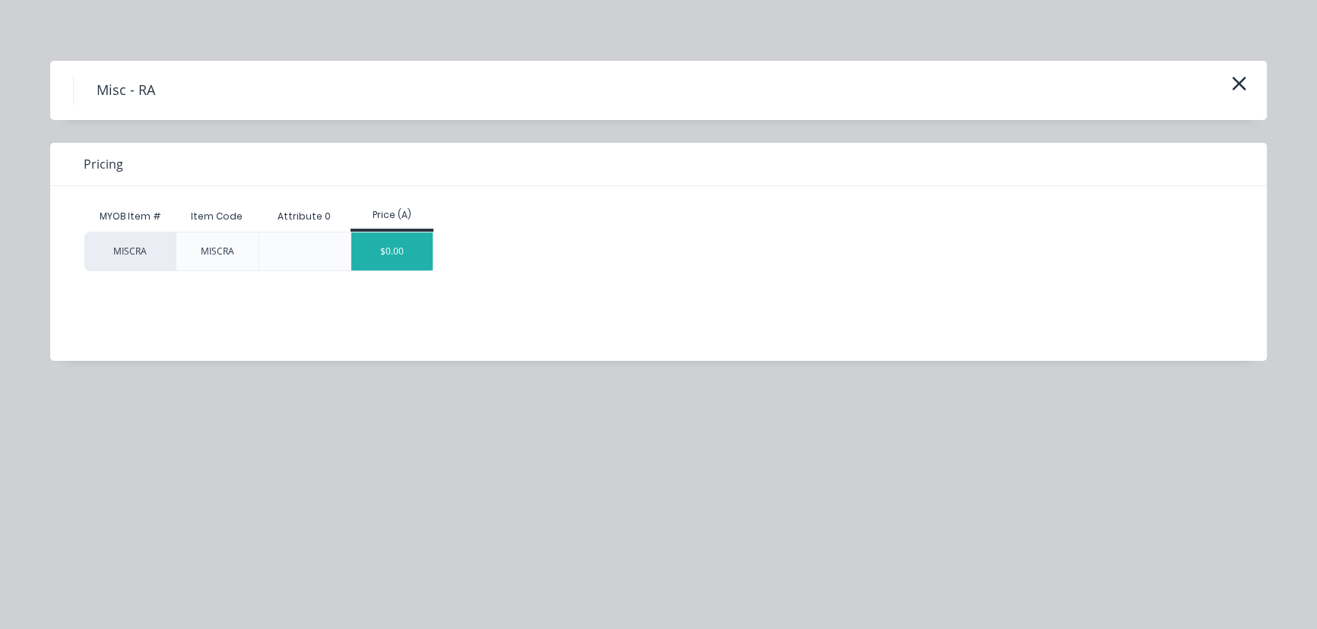
click at [403, 249] on div "$0.00" at bounding box center [391, 252] width 81 height 38
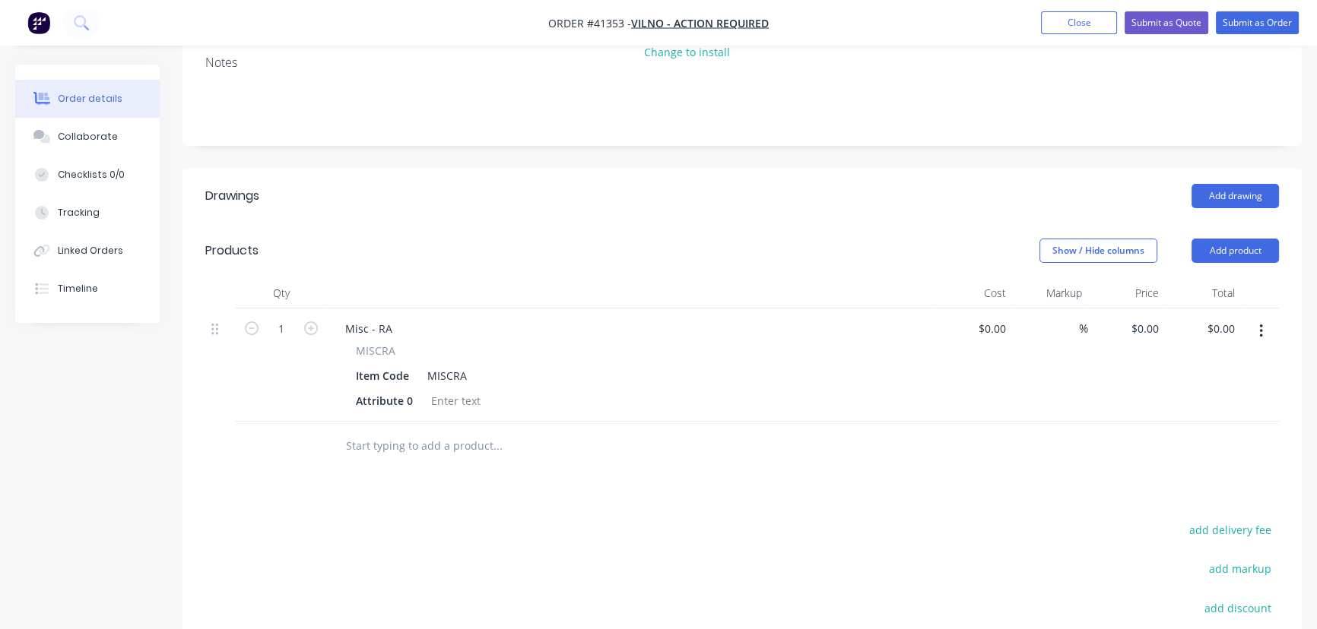
scroll to position [276, 0]
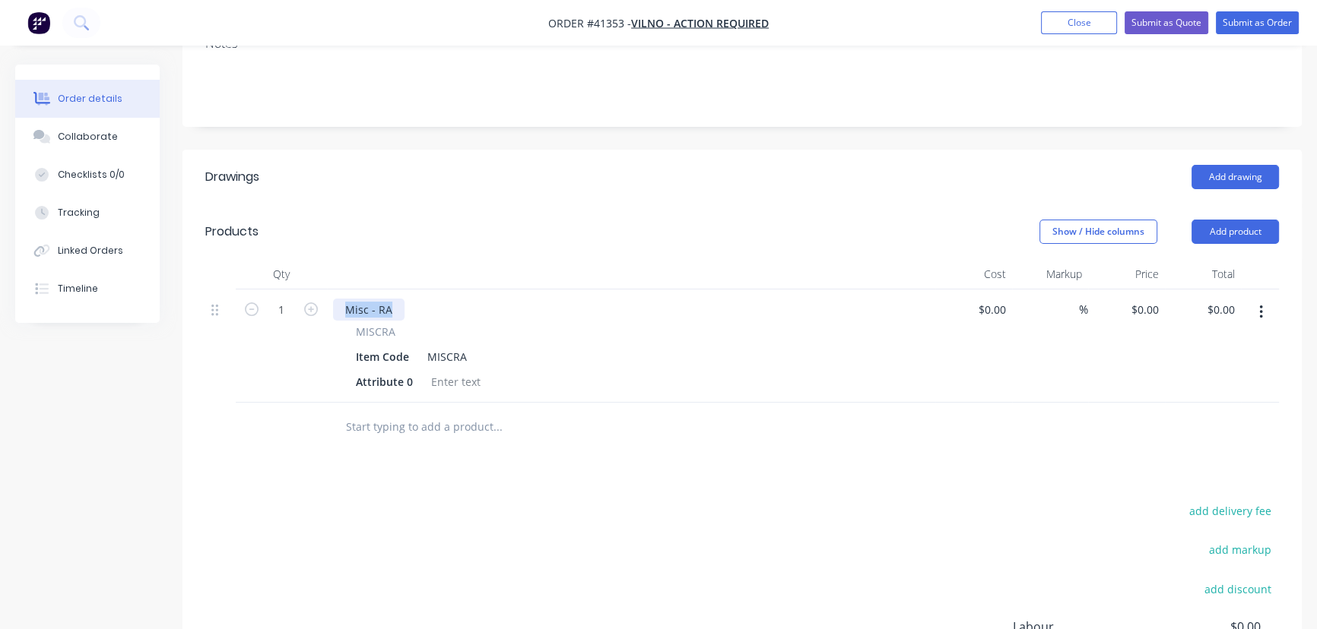
drag, startPoint x: 394, startPoint y: 293, endPoint x: 330, endPoint y: 296, distance: 64.0
click at [330, 296] on div "Misc - RA MISCRA Item Code MISCRA Attribute 0" at bounding box center [631, 346] width 608 height 113
click at [194, 403] on div "Qty Cost Markup Price Total 1 Pick up SS304 Brackets from Hygrade MISCRA Item C…" at bounding box center [741, 355] width 1119 height 193
drag, startPoint x: 414, startPoint y: 366, endPoint x: 315, endPoint y: 376, distance: 98.5
click at [311, 369] on div "1 Pick up SS304 Brackets from Hygrade MISCRA Item Code MISCRA Attribute 0 $0.00…" at bounding box center [741, 346] width 1073 height 113
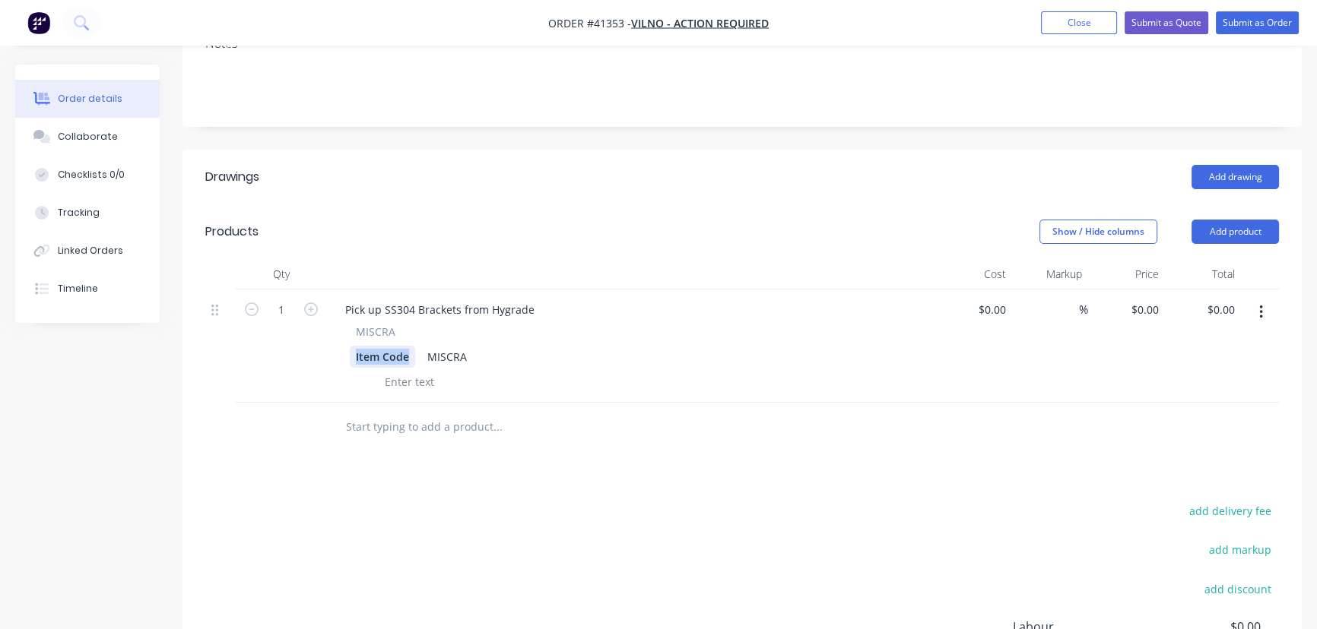
drag, startPoint x: 387, startPoint y: 343, endPoint x: 290, endPoint y: 355, distance: 98.1
click at [290, 354] on div "1 Pick up SS304 Brackets from Hygrade MISCRA Item Code MISCRA $0.00 $0.00 % $0.…" at bounding box center [741, 346] width 1073 height 113
click at [392, 346] on div "MISCRA" at bounding box center [405, 357] width 52 height 22
drag, startPoint x: 426, startPoint y: 341, endPoint x: 353, endPoint y: 360, distance: 74.9
click at [358, 355] on div "MISCRA MISCRA" at bounding box center [631, 358] width 596 height 69
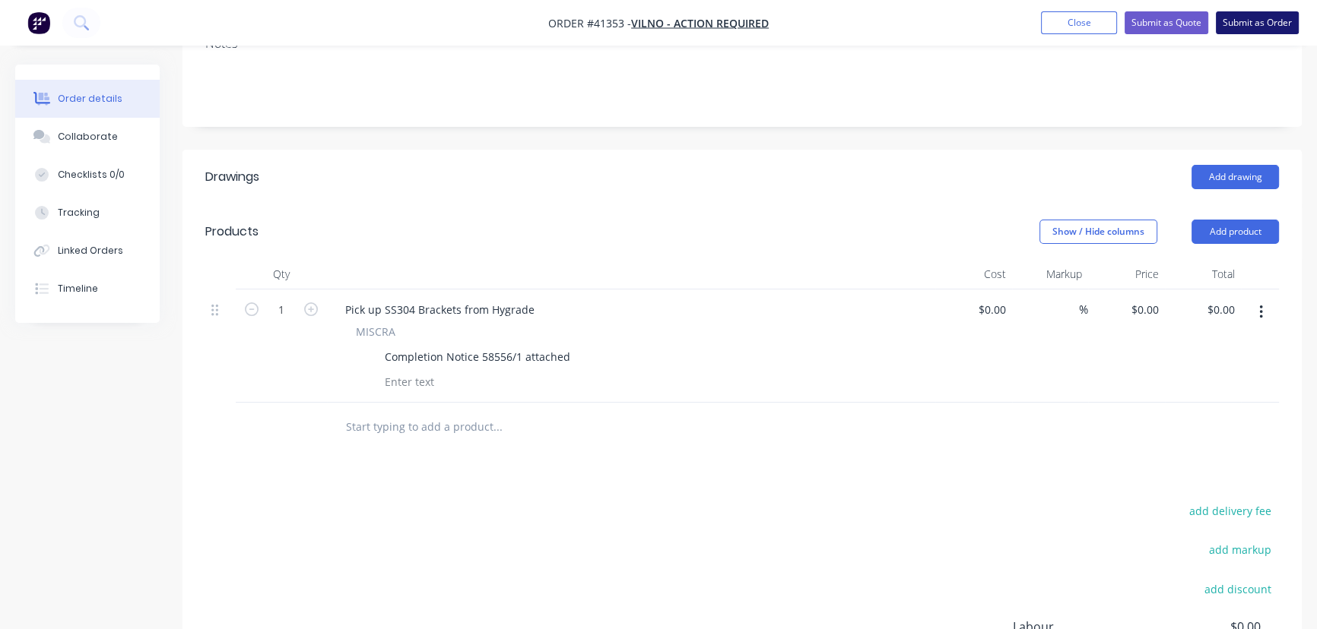
click at [1269, 25] on button "Submit as Order" at bounding box center [1257, 22] width 83 height 23
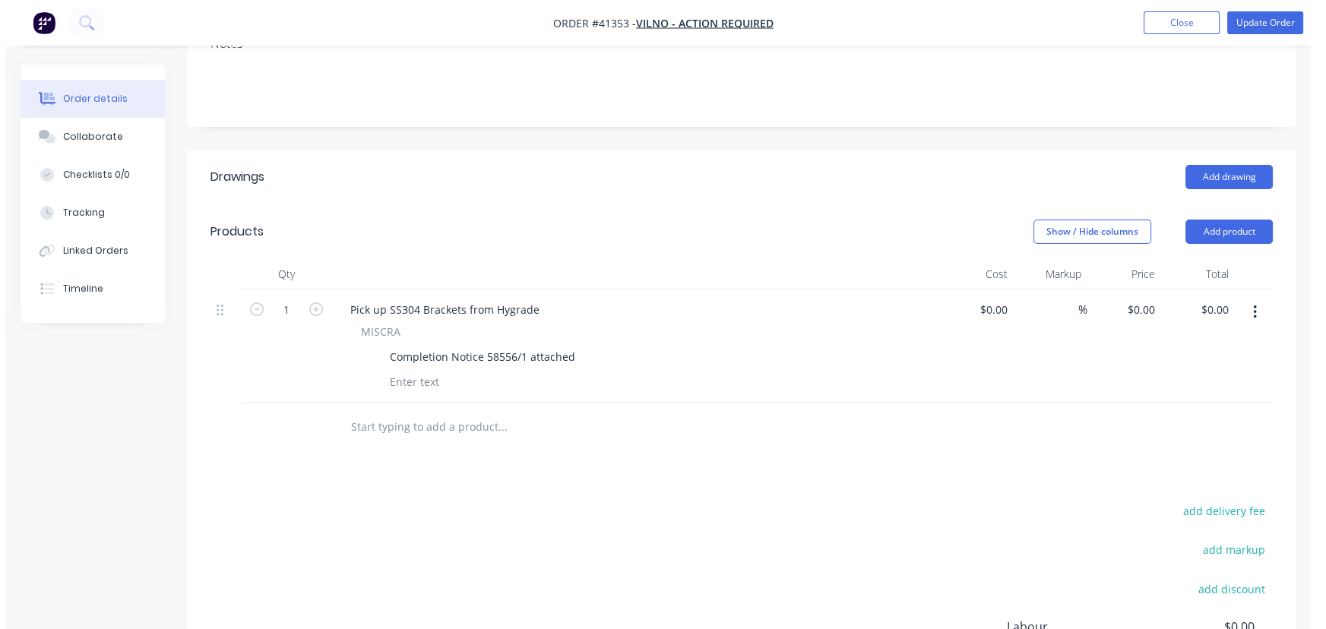
scroll to position [0, 0]
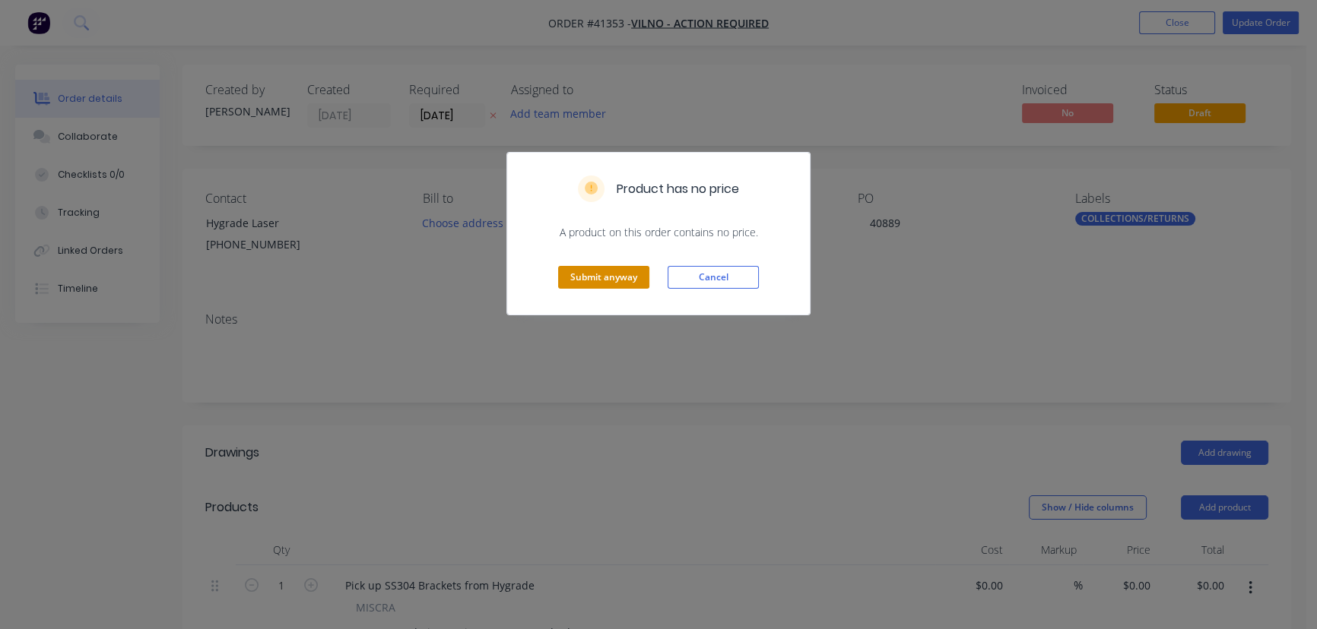
click at [590, 267] on button "Submit anyway" at bounding box center [603, 277] width 91 height 23
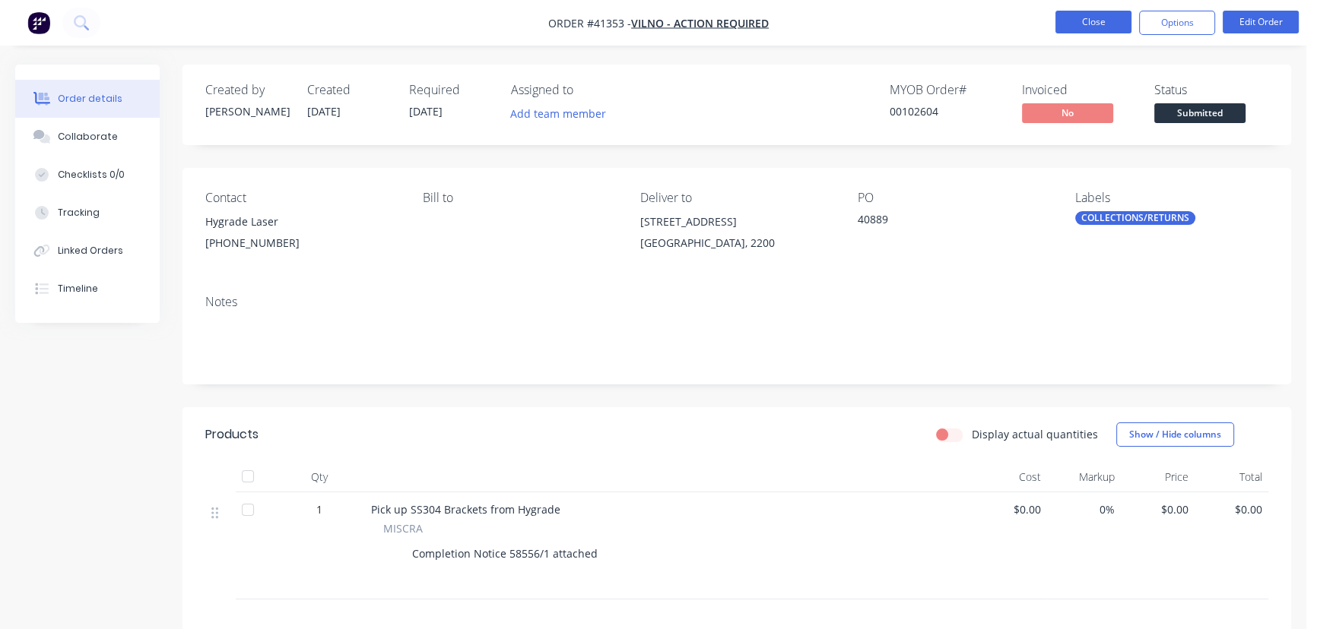
click at [1097, 21] on button "Close" at bounding box center [1093, 22] width 76 height 23
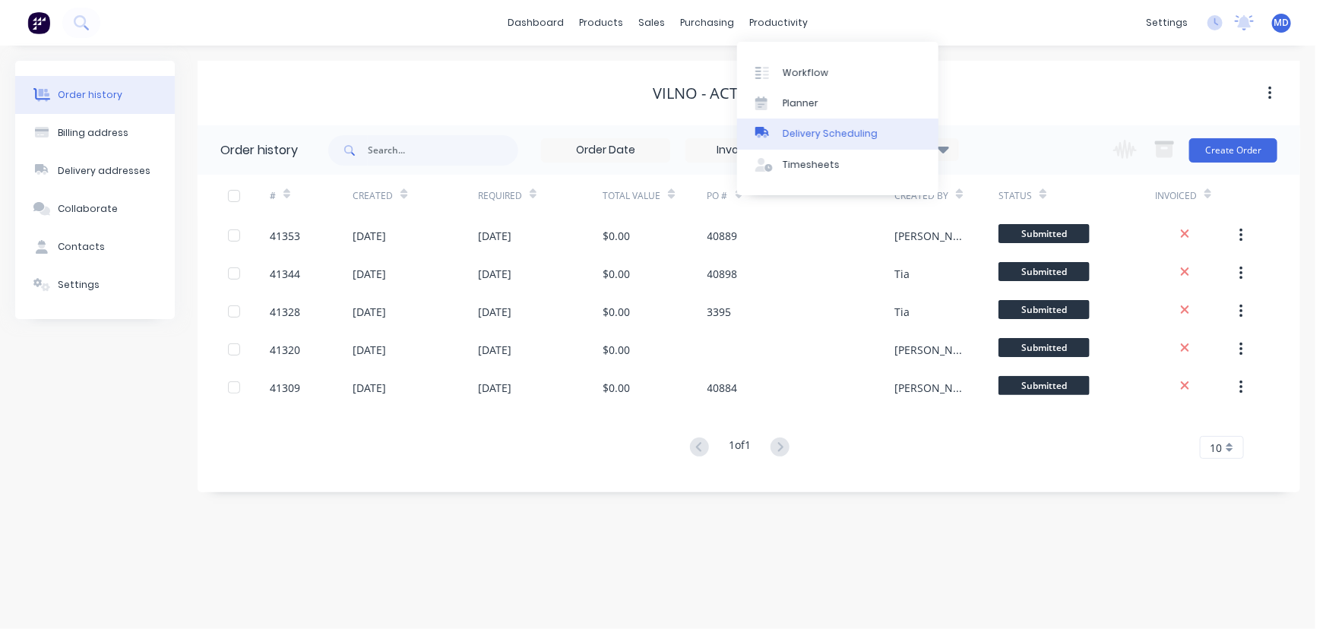
click at [851, 135] on div "Delivery Scheduling" at bounding box center [830, 134] width 95 height 14
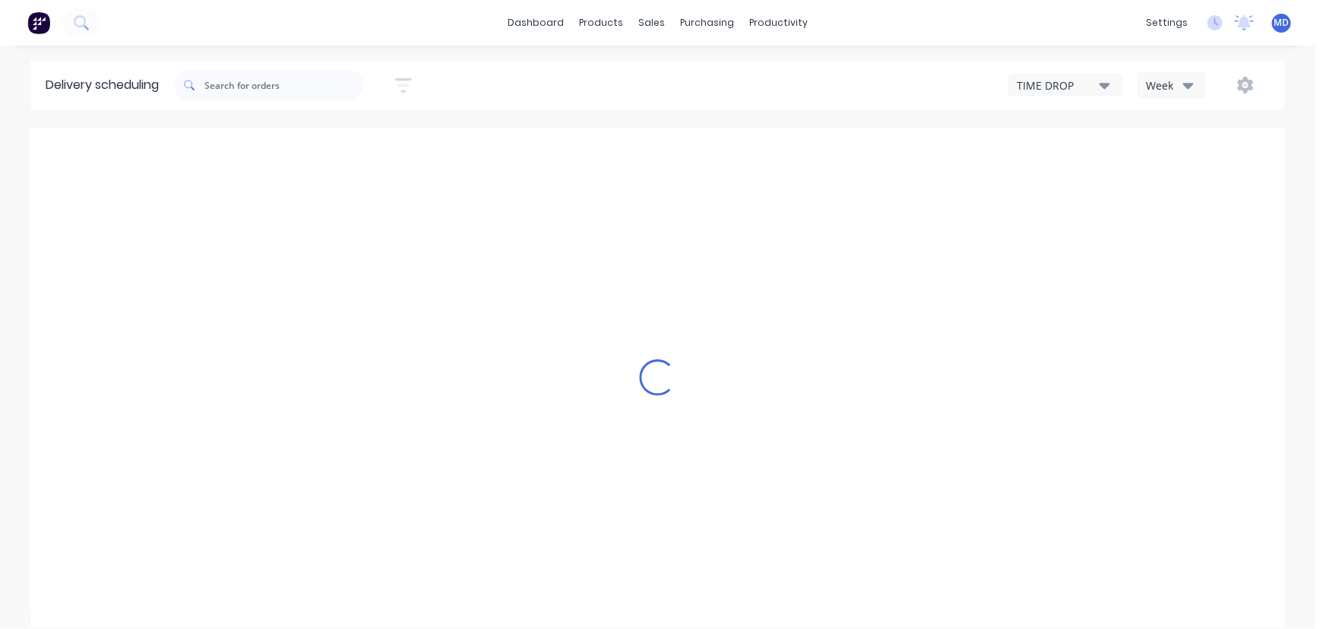
type input "Aug 24 - Aug 30"
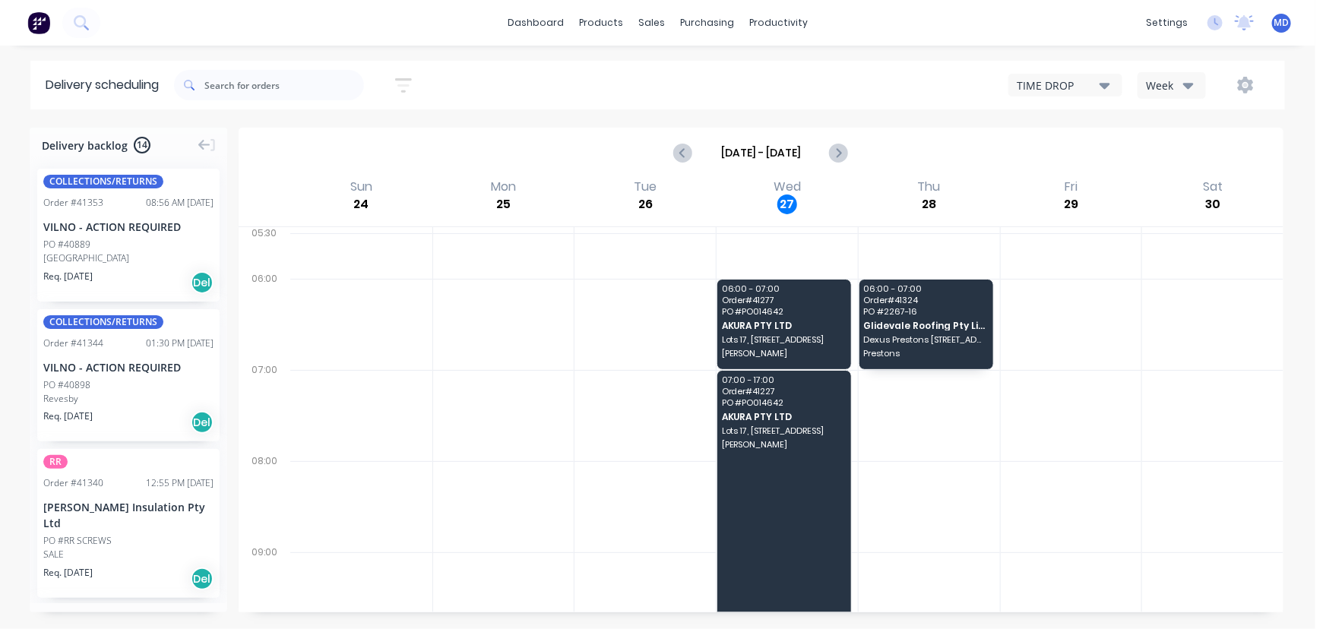
click at [1191, 89] on icon "button" at bounding box center [1189, 85] width 11 height 17
click at [1182, 157] on div "Vehicle" at bounding box center [1214, 156] width 151 height 30
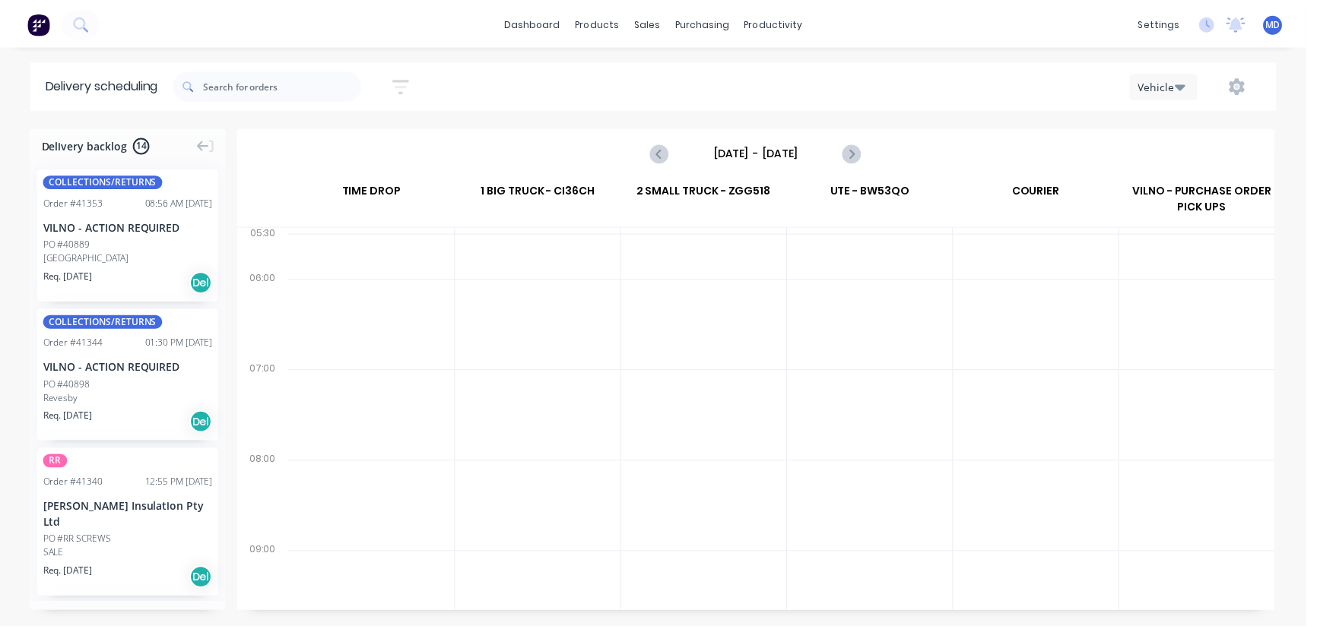
scroll to position [68, 0]
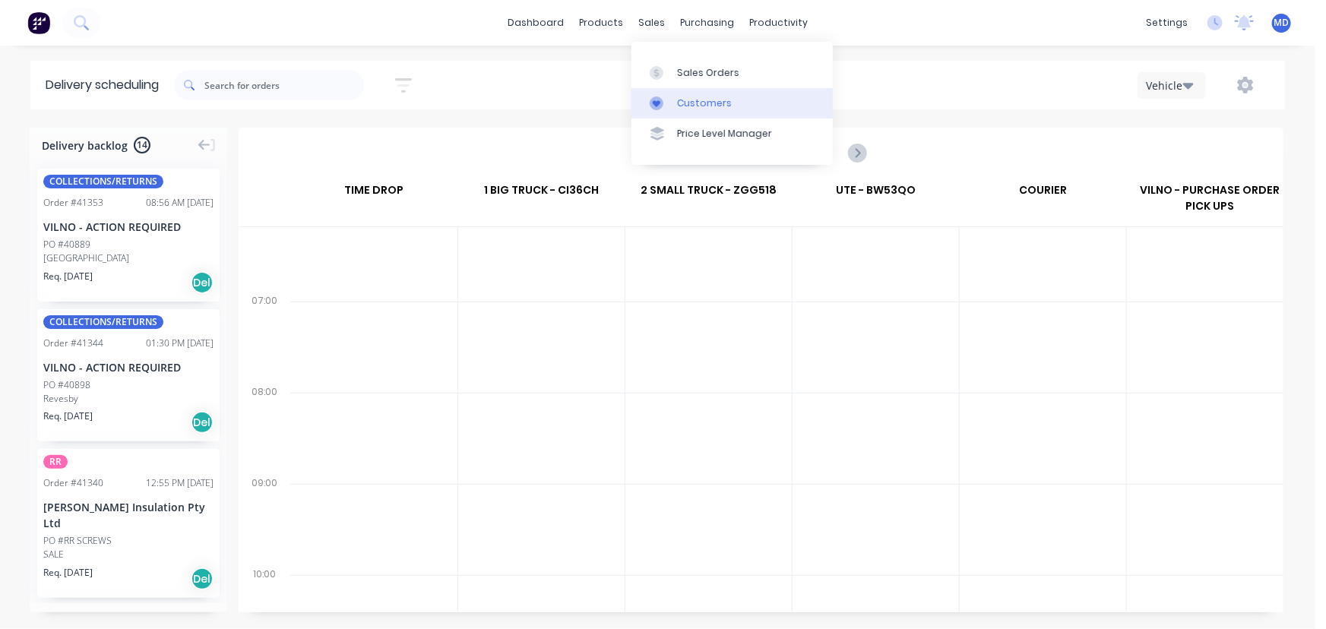
click at [708, 109] on div "Customers" at bounding box center [704, 104] width 55 height 14
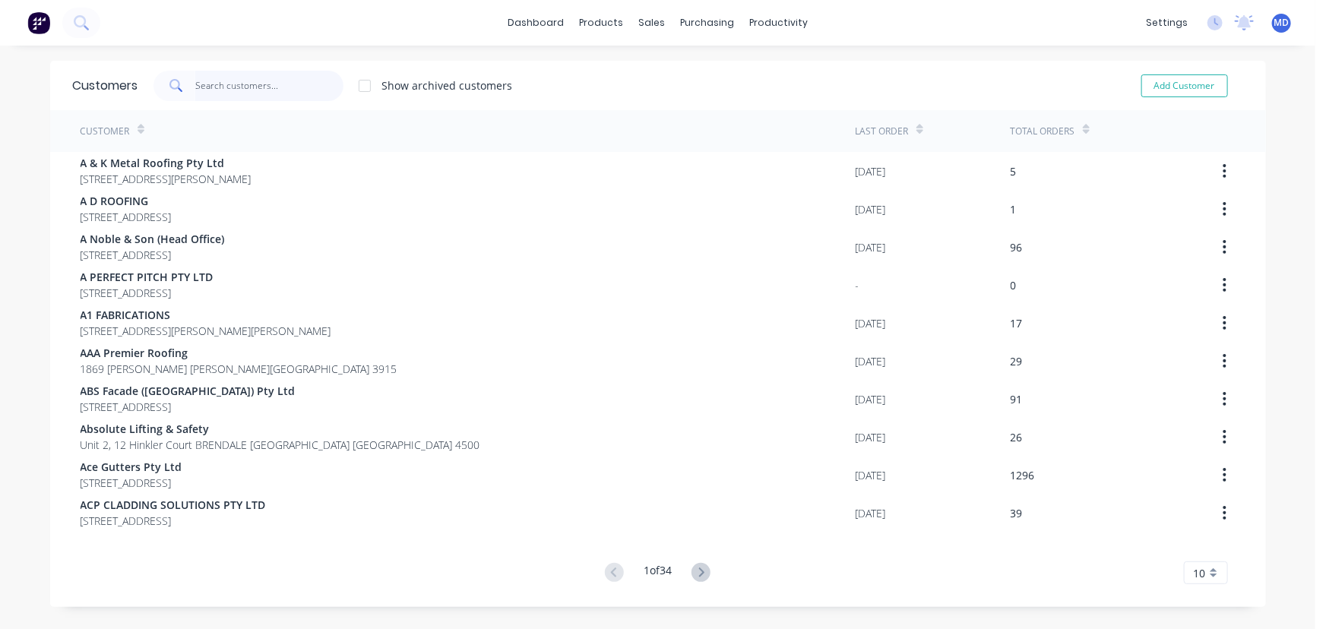
click at [321, 92] on input "text" at bounding box center [269, 86] width 148 height 30
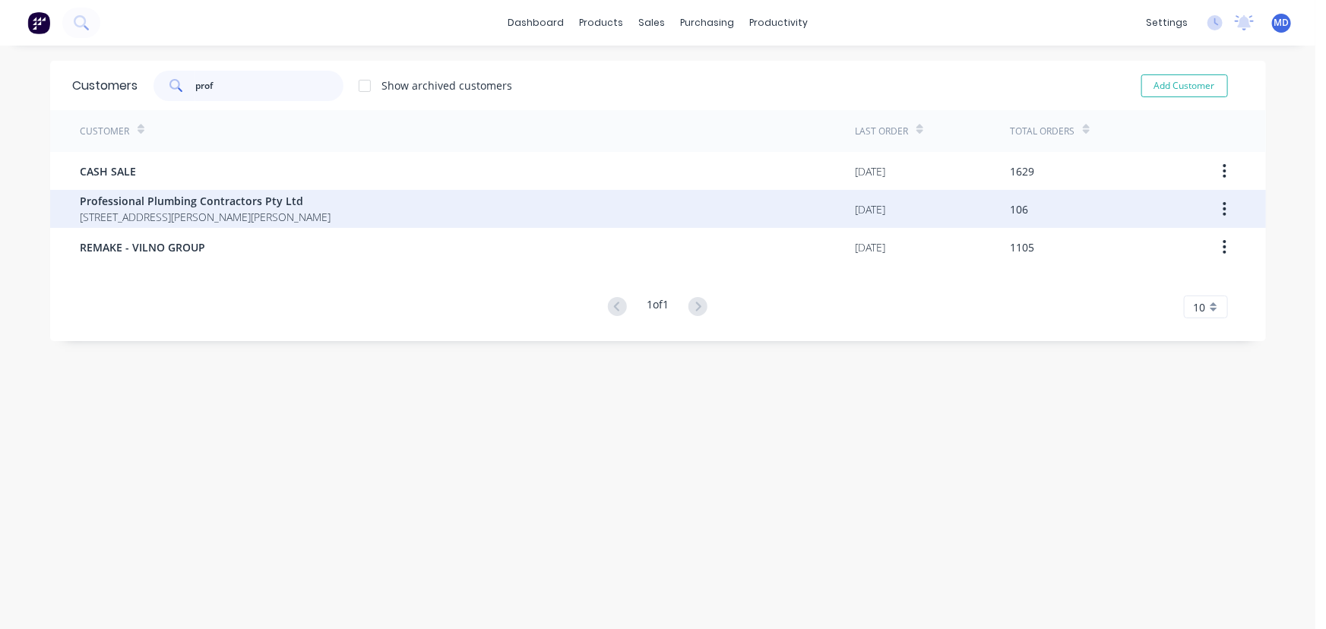
type input "prof"
click at [258, 212] on span "PO Box 688 PATTERSON LAKES Victoria Australia 3197" at bounding box center [206, 217] width 251 height 16
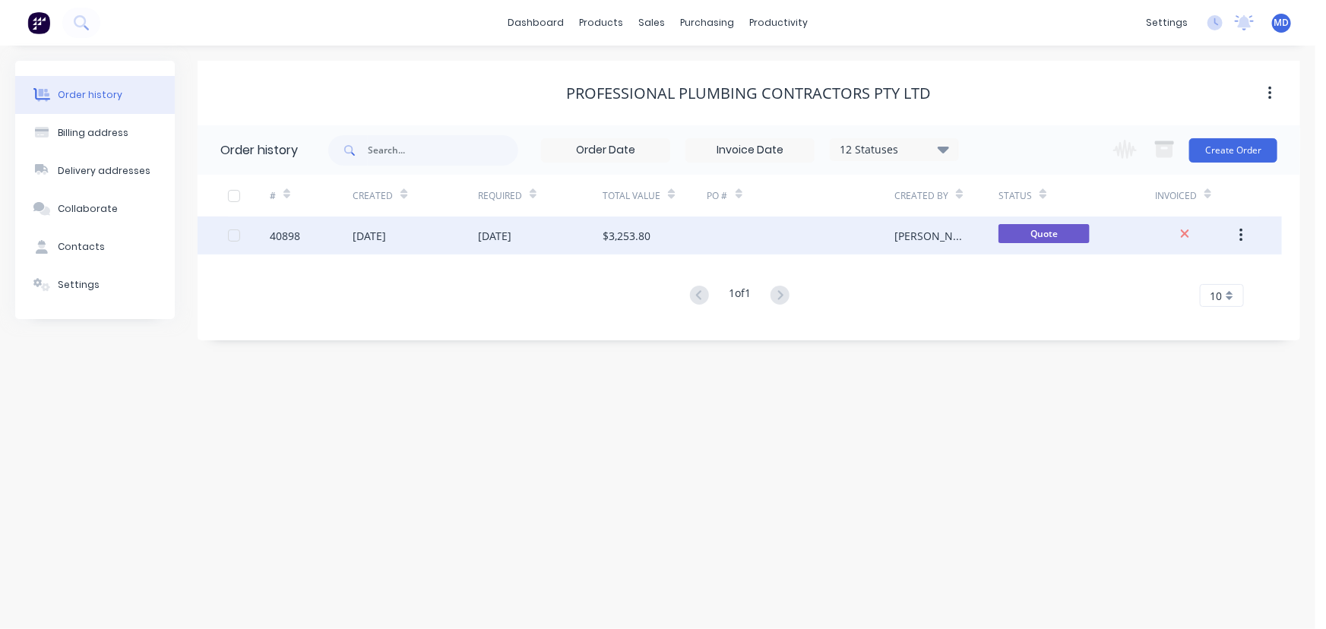
click at [553, 239] on div "31 Jul 2025" at bounding box center [540, 236] width 125 height 38
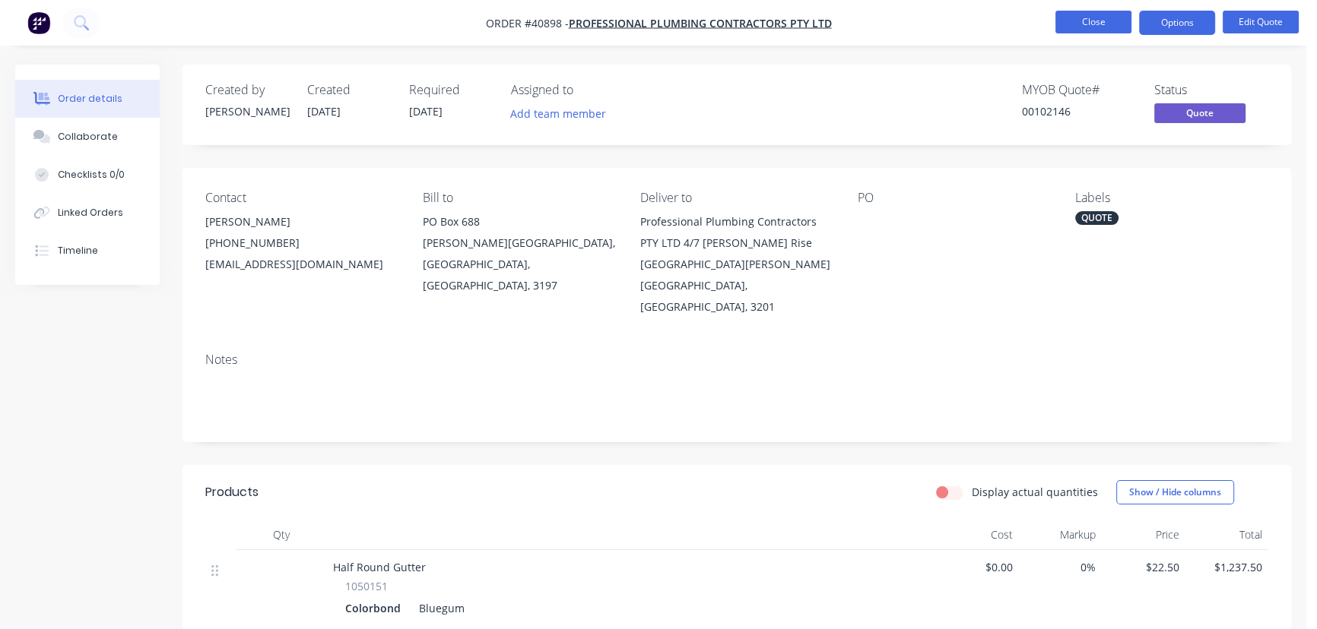
click at [1102, 13] on button "Close" at bounding box center [1093, 22] width 76 height 23
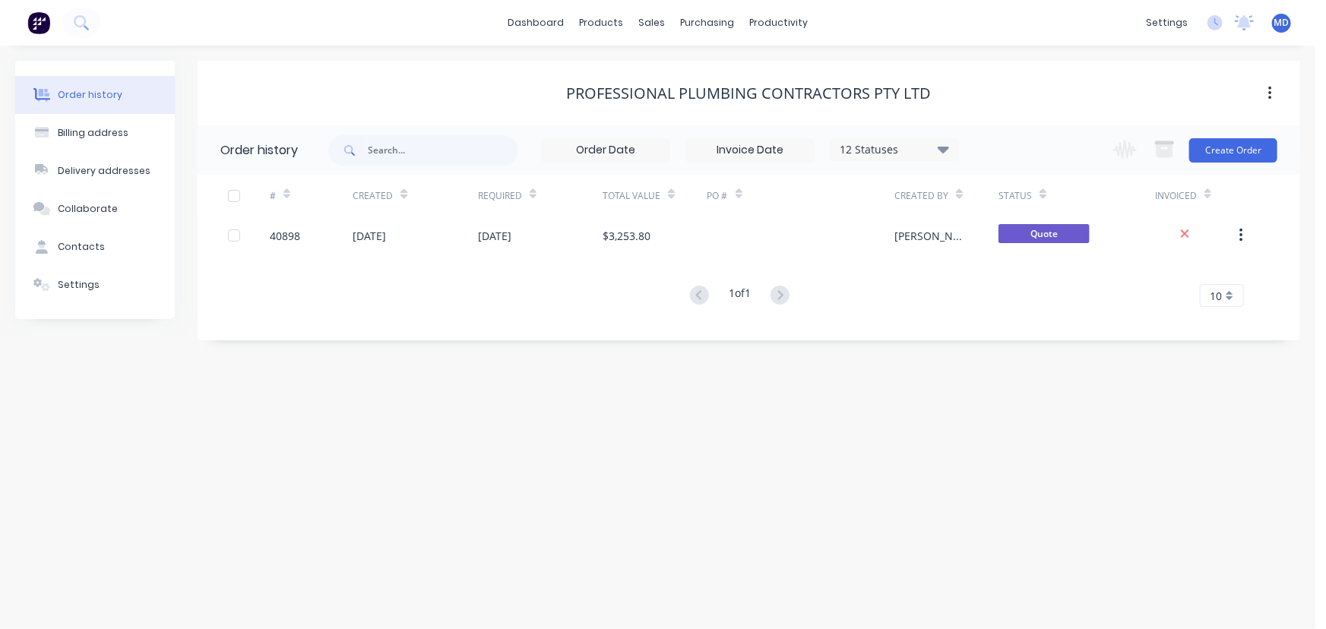
click at [945, 150] on icon at bounding box center [943, 149] width 11 height 7
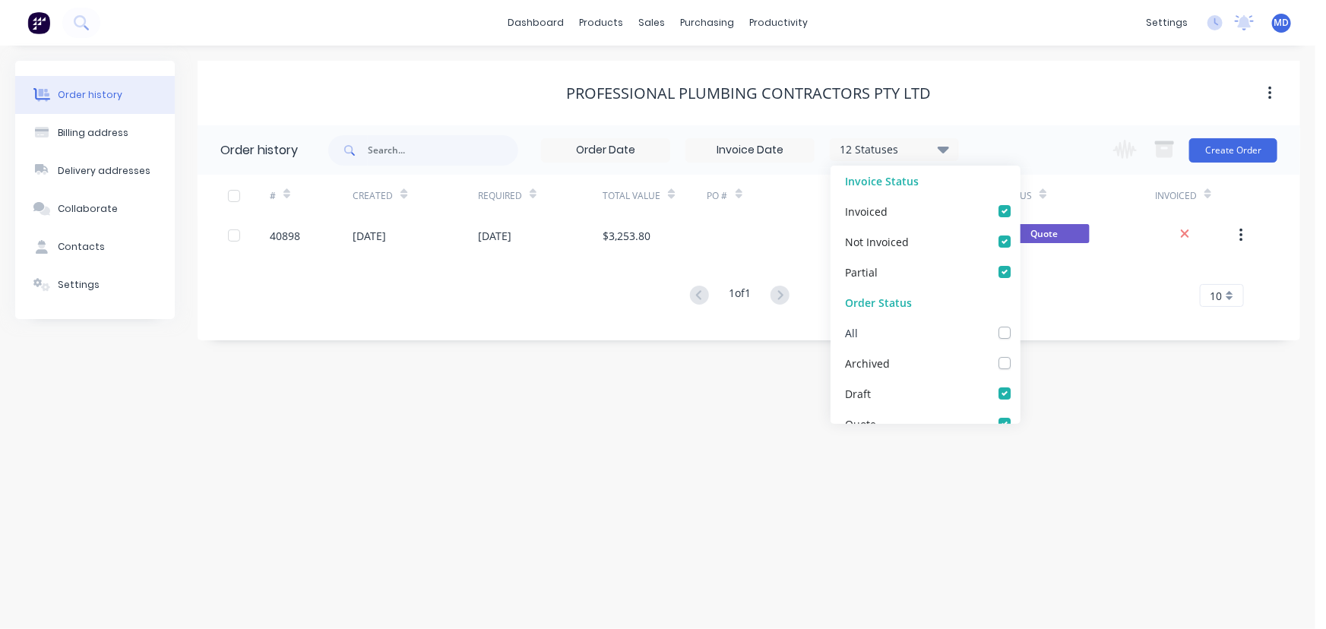
click at [1020, 325] on label at bounding box center [1020, 325] width 0 height 0
click at [1020, 333] on input "checkbox" at bounding box center [1026, 332] width 12 height 14
checkbox input "true"
click at [1089, 414] on div "Order history Billing address Delivery addresses Collaborate Contacts Settings …" at bounding box center [658, 338] width 1316 height 584
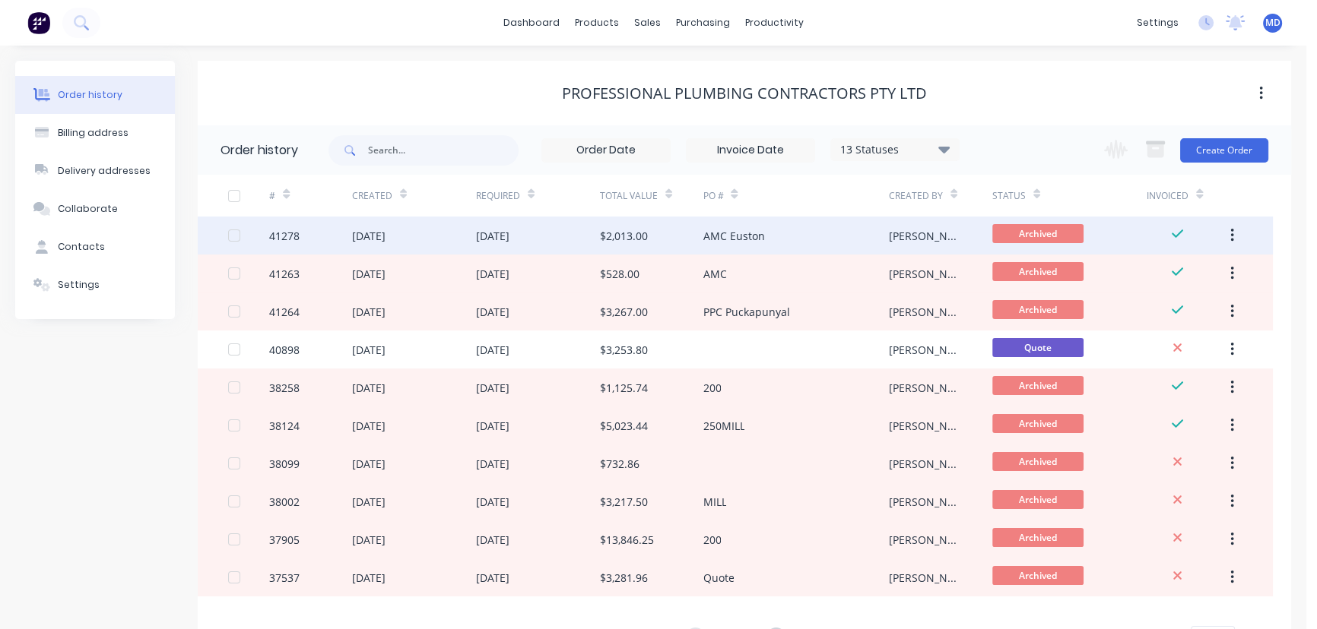
click at [361, 230] on div "[DATE]" at bounding box center [368, 236] width 33 height 16
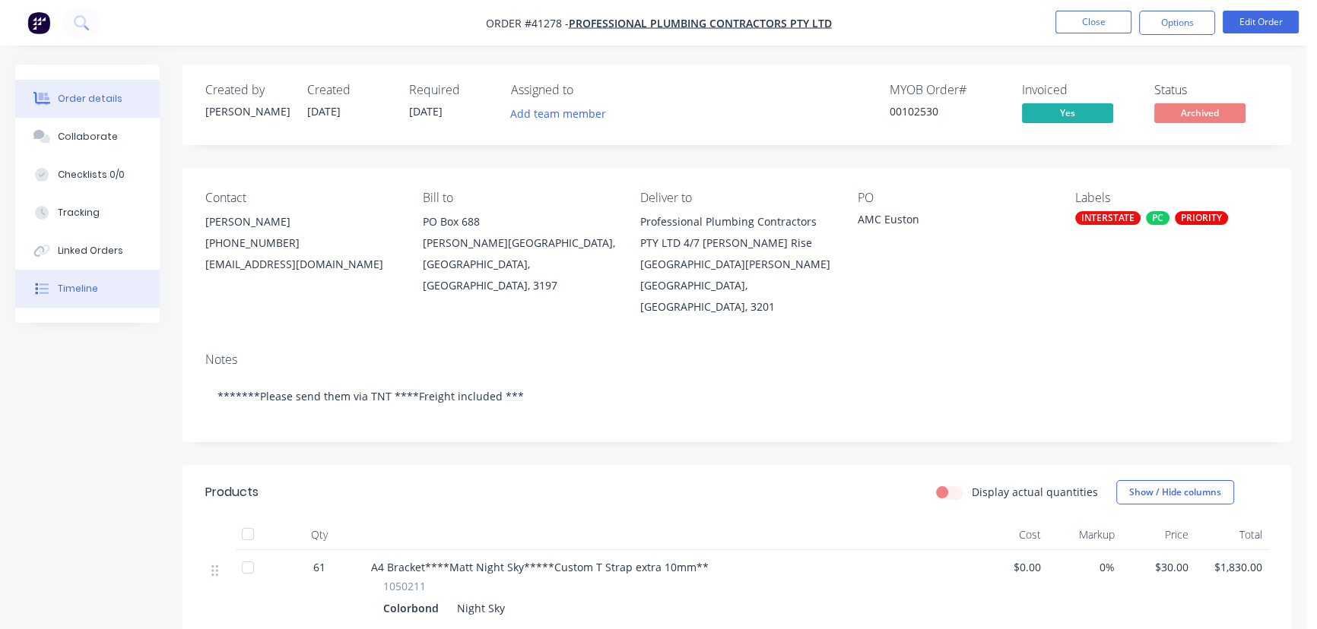
click at [80, 288] on div "Timeline" at bounding box center [78, 289] width 40 height 14
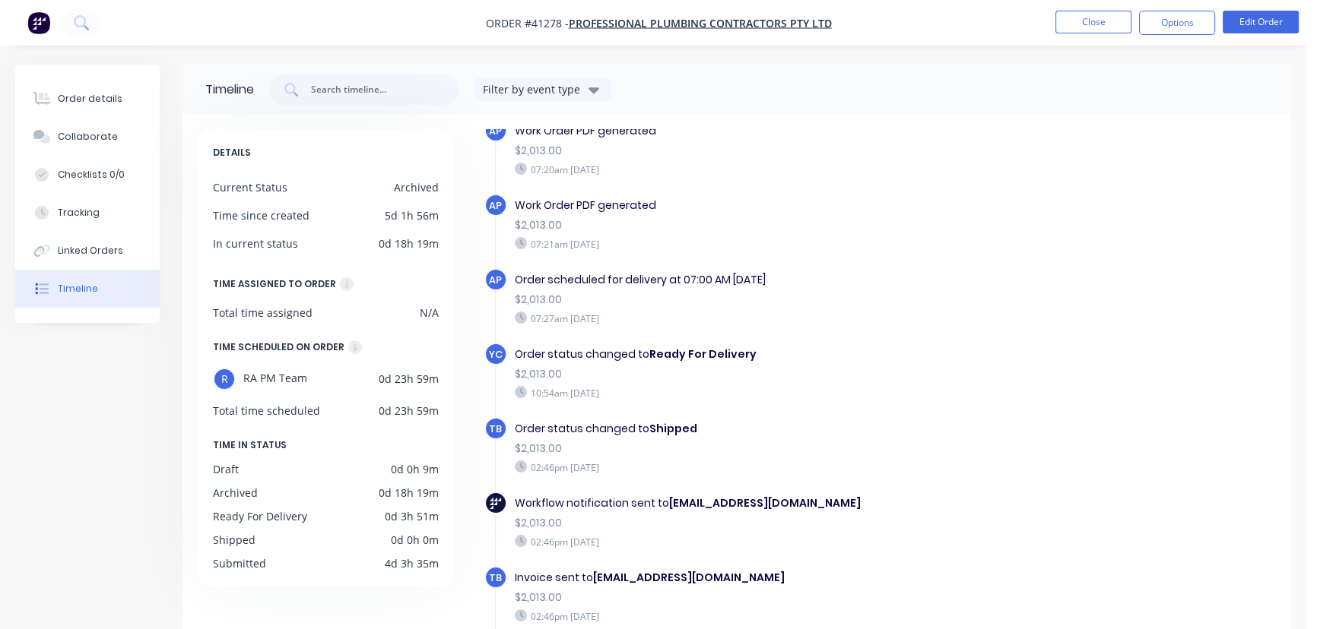
scroll to position [251, 0]
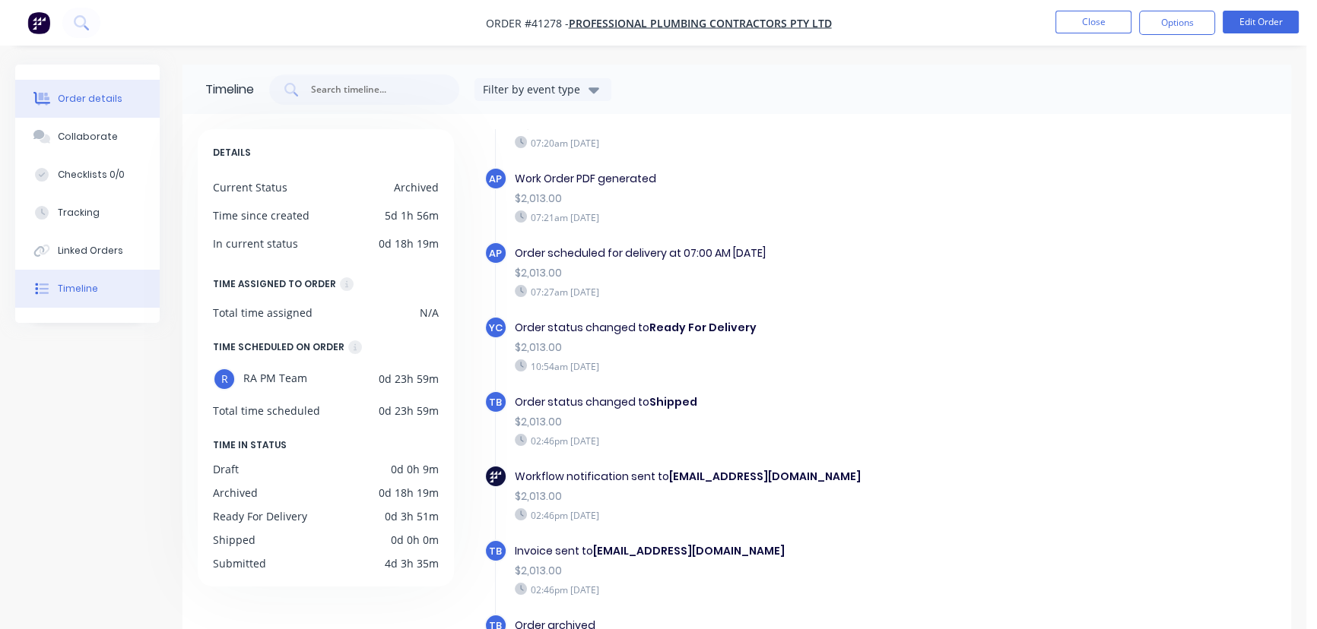
click at [97, 92] on div "Order details" at bounding box center [90, 99] width 65 height 14
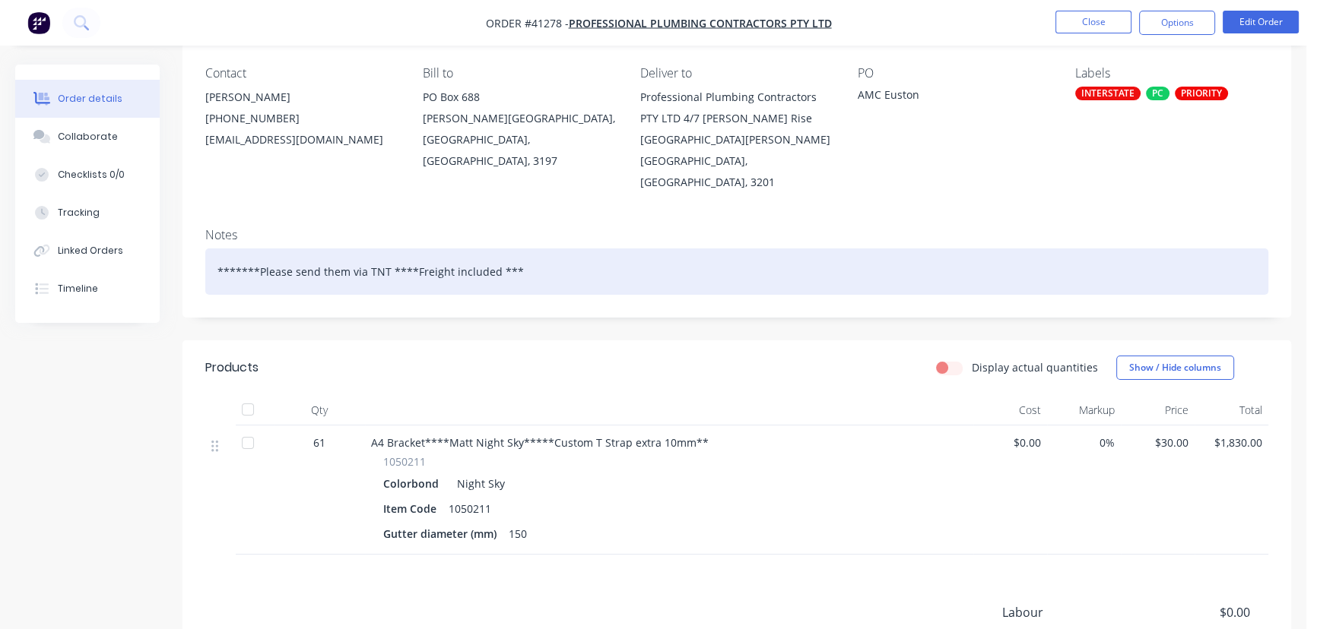
scroll to position [138, 0]
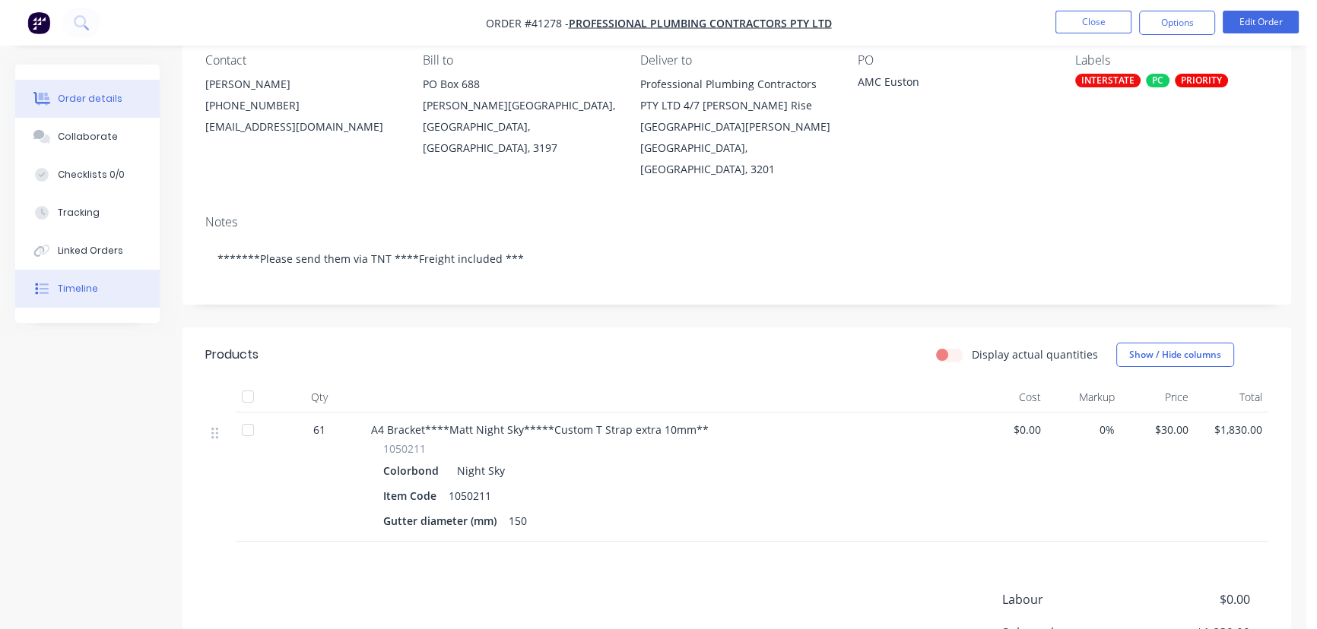
click at [90, 291] on div "Timeline" at bounding box center [78, 289] width 40 height 14
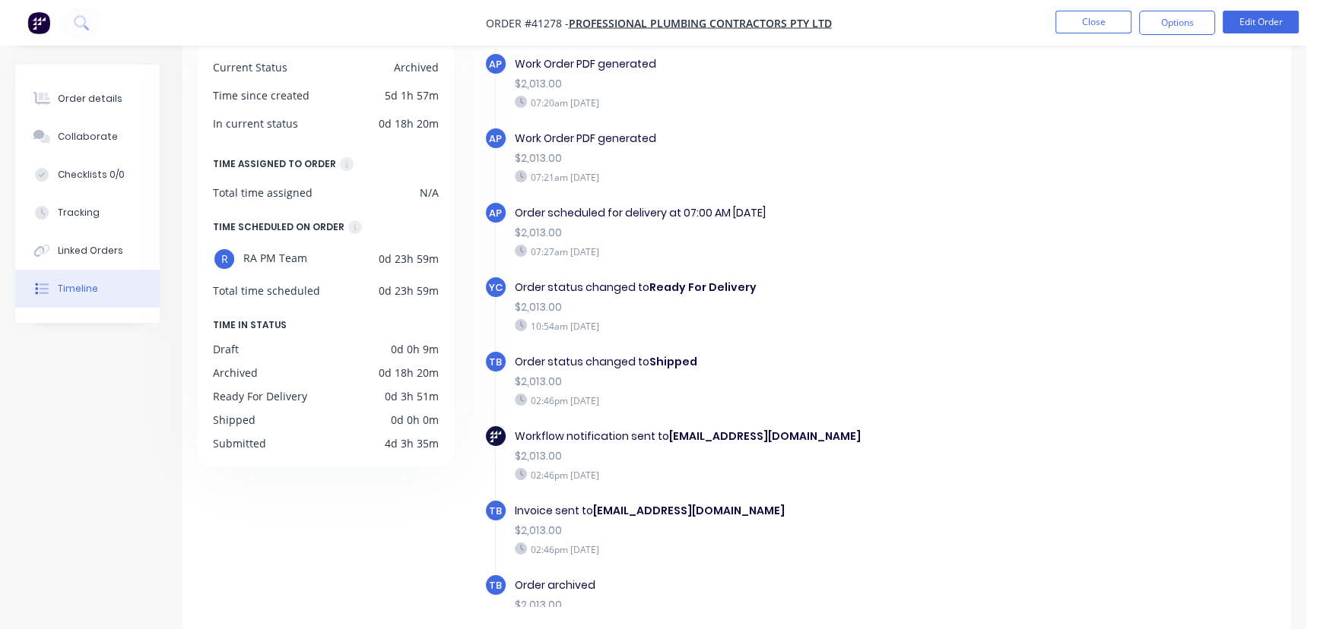
scroll to position [68, 0]
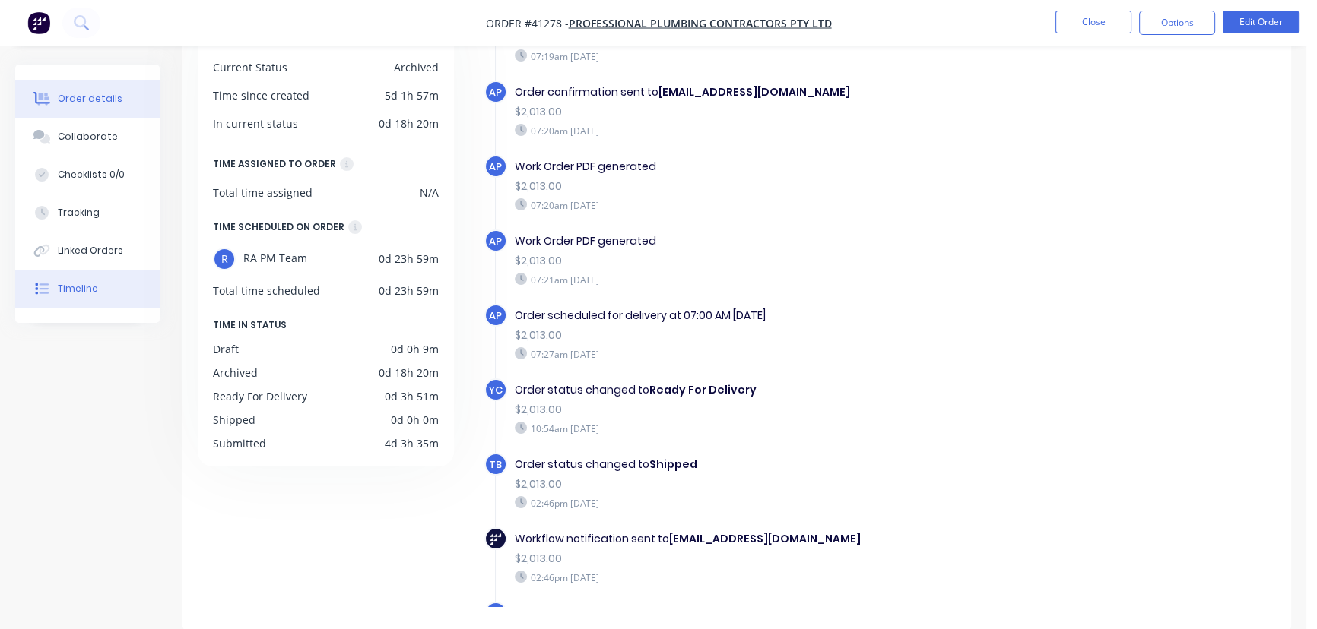
click at [94, 96] on div "Order details" at bounding box center [90, 99] width 65 height 14
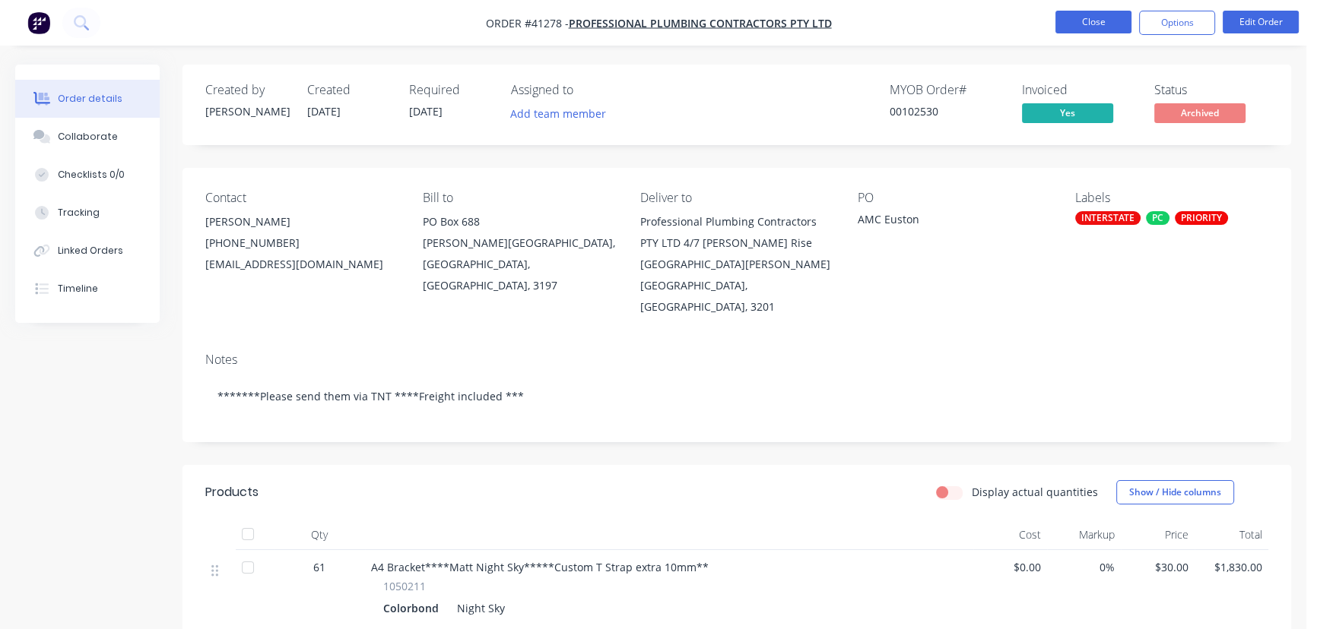
click at [1089, 24] on button "Close" at bounding box center [1093, 22] width 76 height 23
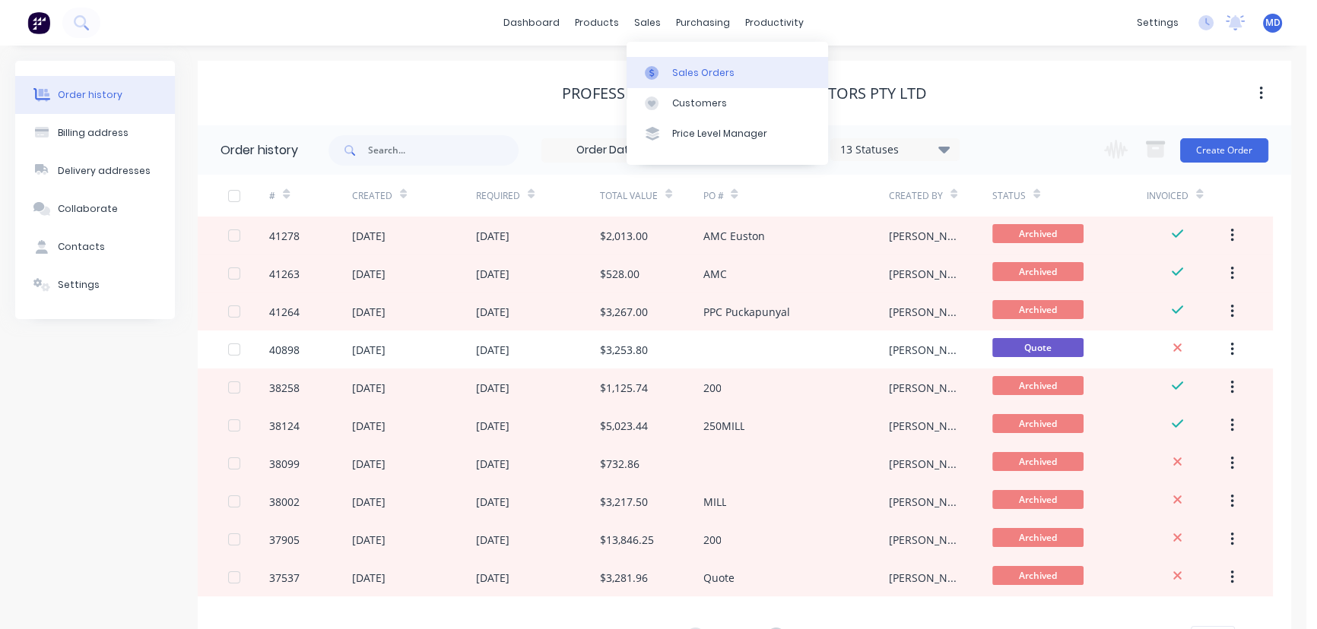
click at [699, 71] on div "Sales Orders" at bounding box center [703, 73] width 62 height 14
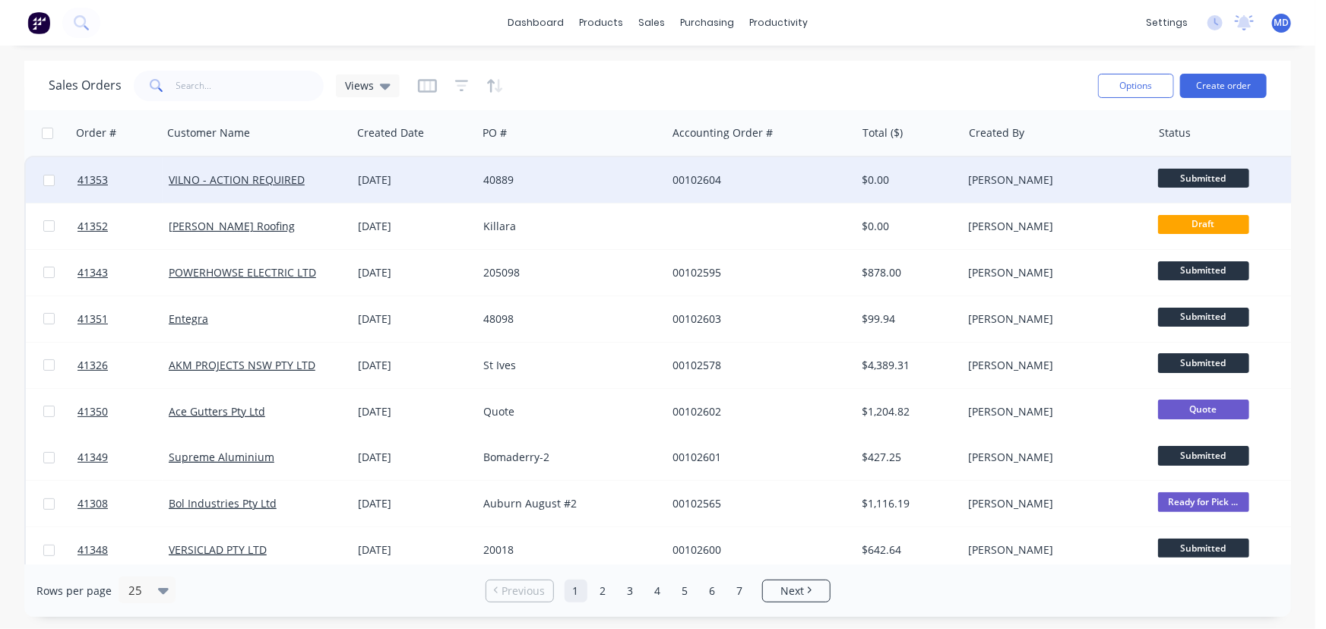
click at [578, 174] on div "40889" at bounding box center [567, 180] width 169 height 15
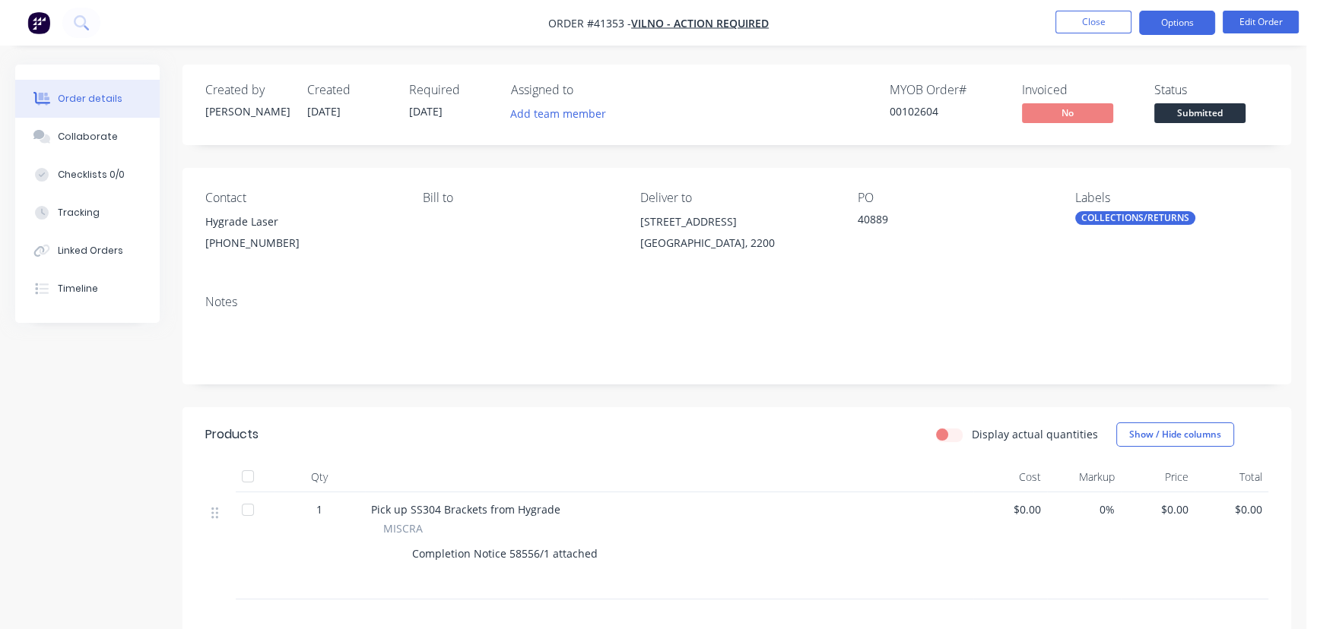
click at [1176, 19] on button "Options" at bounding box center [1177, 23] width 76 height 24
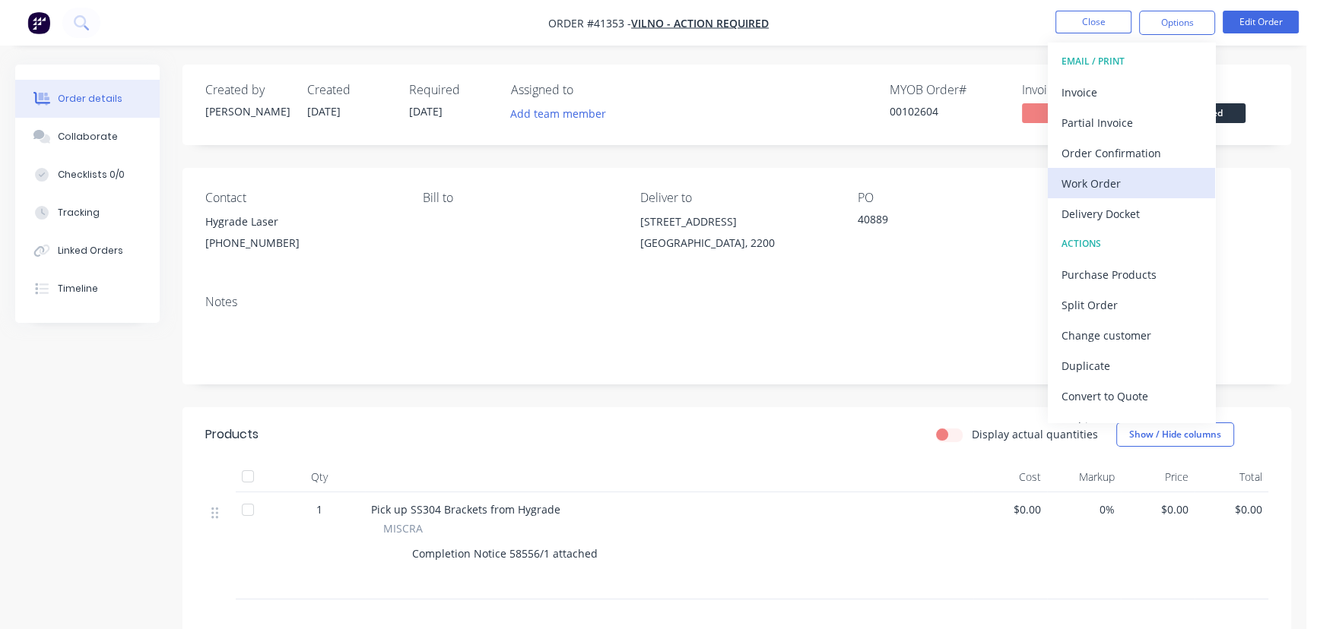
click at [1090, 180] on div "Work Order" at bounding box center [1131, 184] width 140 height 22
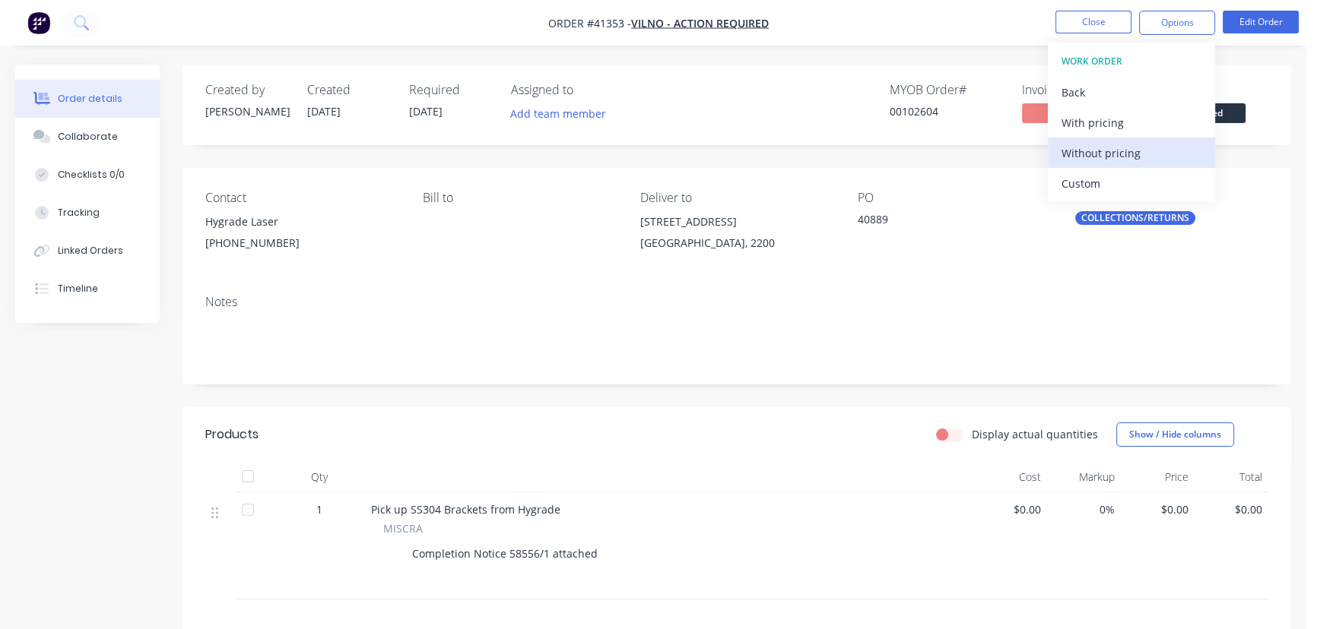
click at [1117, 146] on div "Without pricing" at bounding box center [1131, 153] width 140 height 22
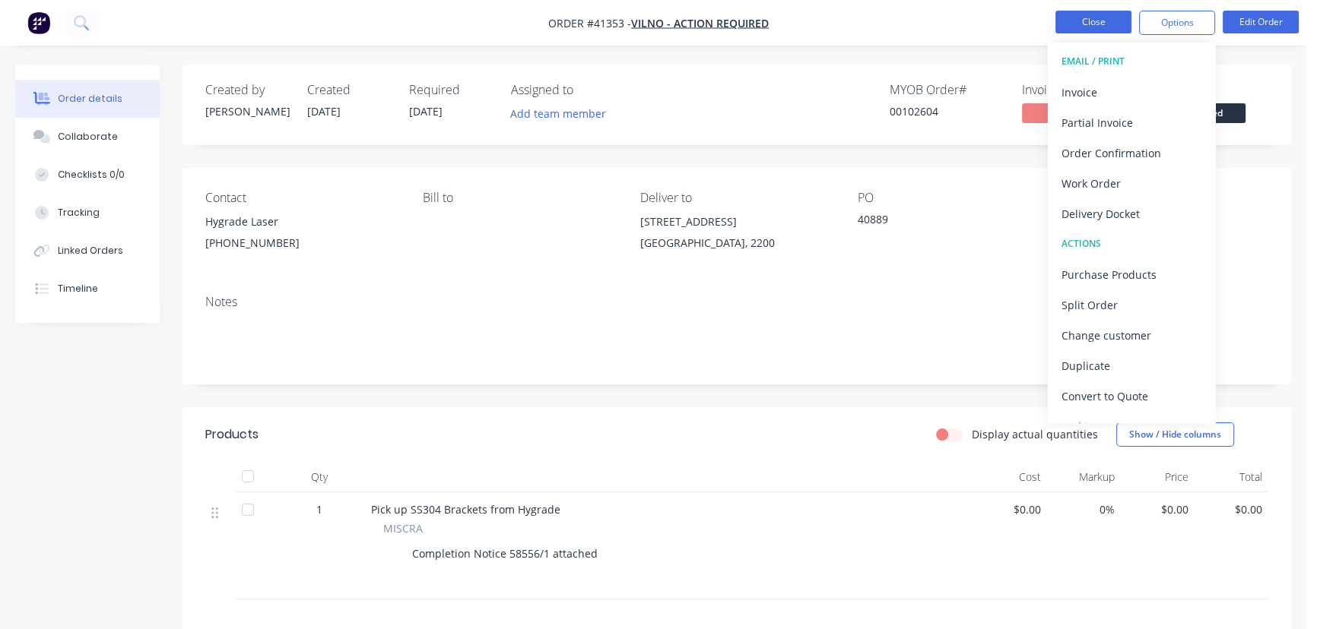
click at [1085, 22] on button "Close" at bounding box center [1093, 22] width 76 height 23
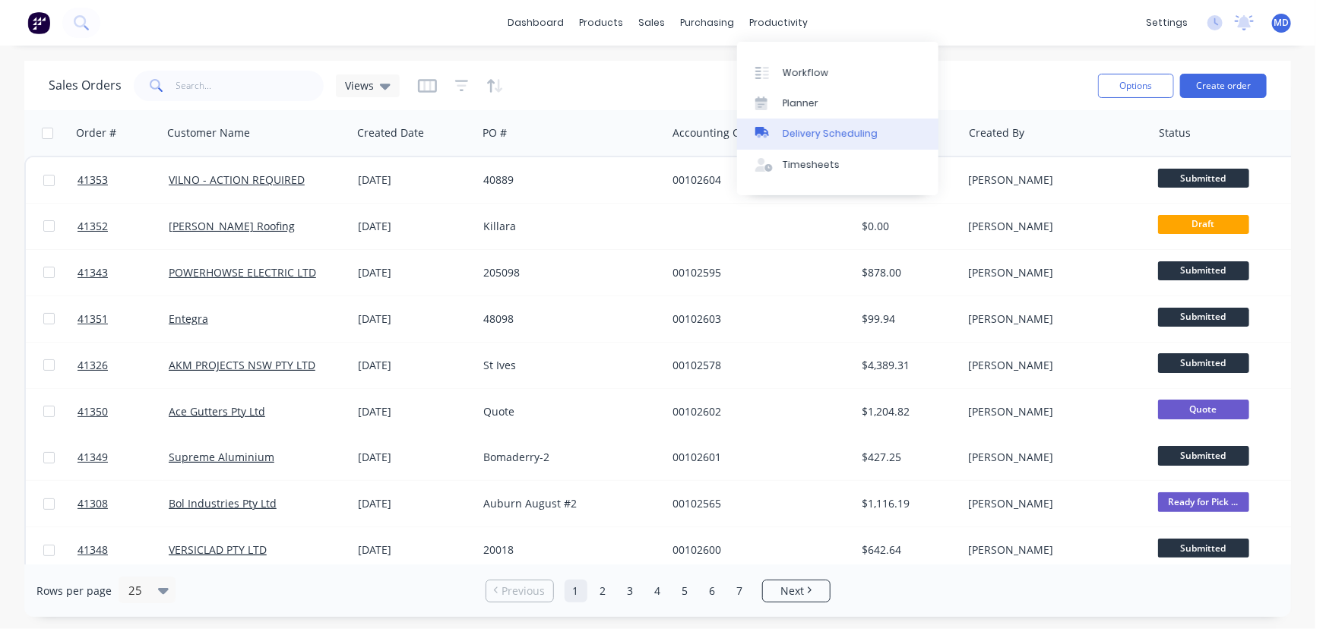
click at [847, 127] on div "Delivery Scheduling" at bounding box center [830, 134] width 95 height 14
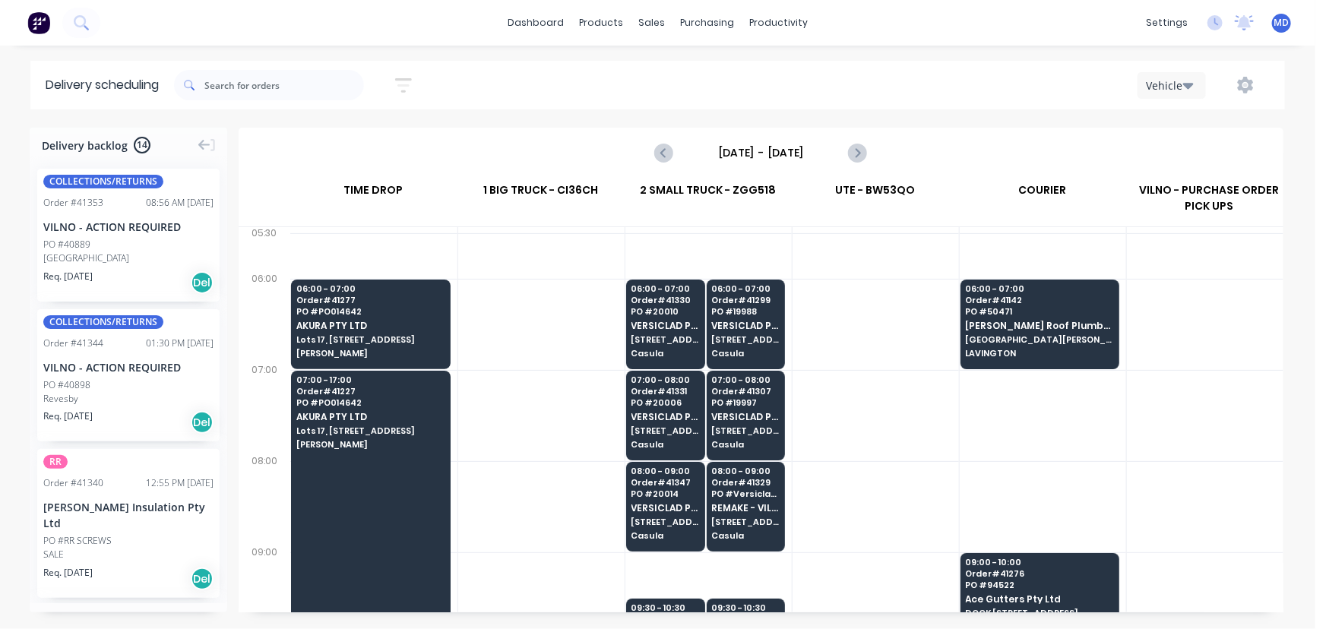
click at [1190, 81] on icon "button" at bounding box center [1189, 85] width 11 height 17
click at [1171, 153] on div "Vehicle" at bounding box center [1214, 156] width 151 height 30
click at [1018, 336] on span "537 DALLINGER ROAD" at bounding box center [1039, 339] width 147 height 9
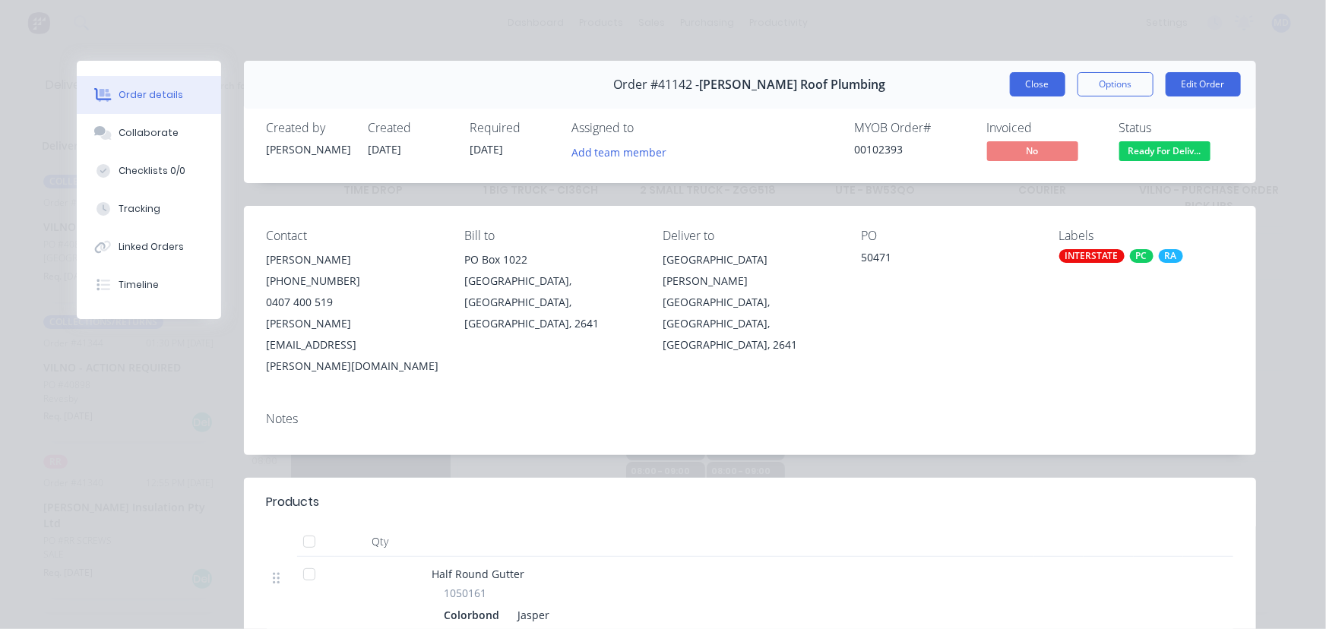
click at [1021, 87] on button "Close" at bounding box center [1037, 84] width 55 height 24
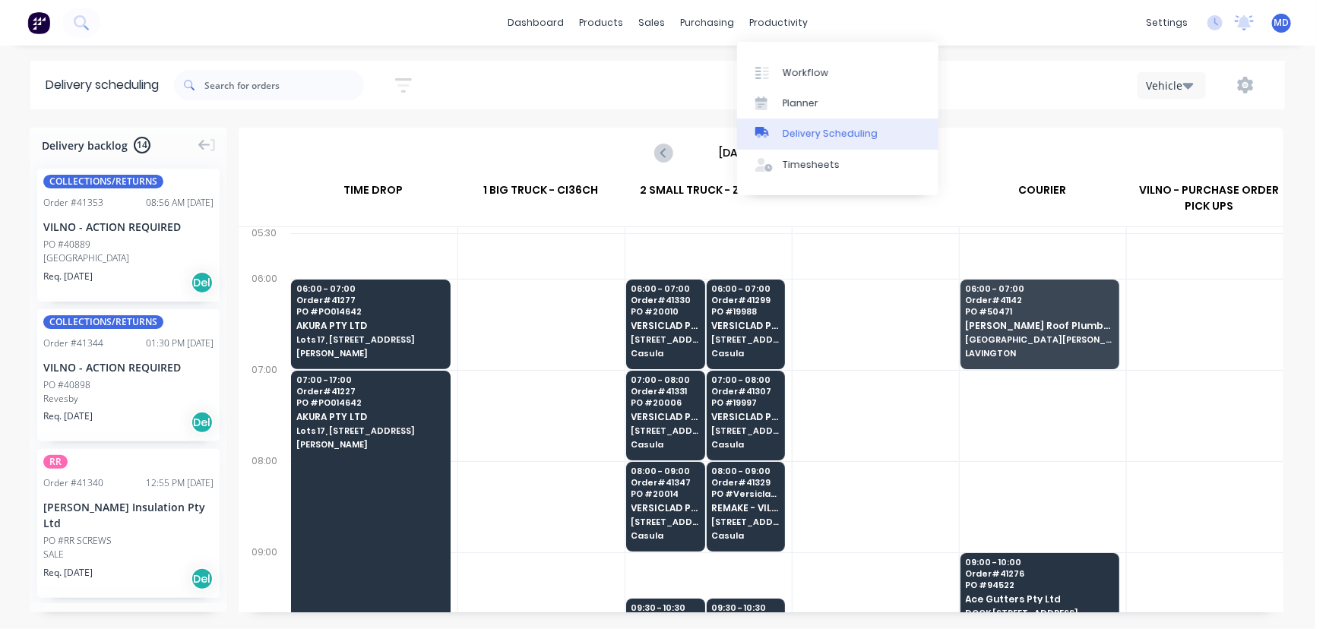
click at [859, 135] on div "Delivery Scheduling" at bounding box center [830, 134] width 95 height 14
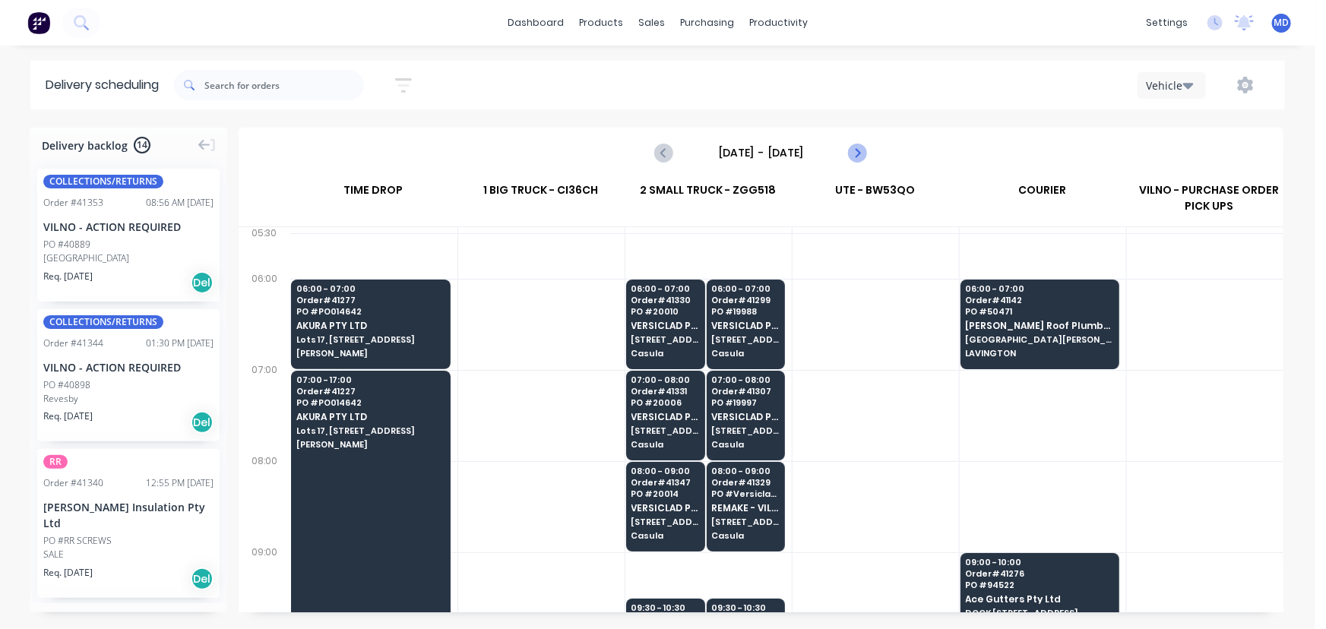
click at [857, 150] on icon "Next page" at bounding box center [857, 153] width 7 height 12
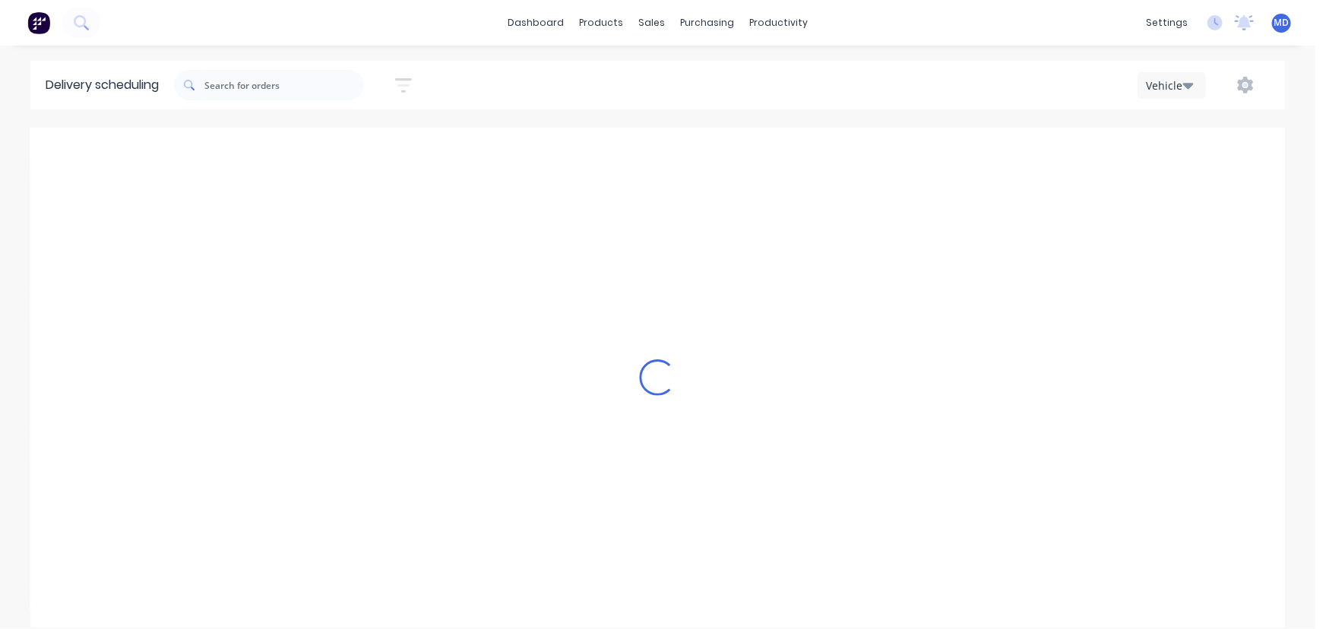
type input "Thursday - 28/08/25"
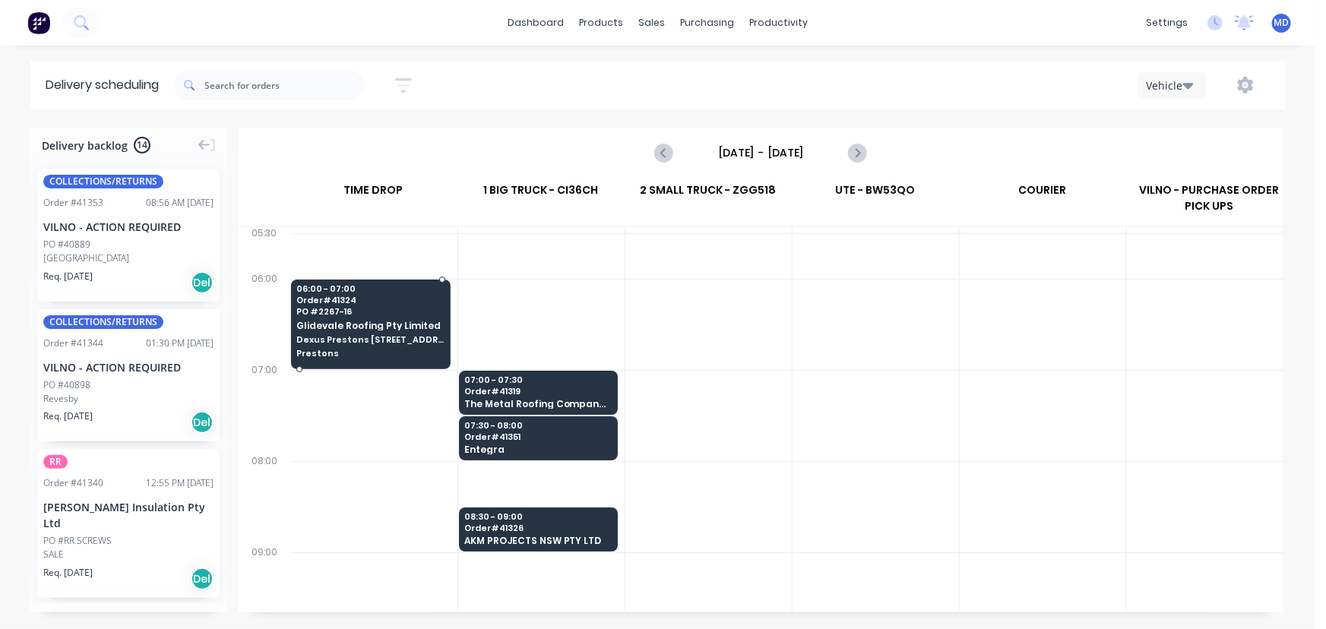
click at [349, 316] on div "06:00 - 07:00 Order # 41324 PO # 2267-16 Glidevale Roofing Pty Limited Dexus Pr…" at bounding box center [371, 322] width 158 height 85
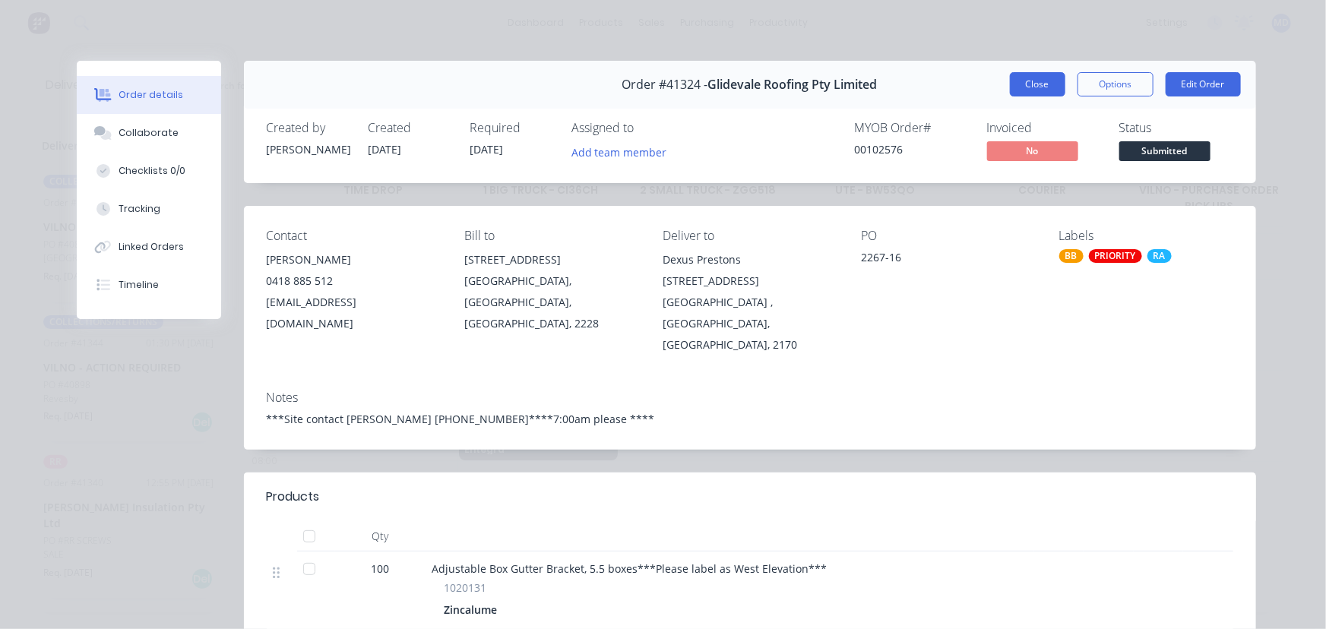
click at [1032, 81] on button "Close" at bounding box center [1037, 84] width 55 height 24
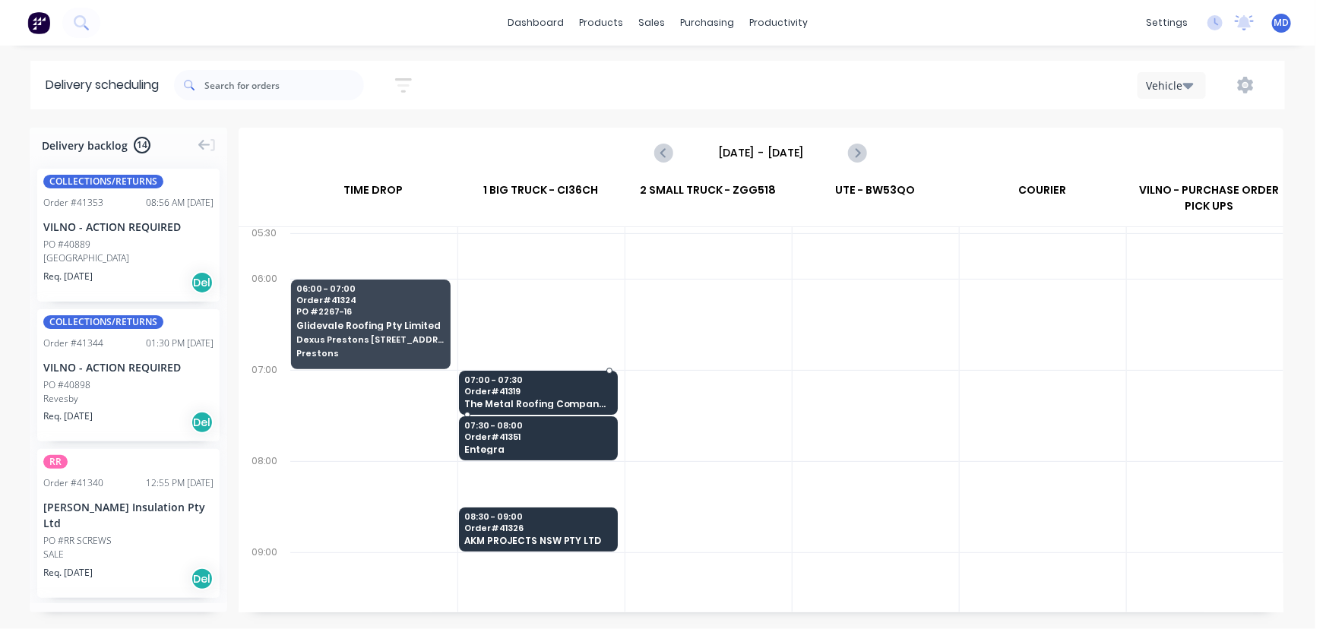
click at [521, 379] on span "07:00 - 07:30" at bounding box center [537, 380] width 147 height 9
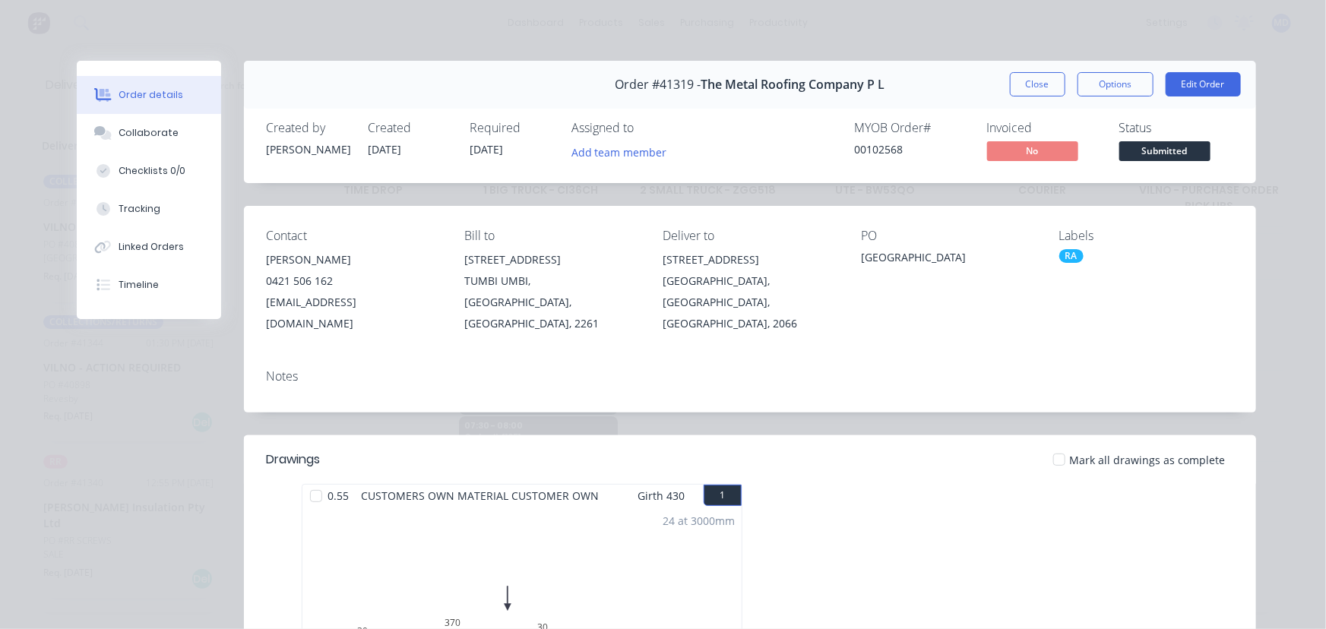
drag, startPoint x: 1031, startPoint y: 88, endPoint x: 1029, endPoint y: 138, distance: 50.2
click at [1031, 87] on button "Close" at bounding box center [1037, 84] width 55 height 24
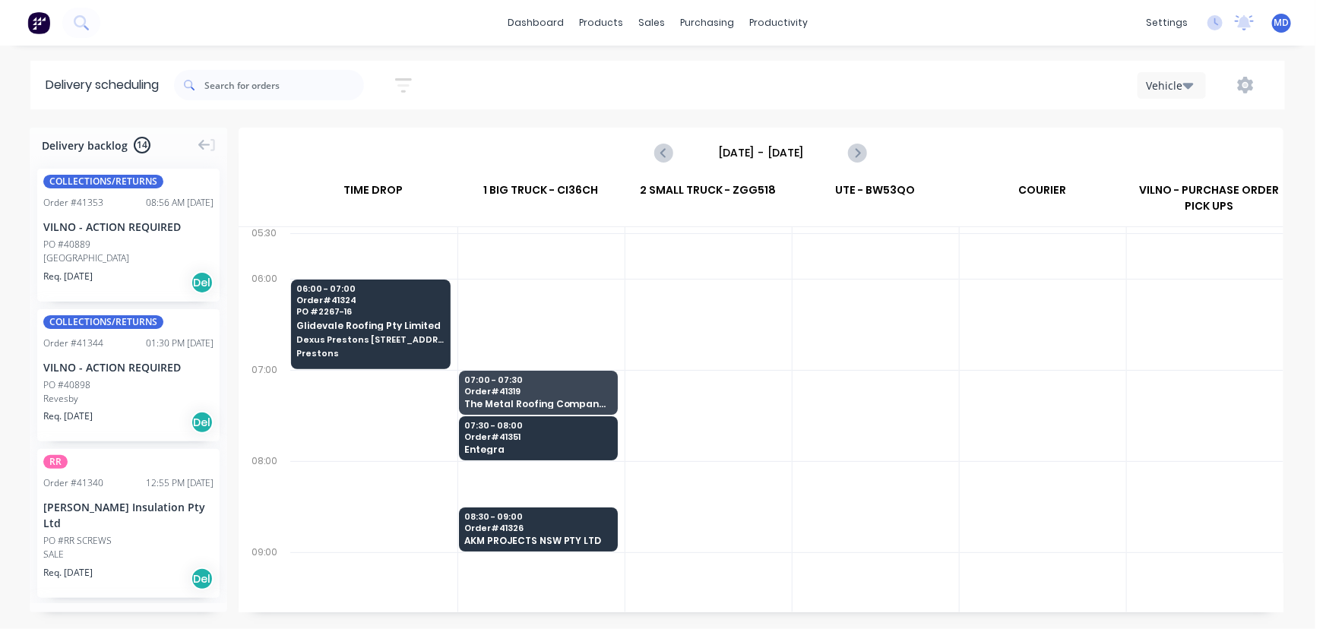
click at [106, 395] on div "Revesby" at bounding box center [128, 399] width 170 height 14
